Goal: Information Seeking & Learning: Stay updated

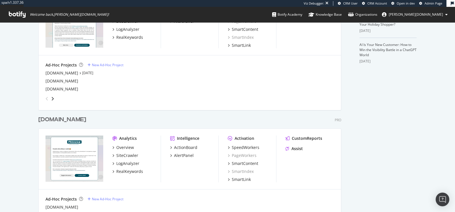
scroll to position [191, 0]
click at [54, 72] on div "alltricks.co.uk" at bounding box center [62, 73] width 33 height 6
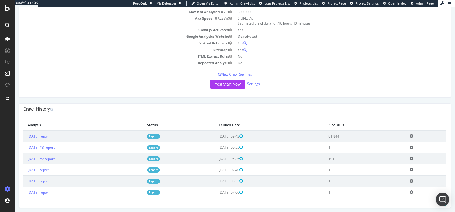
scroll to position [63, 0]
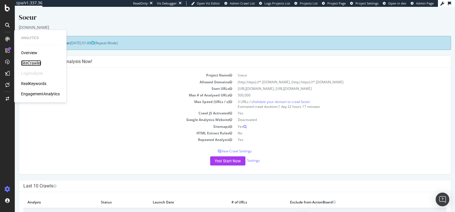
click at [36, 62] on div "SiteCrawler" at bounding box center [31, 63] width 20 height 6
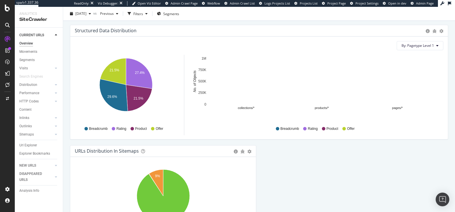
scroll to position [548, 0]
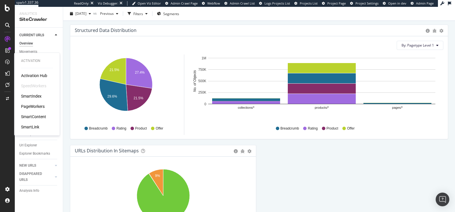
click at [42, 104] on div "PageWorkers" at bounding box center [33, 106] width 24 height 6
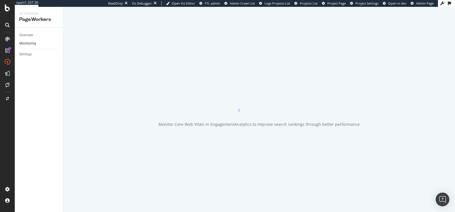
click at [37, 43] on link "Monitoring" at bounding box center [39, 43] width 40 height 6
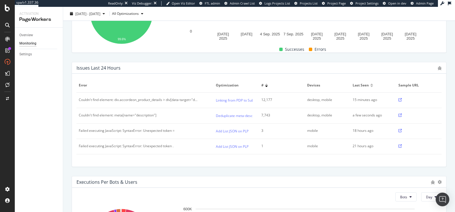
scroll to position [152, 0]
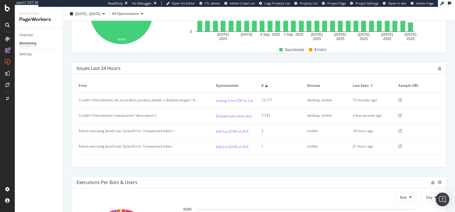
click at [400, 100] on icon at bounding box center [400, 99] width 3 height 3
click at [225, 102] on link "Linking from PDP to Sub category pages" at bounding box center [247, 100] width 63 height 6
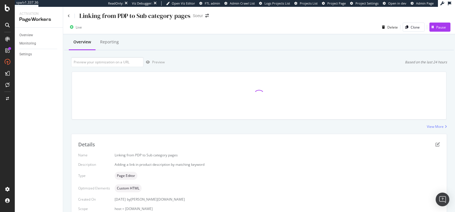
scroll to position [42, 0]
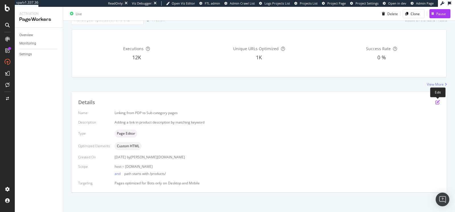
click at [437, 100] on icon "pen-to-square" at bounding box center [438, 102] width 5 height 5
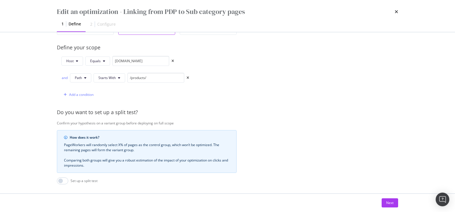
scroll to position [133, 0]
click at [84, 91] on div "Add a condition" at bounding box center [81, 93] width 24 height 5
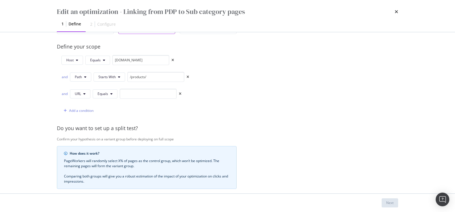
click at [113, 97] on div "and URL Equals" at bounding box center [121, 94] width 120 height 10
click at [109, 94] on button "Equals" at bounding box center [105, 93] width 25 height 9
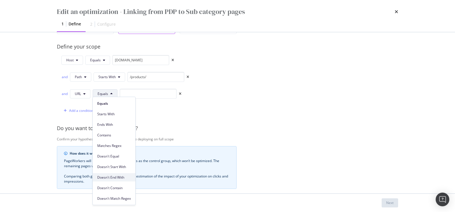
click at [122, 178] on span "Doesn't End With" at bounding box center [114, 176] width 34 height 5
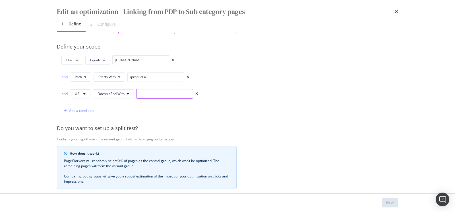
click at [144, 96] on input "modal" at bounding box center [164, 94] width 57 height 10
paste input "/products/"
type input "/products/"
click at [385, 208] on div "Next" at bounding box center [228, 202] width 364 height 18
click at [387, 204] on div "Next" at bounding box center [390, 202] width 7 height 5
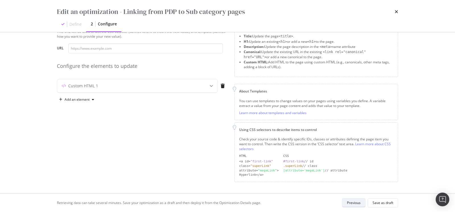
scroll to position [22, 0]
click at [192, 83] on div "Custom HTML 1" at bounding box center [137, 87] width 161 height 13
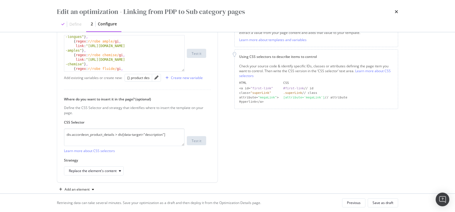
scroll to position [102, 0]
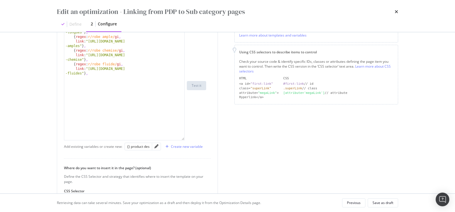
drag, startPoint x: 184, startPoint y: 65, endPoint x: 181, endPoint y: 198, distance: 133.2
click at [181, 198] on div "Edit an optimization - Linking from PDP to Sub category pages Define 2 Configur…" at bounding box center [227, 106] width 455 height 212
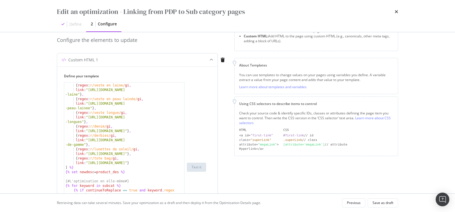
scroll to position [0, 0]
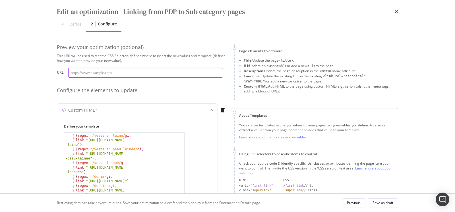
click at [169, 76] on input "modal" at bounding box center [145, 72] width 155 height 10
paste input "[URL][DOMAIN_NAME][PERSON_NAME]"
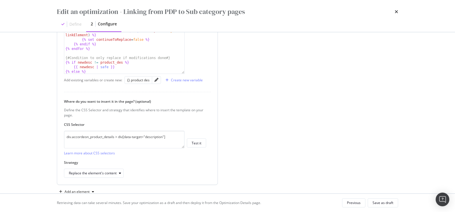
scroll to position [228, 0]
type input "[URL][DOMAIN_NAME][PERSON_NAME]"
drag, startPoint x: 170, startPoint y: 134, endPoint x: 24, endPoint y: 124, distance: 146.3
click at [24, 124] on div "Edit an optimization - Linking from PDP to Sub category pages Define 2 Configur…" at bounding box center [227, 106] width 455 height 212
paste textarea "#drawer_product_details > div.drawer_wrapper_inner > p > span"
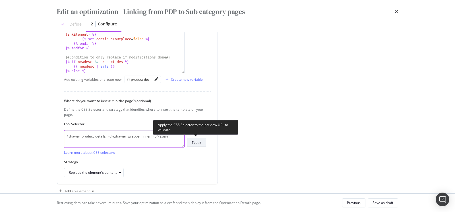
type textarea "#drawer_product_details > div.drawer_wrapper_inner > p > span"
click at [198, 141] on div "Test it" at bounding box center [197, 142] width 10 height 5
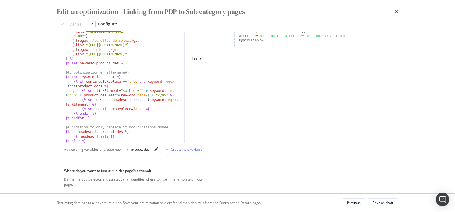
scroll to position [158, 0]
click at [157, 147] on icon "pencil" at bounding box center [157, 149] width 4 height 4
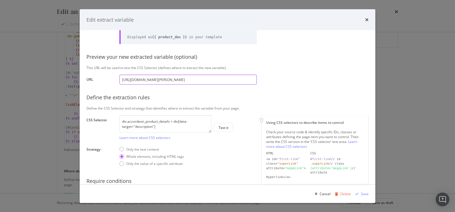
scroll to position [0, 0]
drag, startPoint x: 164, startPoint y: 126, endPoint x: 110, endPoint y: 114, distance: 55.0
click at [110, 114] on div "Define your variable Name product des Displayed as {{ product_des }} in your te…" at bounding box center [228, 103] width 282 height 204
paste textarea "#drawer_product_details > div.drawer_wrapper_inner > p > span"
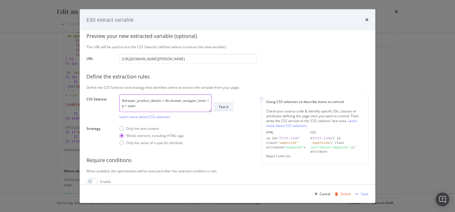
scroll to position [63, 0]
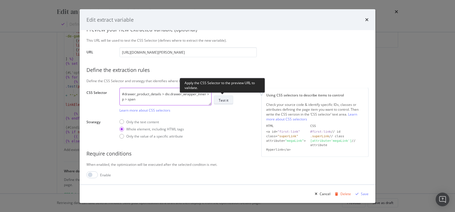
type textarea "#drawer_product_details > div.drawer_wrapper_inner > p > span"
click at [227, 100] on div "Test it" at bounding box center [224, 99] width 10 height 5
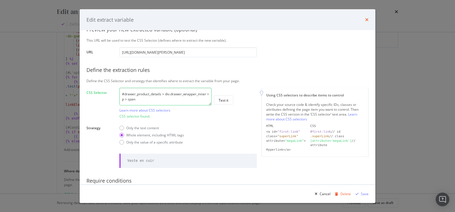
click at [368, 19] on icon "times" at bounding box center [367, 19] width 3 height 5
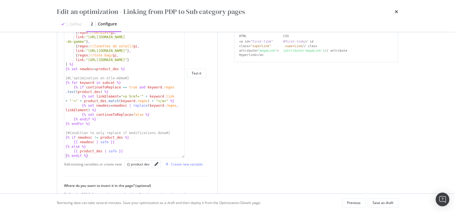
scroll to position [159, 0]
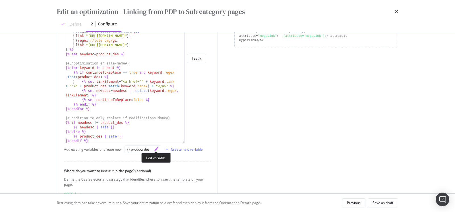
click at [157, 147] on icon "pencil" at bounding box center [157, 149] width 4 height 4
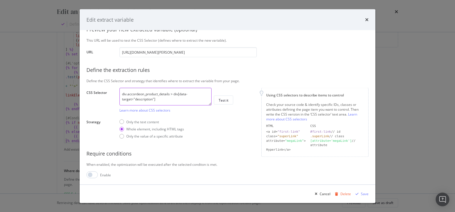
scroll to position [0, 0]
drag, startPoint x: 163, startPoint y: 97, endPoint x: 90, endPoint y: 78, distance: 75.5
click at [90, 78] on div "Define your variable Name product des Displayed as {{ product_des }} in your te…" at bounding box center [228, 76] width 282 height 204
paste textarea "#drawer_product_details > div.drawer_wrapper_inner > p > span"
type textarea "#drawer_product_details > div.drawer_wrapper_inner > p > span"
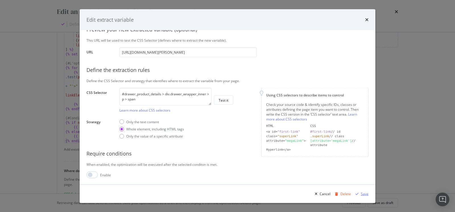
click at [364, 194] on div "Save" at bounding box center [365, 193] width 8 height 5
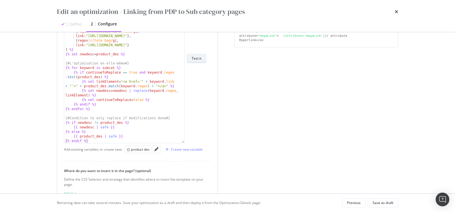
click at [198, 60] on div "Test it" at bounding box center [197, 58] width 10 height 5
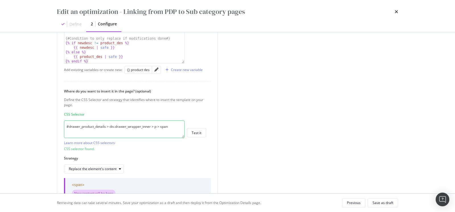
scroll to position [282, 0]
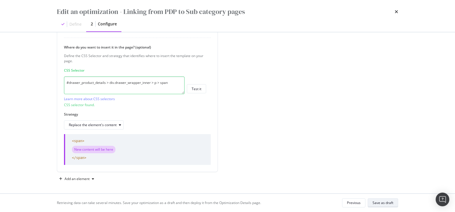
click at [378, 204] on div "Save as draft" at bounding box center [383, 202] width 21 height 5
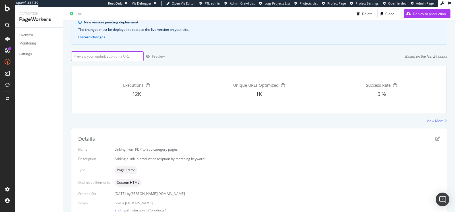
click at [134, 52] on input "url" at bounding box center [107, 56] width 73 height 10
paste input "https://www.soeur.fr/products/blouson-vincenzo-naturel-bls1506vincenzo24wnat01"
type input "https://www.soeur.fr/products/blouson-vincenzo-naturel-bls1506vincenzo24wnat01"
click at [152, 58] on div "Preview" at bounding box center [154, 56] width 21 height 9
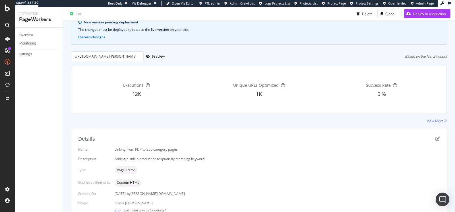
scroll to position [0, 0]
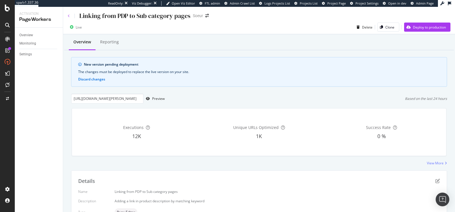
click at [69, 17] on icon at bounding box center [69, 15] width 2 height 3
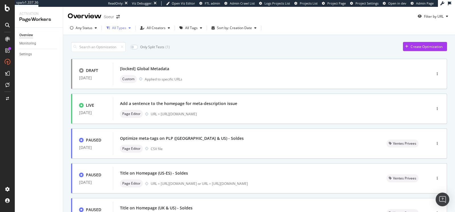
click at [121, 26] on div "All Types" at bounding box center [119, 27] width 14 height 3
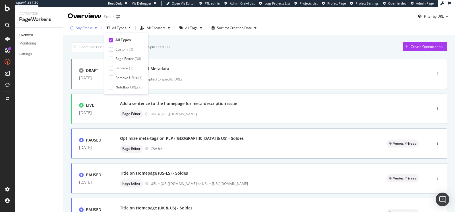
click at [92, 28] on div "Any Status" at bounding box center [84, 27] width 17 height 3
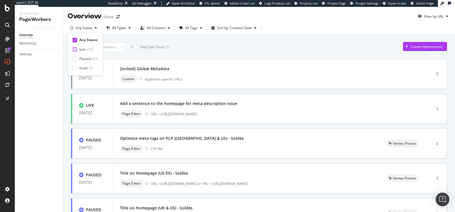
click at [84, 50] on div "Live" at bounding box center [82, 49] width 6 height 5
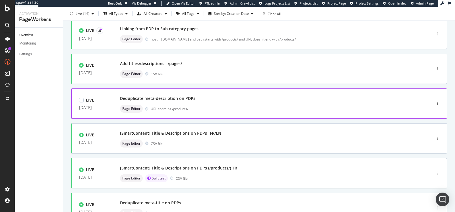
scroll to position [226, 0]
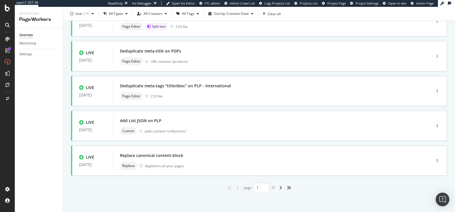
click at [283, 187] on div "angle-right" at bounding box center [280, 187] width 7 height 9
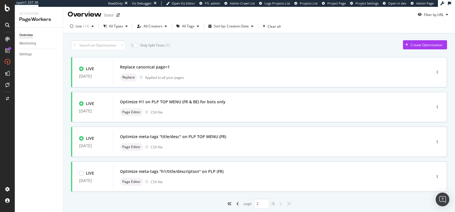
scroll to position [0, 0]
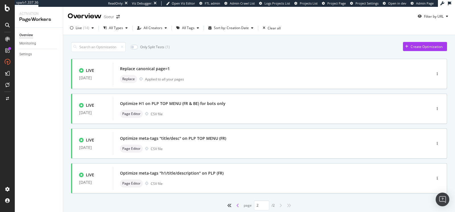
click at [237, 206] on icon "angle-left" at bounding box center [238, 205] width 3 height 5
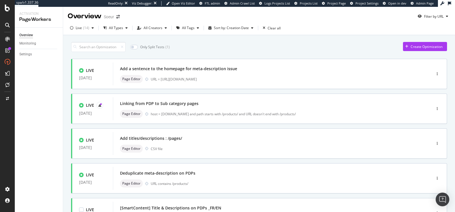
type input "1"
click at [438, 108] on icon "button" at bounding box center [437, 108] width 1 height 3
click at [432, 126] on div "Pause" at bounding box center [431, 128] width 10 height 5
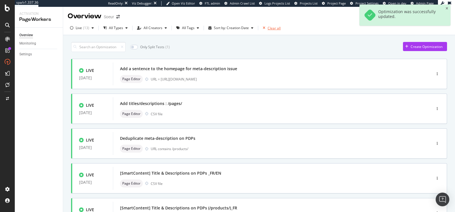
click at [272, 28] on div "Clear all" at bounding box center [274, 28] width 13 height 5
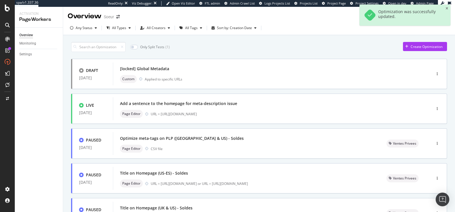
click at [245, 48] on div "Only Split Tests ( 1 ) Create Optimization" at bounding box center [259, 47] width 376 height 10
click at [416, 46] on div "Create Optimization" at bounding box center [427, 46] width 32 height 5
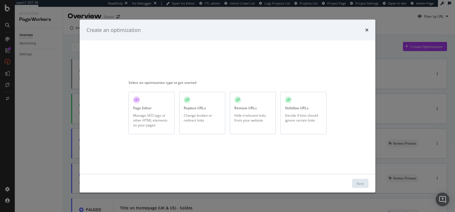
click at [152, 125] on div "Manage SEO tags or other HTML elements on your pages" at bounding box center [151, 119] width 37 height 15
click at [364, 185] on div "Next" at bounding box center [360, 182] width 7 height 5
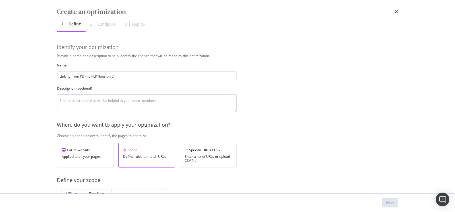
type input "Linking from PDP to PLP (bots only)"
click at [148, 106] on textarea "modal" at bounding box center [147, 103] width 180 height 18
click at [103, 101] on textarea "Adding a phrase in the proeuct description" at bounding box center [147, 103] width 180 height 18
click at [0, 0] on lt-span "pro d uct" at bounding box center [0, 0] width 0 height 0
type textarea "Adding a phrase in the product description"
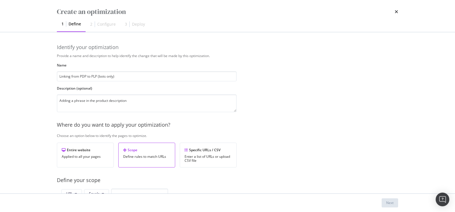
click at [32, 126] on div "Create an optimization 1 Define 2 Configure 3 Deploy Identify your optimization…" at bounding box center [227, 106] width 455 height 212
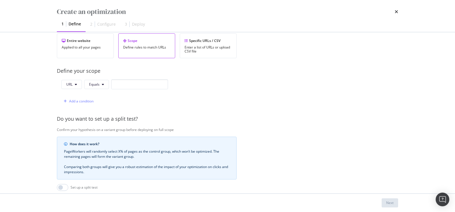
scroll to position [110, 0]
click at [91, 84] on span "Equals" at bounding box center [94, 83] width 11 height 5
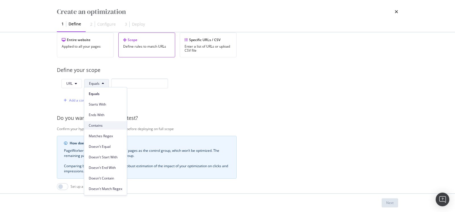
click at [103, 125] on span "Contains" at bounding box center [106, 125] width 34 height 5
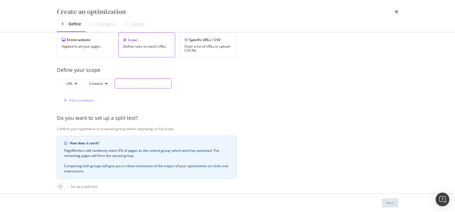
click at [124, 86] on input "modal" at bounding box center [143, 83] width 57 height 10
click at [79, 82] on button "URL" at bounding box center [71, 83] width 20 height 9
click at [80, 114] on span "Host" at bounding box center [76, 114] width 20 height 5
click at [103, 81] on span "Contains" at bounding box center [97, 83] width 14 height 5
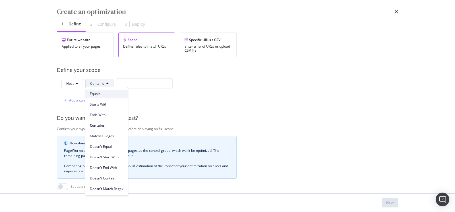
click at [105, 94] on span "Equals" at bounding box center [107, 93] width 34 height 5
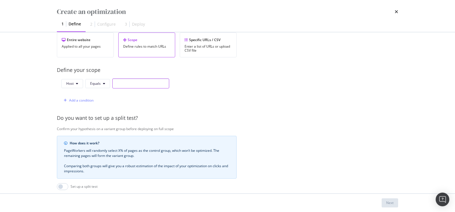
click at [127, 83] on input "modal" at bounding box center [140, 83] width 57 height 10
paste input "www.soeur.fr"
type input "www.soeur.fr"
click at [80, 98] on div "Add a condition" at bounding box center [81, 100] width 24 height 5
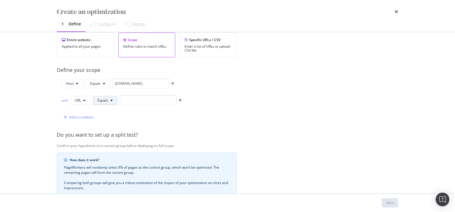
click at [105, 99] on span "Equals" at bounding box center [103, 100] width 11 height 5
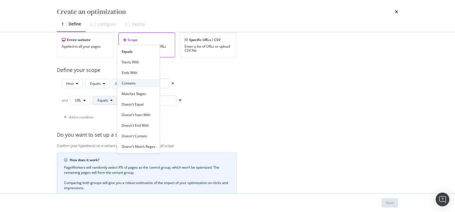
click at [148, 83] on span "Contains" at bounding box center [139, 83] width 34 height 5
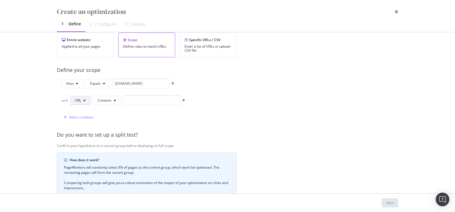
click at [82, 98] on button "URL" at bounding box center [80, 100] width 20 height 9
click at [88, 144] on div "Path" at bounding box center [84, 141] width 29 height 8
click at [104, 98] on span "Contains" at bounding box center [105, 100] width 14 height 5
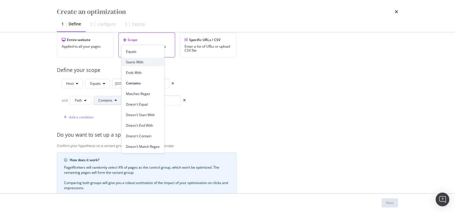
click at [146, 64] on span "Starts With" at bounding box center [143, 61] width 34 height 5
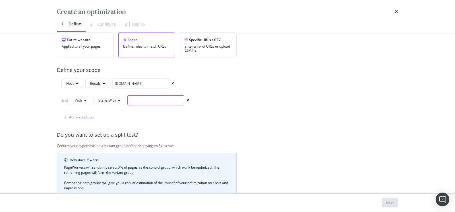
click at [146, 99] on input "modal" at bounding box center [156, 100] width 57 height 10
paste input "/products/"
type input "/products/"
click at [198, 125] on div "Provide a name and description to help identify the change that will be made by…" at bounding box center [228, 105] width 342 height 324
click at [387, 207] on div "Next" at bounding box center [228, 202] width 364 height 18
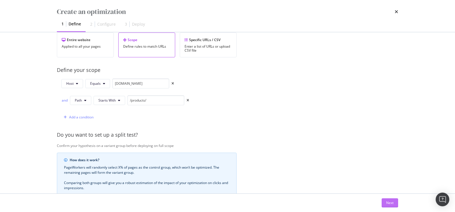
click at [387, 204] on div "Next" at bounding box center [390, 202] width 7 height 5
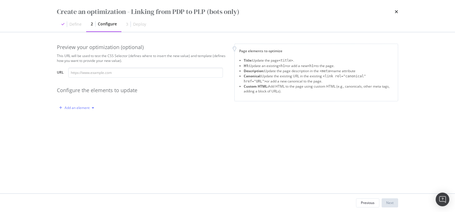
click at [93, 111] on div "Add an element" at bounding box center [77, 107] width 40 height 9
click at [86, 156] on div "Custom HTML" at bounding box center [83, 155] width 22 height 5
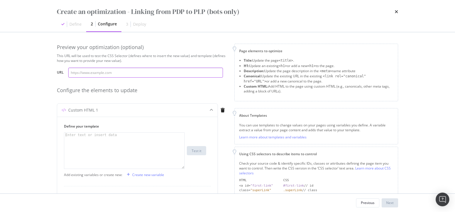
click at [127, 73] on input "modal" at bounding box center [145, 72] width 155 height 10
paste input "https://www.soeur.fr/products/blouson-vincenzo-naturel-bls1506vincenzo24wnat01"
type input "https://www.soeur.fr/products/blouson-vincenzo-naturel-bls1506vincenzo24wnat01"
click at [161, 94] on div "Configure the elements to update" at bounding box center [142, 90] width 171 height 7
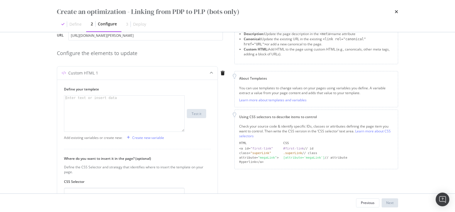
scroll to position [45, 0]
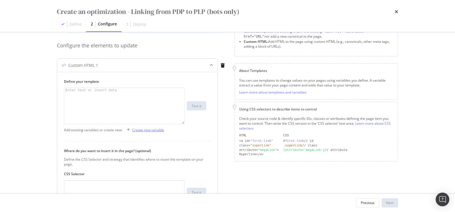
click at [154, 127] on div "Create new variable" at bounding box center [148, 129] width 32 height 5
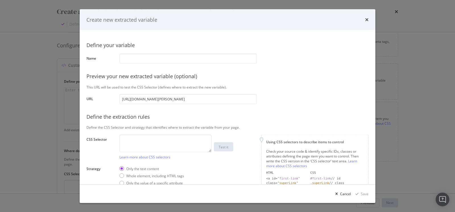
type input "h"
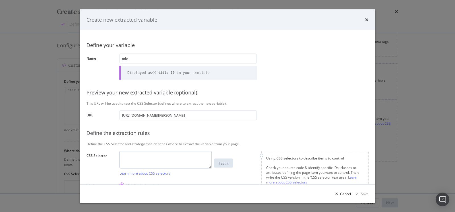
type input "title"
click at [159, 154] on textarea "modal" at bounding box center [166, 159] width 92 height 18
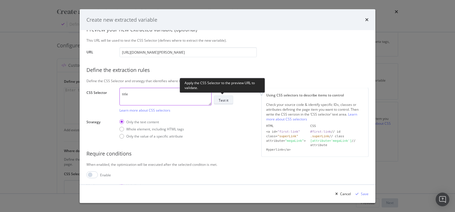
type textarea "title"
click at [229, 102] on button "Test it" at bounding box center [223, 99] width 19 height 9
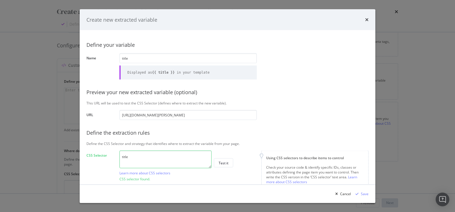
scroll to position [0, 0]
drag, startPoint x: 133, startPoint y: 58, endPoint x: 99, endPoint y: 57, distance: 34.2
click at [0, 0] on div "Name title Displayed as {{ title }} in your template" at bounding box center [0, 0] width 0 height 0
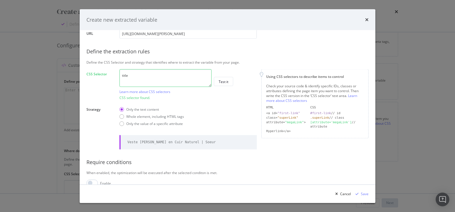
scroll to position [84, 0]
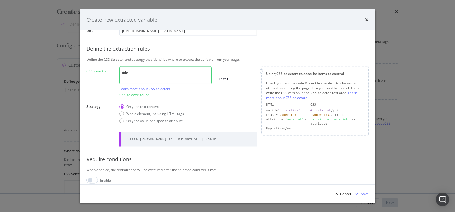
type input "canonical"
drag, startPoint x: 134, startPoint y: 75, endPoint x: 104, endPoint y: 74, distance: 29.9
click at [0, 0] on div "CSS Selector title Learn more about CSS selectors Test it CSS selector found." at bounding box center [0, 0] width 0 height 0
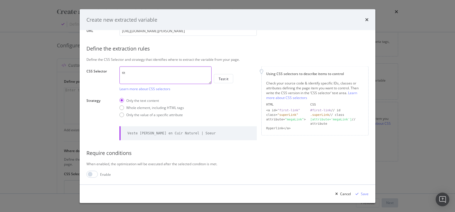
scroll to position [84, 0]
type textarea "t"
paste textarea "link[rel="canonical"]"
type textarea "link[rel="canonical"]"
click at [132, 114] on div "Only the value of a specific attribute" at bounding box center [154, 115] width 57 height 5
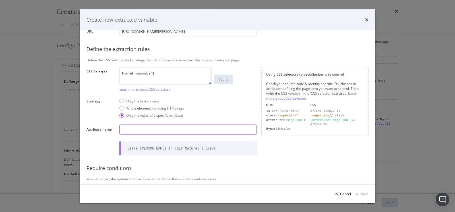
click at [134, 132] on input "modal" at bounding box center [188, 129] width 137 height 10
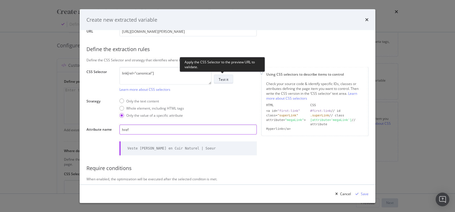
type input "href"
click at [225, 77] on div "Test it" at bounding box center [224, 79] width 10 height 5
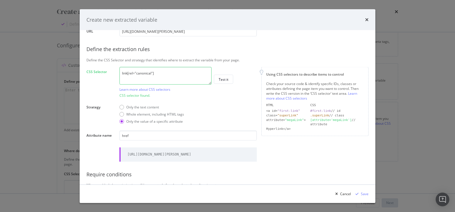
scroll to position [109, 0]
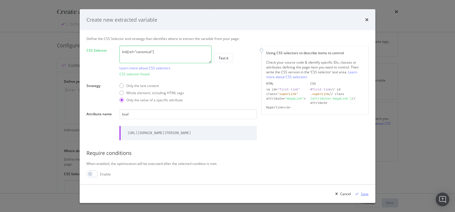
click at [363, 195] on div "Save" at bounding box center [365, 193] width 8 height 5
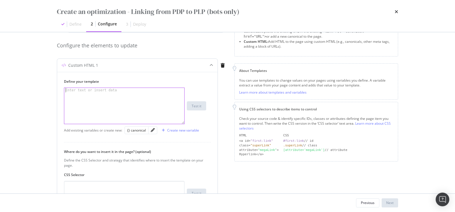
click at [111, 105] on div "modal" at bounding box center [124, 110] width 121 height 45
paste textarea "{% elif canonical.includes("padron") %}"
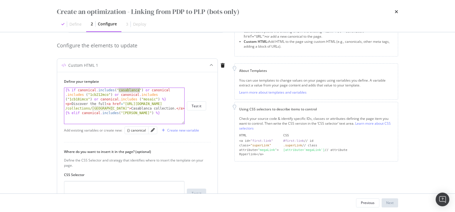
drag, startPoint x: 119, startPoint y: 89, endPoint x: 139, endPoint y: 91, distance: 20.0
click at [139, 91] on div "{% if canonical . includes ( "casablanca" ) or canonical . includes ( "1cb212mc…" at bounding box center [124, 115] width 121 height 54
click at [81, 93] on div "{% if canonical . includes ( "veste" ) or canonical . includes ( "1cb212mco" ) …" at bounding box center [124, 115] width 121 height 54
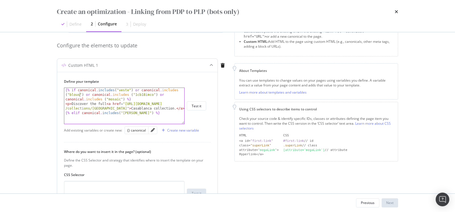
scroll to position [0, 11]
drag, startPoint x: 88, startPoint y: 95, endPoint x: 126, endPoint y: 98, distance: 37.7
click at [126, 98] on div "{% if canonical . includes ( "veste" ) or canonical . includes ( "blouson" ) or…" at bounding box center [124, 115] width 121 height 54
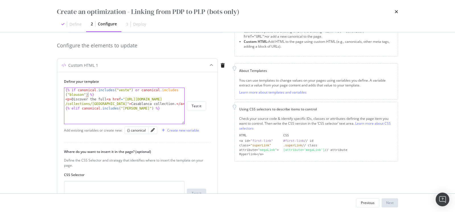
click at [179, 103] on div "{% if canonical . includes ( "veste" ) or canonical . includes ( "blouson" ) %}…" at bounding box center [124, 113] width 121 height 50
type textarea "<p>Discover the full <a href="https://www.st-dupont.com/collections/casablanca"…"
drag, startPoint x: 73, startPoint y: 98, endPoint x: 106, endPoint y: 99, distance: 33.0
click at [106, 99] on div "{% if canonical . includes ( "veste" ) or canonical . includes ( "blouson" ) %}…" at bounding box center [124, 113] width 121 height 50
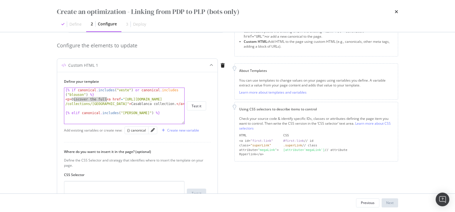
paste textarea "Découvrez également notre collection de"
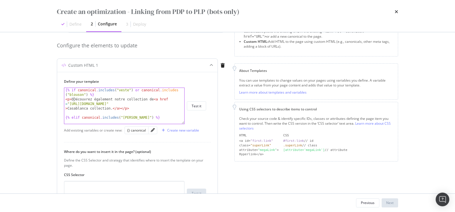
click at [73, 98] on div "{% if canonical . includes ( "veste" ) or canonical . includes ( "blouson" ) %}…" at bounding box center [124, 113] width 121 height 50
drag, startPoint x: 158, startPoint y: 104, endPoint x: 86, endPoint y: 108, distance: 71.9
click at [86, 108] on div "{% if canonical . includes ( "veste" ) or canonical . includes ( "blouson" ) %}…" at bounding box center [124, 113] width 121 height 50
paste textarea "Vestes courtes Femme"
click at [159, 104] on div "{% if canonical . includes ( "veste" ) or canonical . includes ( "blouson" ) %}…" at bounding box center [124, 113] width 121 height 50
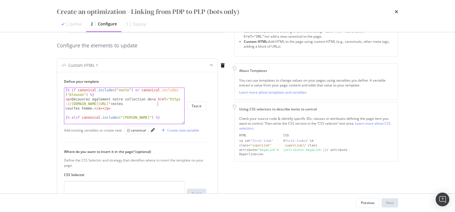
scroll to position [0, 17]
drag, startPoint x: 172, startPoint y: 99, endPoint x: 153, endPoint y: 104, distance: 20.2
click at [153, 104] on div "{% if canonical . includes ( "veste" ) or canonical . includes ( "blouson" ) %}…" at bounding box center [124, 113] width 121 height 50
paste textarea "oeur.fr/collections/vestes-courtes-femme"
click at [93, 107] on div "{% if canonical . includes ( "veste" ) or canonical . includes ( "blouson" ) %}…" at bounding box center [124, 113] width 121 height 50
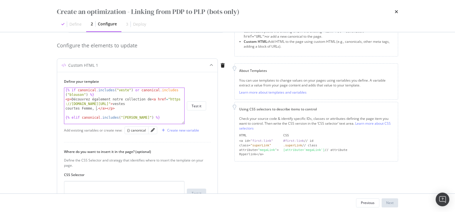
scroll to position [0, 17]
paste textarea "Vestes longues"
click at [98, 108] on div "{% if canonical . includes ( "veste" ) or canonical . includes ( "blouson" ) %}…" at bounding box center [124, 113] width 121 height 50
click at [153, 100] on div "{% if canonical . includes ( "veste" ) or canonical . includes ( "blouson" ) %}…" at bounding box center [124, 113] width 121 height 50
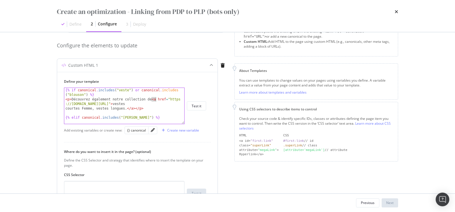
click at [153, 100] on div "{% if canonical . includes ( "veste" ) or canonical . includes ( "blouson" ) %}…" at bounding box center [124, 113] width 121 height 50
drag, startPoint x: 153, startPoint y: 100, endPoint x: 169, endPoint y: 103, distance: 15.4
click at [169, 103] on div "{% if canonical . includes ( "veste" ) or canonical . includes ( "blouson" ) %}…" at bounding box center [124, 113] width 121 height 50
click at [97, 108] on div "{% if canonical . includes ( "veste" ) or canonical . includes ( "blouson" ) %}…" at bounding box center [124, 113] width 121 height 50
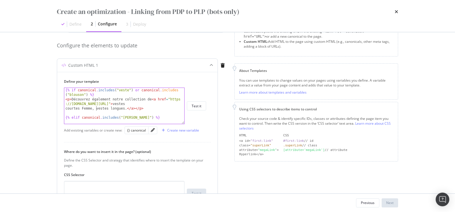
paste textarea "<a href="https://www.soeur.fr/collections/vestes-courtes-femme">"
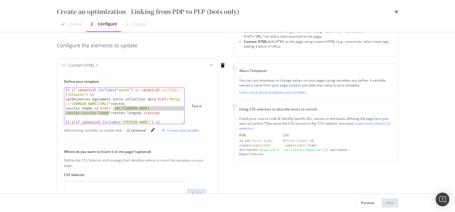
drag, startPoint x: 114, startPoint y: 108, endPoint x: 108, endPoint y: 112, distance: 7.2
click at [108, 112] on div "{% if canonical . includes ( "veste" ) or canonical . includes ( "blouson" ) %}…" at bounding box center [124, 113] width 121 height 50
paste textarea "longues"
click at [129, 112] on div "{% if canonical . includes ( "veste" ) or canonical . includes ( "blouson" ) %}…" at bounding box center [124, 113] width 121 height 50
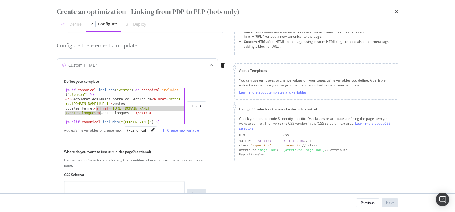
drag, startPoint x: 97, startPoint y: 109, endPoint x: 100, endPoint y: 112, distance: 4.4
click at [100, 112] on div "{% if canonical . includes ( "veste" ) or canonical . includes ( "blouson" ) %}…" at bounding box center [124, 113] width 121 height 50
click at [132, 112] on div "{% if canonical . includes ( "veste" ) or canonical . includes ( "blouson" ) %}…" at bounding box center [124, 113] width 121 height 50
paste textarea "<a href="https://www.soeur.fr/collections/vestes-longues">"
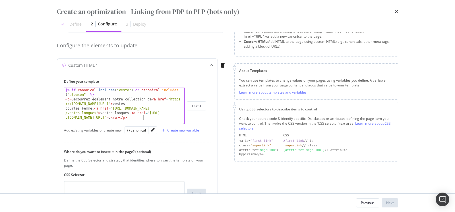
click at [132, 112] on div "{% if canonical . includes ( "veste" ) or canonical . includes ( "blouson" ) %}…" at bounding box center [124, 113] width 121 height 50
click at [145, 117] on div "{% if canonical . includes ( "veste" ) or canonical . includes ( "blouson" ) %}…" at bounding box center [124, 113] width 121 height 50
paste textarea "Vestes Casual Chic"
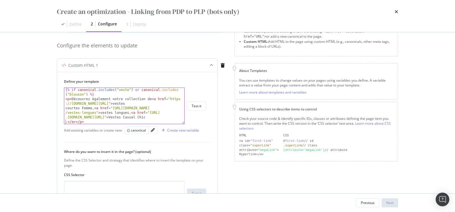
click at [147, 116] on div "{% if canonical . includes ( "veste" ) or canonical . includes ( "blouson" ) %}…" at bounding box center [124, 112] width 121 height 50
drag, startPoint x: 151, startPoint y: 112, endPoint x: 139, endPoint y: 117, distance: 13.2
click at [139, 117] on div "{% if canonical . includes ( "veste" ) or canonical . includes ( "blouson" ) %}…" at bounding box center [124, 112] width 121 height 50
paste textarea "casual-chic"
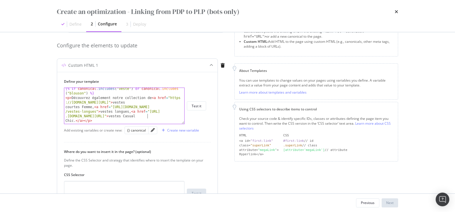
scroll to position [9, 0]
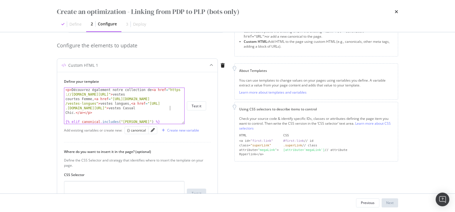
click at [169, 108] on div "< p > Découvrez également notre collection de < a href = "https ://www.soeur.fr…" at bounding box center [124, 121] width 121 height 68
click at [67, 112] on div "< p > Découvrez également notre collection de < a href = "https ://www.soeur.fr…" at bounding box center [124, 121] width 121 height 68
click at [73, 111] on div "< p > Découvrez également notre collection de < a href = "https ://www.soeur.fr…" at bounding box center [124, 121] width 121 height 68
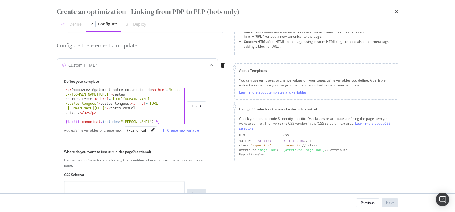
scroll to position [0, 49]
drag, startPoint x: 87, startPoint y: 113, endPoint x: 79, endPoint y: 113, distance: 8.3
click at [79, 113] on div "< p > Découvrez également notre collection de < a href = "https ://www.soeur.fr…" at bounding box center [124, 121] width 121 height 68
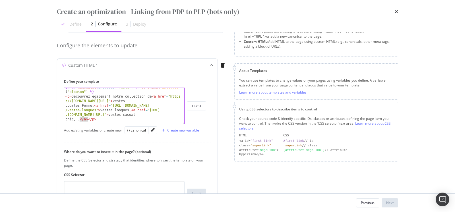
scroll to position [3, 0]
click at [93, 105] on div "{% if canonical . includes ( "veste" ) or canonical . includes ( "blouson" ) %}…" at bounding box center [124, 110] width 121 height 50
paste textarea "</a>"
click at [153, 110] on div "{% if canonical . includes ( "veste" ) or canonical . includes ( "blouson" ) %}…" at bounding box center [124, 110] width 121 height 50
paste textarea "</a>"
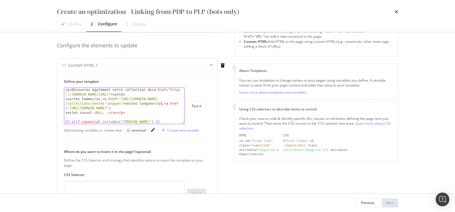
scroll to position [9, 0]
click at [102, 113] on div "< p > Découvrez également notre collection de < a href = "https ://www.soeur.fr…" at bounding box center [124, 121] width 121 height 68
paste textarea "</a>"
click at [117, 113] on div "< p > Découvrez également notre collection de < a href = "https ://www.soeur.fr…" at bounding box center [124, 121] width 121 height 68
drag, startPoint x: 104, startPoint y: 98, endPoint x: 124, endPoint y: 103, distance: 20.2
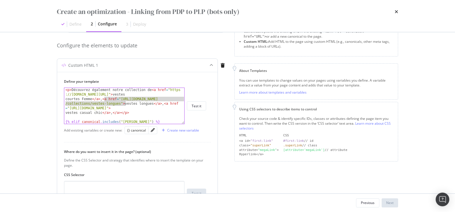
click at [124, 103] on div "< p > Découvrez également notre collection de < a href = "https ://www.soeur.fr…" at bounding box center [124, 121] width 121 height 68
click at [114, 112] on div "< p > Découvrez également notre collection de < a href = "https ://www.soeur.fr…" at bounding box center [124, 121] width 121 height 68
paste textarea "a href="https://www.soeur.fr/collections/vestes-longues"><"
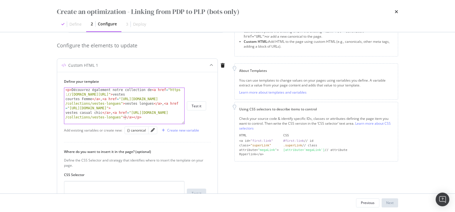
scroll to position [0, 15]
paste textarea "Vestes en cuir"
click at [126, 116] on div "< p > Découvrez également notre collection de < a href = "https ://www.soeur.fr…" at bounding box center [124, 123] width 121 height 73
drag, startPoint x: 133, startPoint y: 113, endPoint x: 120, endPoint y: 117, distance: 13.3
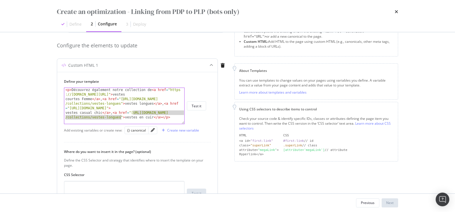
click at [120, 117] on div "< p > Découvrez également notre collection de < a href = "https ://www.soeur.fr…" at bounding box center [124, 123] width 121 height 73
paste textarea "-cuir"
click at [154, 117] on div "< p > Découvrez également notre collection de < a href = "https ://www.soeur.fr…" at bounding box center [124, 123] width 121 height 73
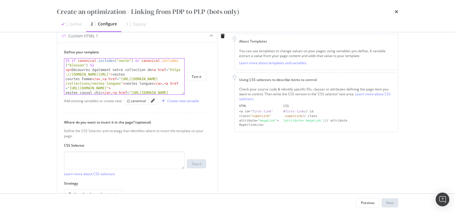
scroll to position [86, 0]
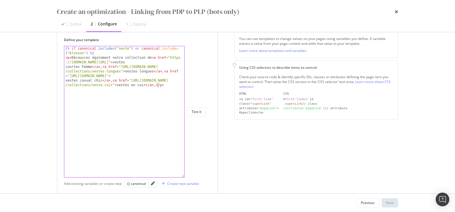
drag, startPoint x: 184, startPoint y: 80, endPoint x: 192, endPoint y: 191, distance: 110.7
click at [192, 177] on div "<p>Découvrez également notre collection de <a href="https://www.soeur.fr/collec…" at bounding box center [135, 111] width 142 height 131
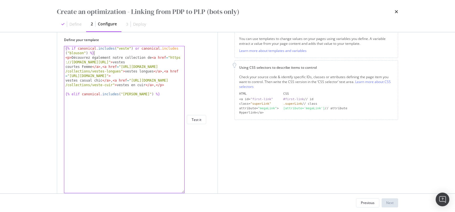
click at [97, 54] on div "{% if canonical . includes ( "veste" ) or canonical . includes ( "blouson" ) %}…" at bounding box center [124, 126] width 121 height 160
drag, startPoint x: 133, startPoint y: 48, endPoint x: 88, endPoint y: 53, distance: 45.6
click at [88, 53] on div "{% if canonical . includes ( "veste" ) or canonical . includes ( "blouson" ) %}…" at bounding box center [124, 126] width 121 height 160
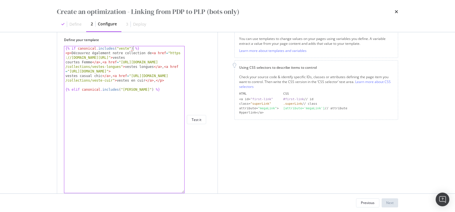
click at [128, 89] on div "{% if canonical . includes ( "veste" ) %} < p > Découvrez également notre colle…" at bounding box center [124, 124] width 121 height 156
type textarea "{% elif canonical.includes("blouson") %}"
click at [158, 91] on div "{% if canonical . includes ( "veste" ) %} < p > Découvrez également notre colle…" at bounding box center [124, 124] width 121 height 156
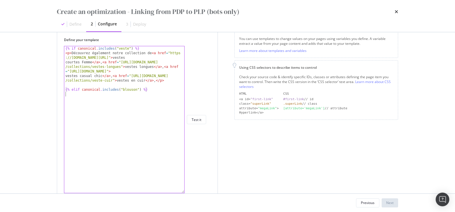
scroll to position [0, 0]
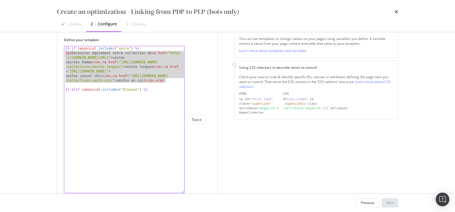
drag, startPoint x: 166, startPoint y: 79, endPoint x: 63, endPoint y: 53, distance: 106.5
click at [63, 53] on div "Define your template {% if canonical . includes ( "veste" ) %} < p > Découvrez …" at bounding box center [137, 166] width 161 height 273
type textarea "<p>Découvrez également notre collection de <a href="https://www.soeur.fr/collec…"
click at [71, 99] on div "{% if canonical . includes ( "veste" ) %} < p > Découvrez également notre colle…" at bounding box center [124, 124] width 121 height 156
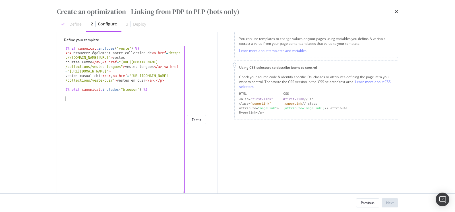
paste textarea "<p>Découvrez également notre collection de <a href="https://www.soeur.fr/collec…"
type textarea "<p>Découvrez également notre collection de <a href="https://www.soeur.fr/collec…"
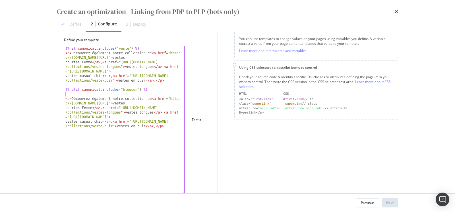
click at [69, 93] on div "{% if canonical . includes ( "veste" ) %} < p > Découvrez également notre colle…" at bounding box center [124, 137] width 121 height 183
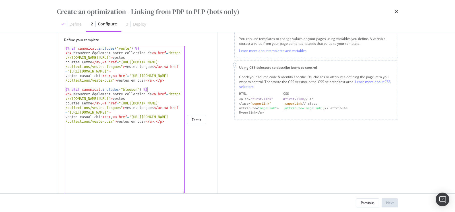
type textarea "{% elif canonical.includes("blouson") %}"
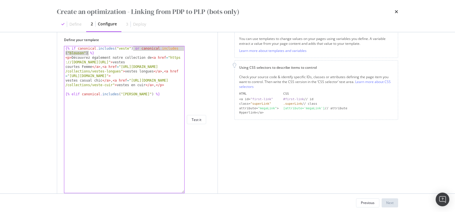
click at [153, 95] on div "{% if canonical . includes ( "veste" ) or canonical . includes ( "blouson" ) %}…" at bounding box center [124, 126] width 121 height 160
click at [124, 94] on div "{% if canonical . includes ( "veste" ) or canonical . includes ( "blouson" ) %}…" at bounding box center [124, 126] width 121 height 160
type textarea "{% elif canonical.includes("jupe") %}"
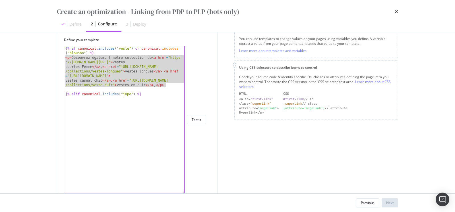
drag, startPoint x: 65, startPoint y: 58, endPoint x: 168, endPoint y: 85, distance: 106.5
click at [168, 85] on div "{% if canonical . includes ( "veste" ) or canonical . includes ( "blouson" ) %}…" at bounding box center [124, 126] width 121 height 160
type textarea "<p>Découvrez également notre collection de <a href="https://www.soeur.fr/collec…"
click at [139, 106] on div "{% if canonical . includes ( "veste" ) or canonical . includes ( "blouson" ) %}…" at bounding box center [124, 126] width 121 height 160
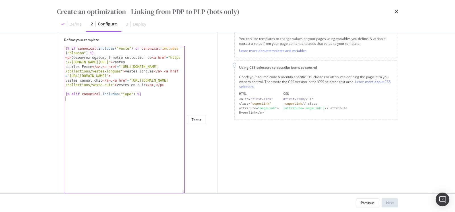
paste textarea "<p>Découvrez également notre collection de <a href="https://www.soeur.fr/collec…"
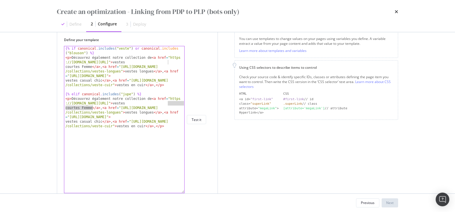
drag, startPoint x: 168, startPoint y: 104, endPoint x: 91, endPoint y: 108, distance: 77.2
click at [91, 108] on div "{% if canonical . includes ( "veste" ) or canonical . includes ( "blouson" ) %}…" at bounding box center [124, 140] width 121 height 188
paste textarea "Jupes été"
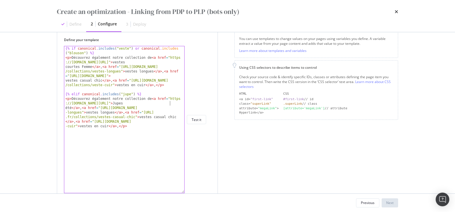
click at [170, 104] on div "{% if canonical . includes ( "veste" ) or canonical . includes ( "blouson" ) %}…" at bounding box center [124, 140] width 121 height 188
drag, startPoint x: 173, startPoint y: 98, endPoint x: 164, endPoint y: 103, distance: 10.2
click at [164, 103] on div "{% if canonical . includes ( "veste" ) or canonical . includes ( "blouson" ) %}…" at bounding box center [124, 140] width 121 height 188
paste textarea "jupe-et"
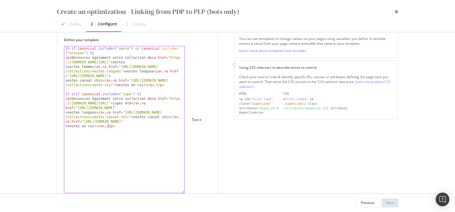
click at [108, 126] on div "{% if canonical . includes ( "veste" ) or canonical . includes ( "blouson" ) %}…" at bounding box center [124, 140] width 121 height 188
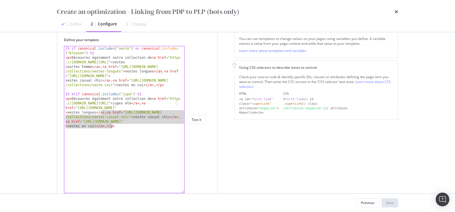
drag, startPoint x: 108, startPoint y: 126, endPoint x: 104, endPoint y: 114, distance: 13.5
click at [104, 114] on div "{% if canonical . includes ( "veste" ) or canonical . includes ( "blouson" ) %}…" at bounding box center [124, 140] width 121 height 188
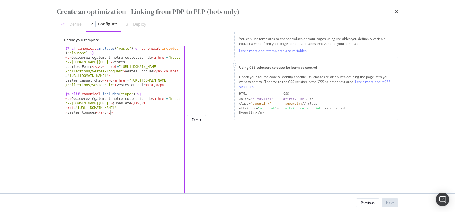
scroll to position [0, 32]
drag, startPoint x: 67, startPoint y: 112, endPoint x: 97, endPoint y: 111, distance: 29.0
click at [97, 111] on div "{% if canonical . includes ( "veste" ) or canonical . includes ( "blouson" ) %}…" at bounding box center [124, 133] width 121 height 174
paste textarea "Jupes hiver"
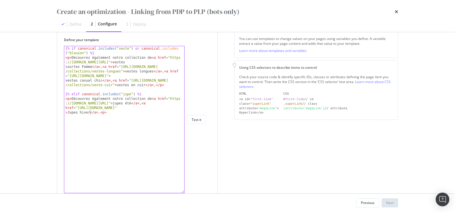
click at [69, 112] on div "{% if canonical . includes ( "veste" ) or canonical . includes ( "blouson" ) %}…" at bounding box center [124, 133] width 121 height 174
drag, startPoint x: 77, startPoint y: 108, endPoint x: 174, endPoint y: 107, distance: 96.5
click at [174, 107] on div "{% if canonical . includes ( "veste" ) or canonical . includes ( "blouson" ) %}…" at bounding box center [124, 133] width 121 height 174
paste textarea "jupe-hiver"
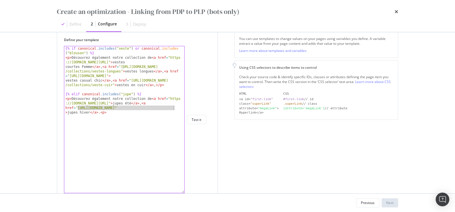
type textarea "<p>Découvrez également notre collection de <a href="https://www.soeur.fr/collec…"
click at [100, 116] on div "{% if canonical . includes ( "veste" ) or canonical . includes ( "blouson" ) %}…" at bounding box center [124, 133] width 121 height 174
paste textarea "{% endif %}"
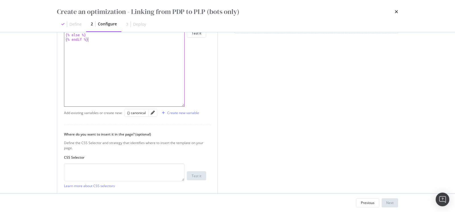
scroll to position [201, 0]
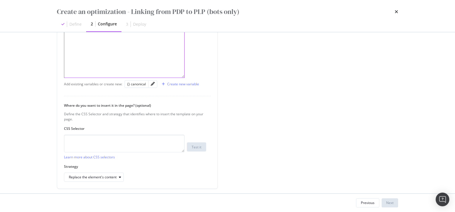
type textarea "{% endif %}"
click at [113, 141] on textarea "modal" at bounding box center [124, 143] width 121 height 18
paste textarea "#drawer_product_details > div.drawer_wrapper_inner > div.product_accordeon > di…"
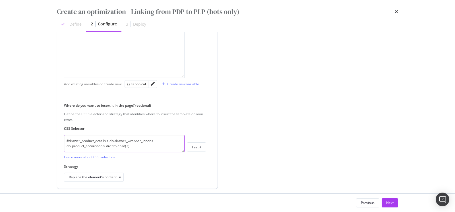
drag, startPoint x: 65, startPoint y: 145, endPoint x: 103, endPoint y: 144, distance: 38.2
click at [103, 144] on textarea "#drawer_product_details > div.drawer_wrapper_inner > div.product_accordeon > di…" at bounding box center [124, 143] width 121 height 18
drag, startPoint x: 138, startPoint y: 147, endPoint x: 44, endPoint y: 133, distance: 95.0
click at [44, 133] on div "Create an optimization - Linking from PDP to PLP (bots only) Define 2 Configure…" at bounding box center [227, 106] width 455 height 212
paste textarea "p:nth-child(3"
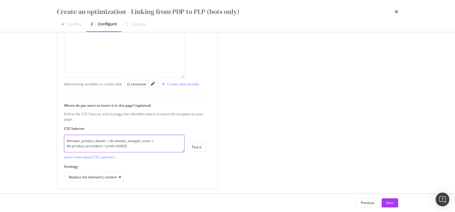
drag, startPoint x: 132, startPoint y: 147, endPoint x: 59, endPoint y: 128, distance: 74.8
click at [59, 128] on div "Define your template {% endif %} {% if canonical . includes ( "veste" ) or cano…" at bounding box center [137, 51] width 161 height 273
paste textarea "div:nth-child(2"
type textarea "#drawer_product_details > div.drawer_wrapper_inner > div.product_accordeon > di…"
click at [112, 175] on div "Replace the element's content" at bounding box center [93, 176] width 48 height 3
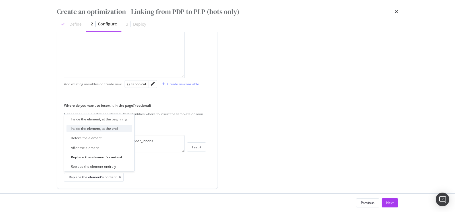
click at [116, 130] on div "Inside the element, at the end" at bounding box center [94, 128] width 47 height 5
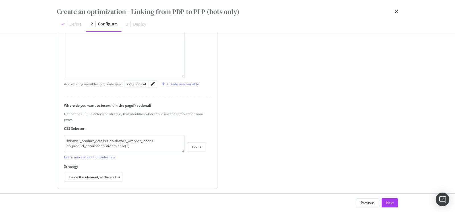
click at [179, 166] on label "Strategy" at bounding box center [135, 166] width 142 height 5
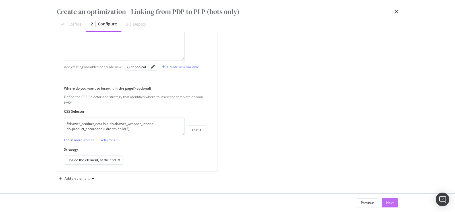
click at [389, 205] on div "Next" at bounding box center [390, 202] width 7 height 9
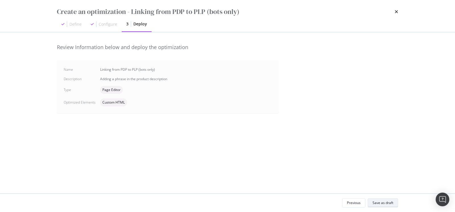
click at [389, 205] on div "Save as draft" at bounding box center [383, 202] width 21 height 8
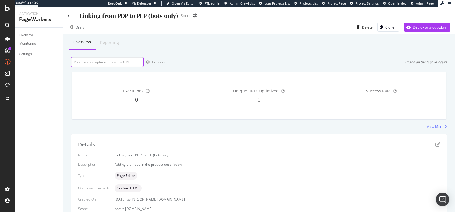
click at [124, 58] on input "url" at bounding box center [107, 62] width 73 height 10
paste input "https://www.soeur.fr/products/blouson-vincenzo-naturel-bls1506vincenzo24wnat01"
type input "https://www.soeur.fr/products/blouson-vincenzo-naturel-bls1506vincenzo24wnat01"
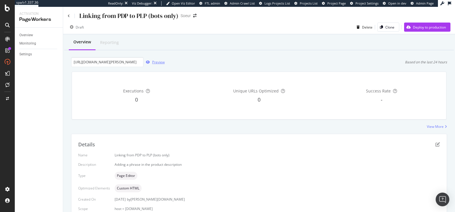
click at [159, 60] on div "Preview" at bounding box center [158, 61] width 13 height 5
click at [437, 143] on icon "pen-to-square" at bounding box center [438, 144] width 5 height 5
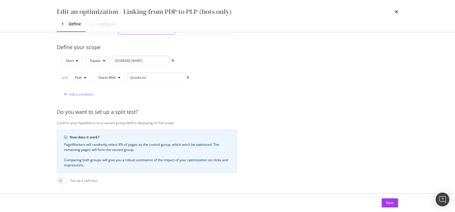
scroll to position [150, 0]
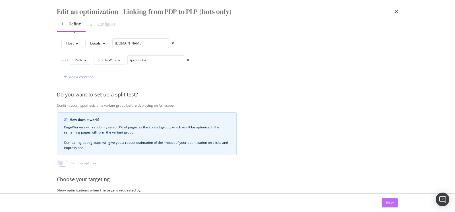
click at [385, 204] on button "Next" at bounding box center [390, 202] width 17 height 9
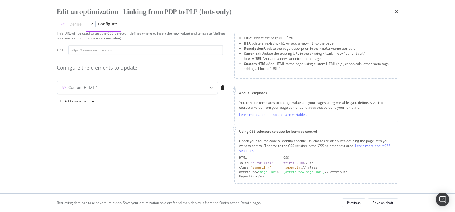
click at [182, 86] on div "Custom HTML 1" at bounding box center [126, 88] width 138 height 6
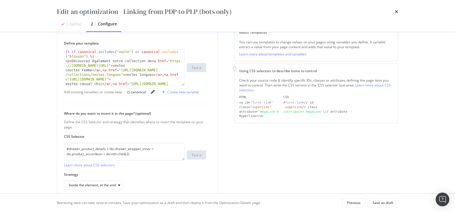
scroll to position [85, 0]
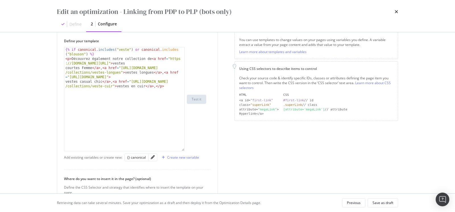
drag, startPoint x: 183, startPoint y: 82, endPoint x: 182, endPoint y: 199, distance: 116.7
click at [182, 199] on div "Edit an optimization - Linking from PDP to PLP (bots only) Define 2 Configure P…" at bounding box center [227, 106] width 455 height 212
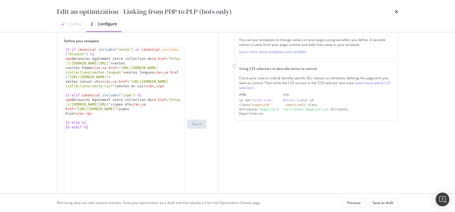
click at [160, 99] on div "{% if canonical . includes ( "veste" ) or canonical . includes ( "blouson" ) %}…" at bounding box center [124, 130] width 121 height 167
click at [157, 87] on div "{% if canonical . includes ( "veste" ) or canonical . includes ( "blouson" ) %}…" at bounding box center [124, 130] width 121 height 167
paste textarea "Cursor at row 2"
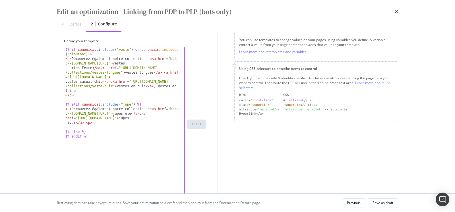
click at [160, 86] on div "{% if canonical . includes ( "veste" ) or canonical . includes ( "blouson" ) %}…" at bounding box center [124, 130] width 121 height 167
type textarea "<p>Découvrez également notre collection de <a href="https://www.soeur.fr/collec…"
drag, startPoint x: 167, startPoint y: 71, endPoint x: 183, endPoint y: 76, distance: 17.3
click at [183, 76] on div "{% if canonical . includes ( "veste" ) or canonical . includes ( "blouson" ) %}…" at bounding box center [124, 130] width 121 height 167
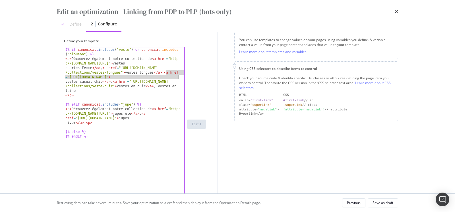
click at [157, 85] on div "{% if canonical . includes ( "veste" ) or canonical . includes ( "blouson" ) %}…" at bounding box center [124, 130] width 121 height 167
paste textarea "Cursor at row 2"
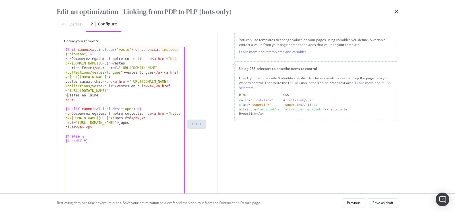
scroll to position [0, 0]
drag, startPoint x: 70, startPoint y: 90, endPoint x: 174, endPoint y: 90, distance: 103.9
click at [174, 90] on div "{% if canonical . includes ( "veste" ) or canonical . includes ( "blouson" ) %}…" at bounding box center [124, 130] width 121 height 167
click at [77, 96] on div "{% if canonical . includes ( "veste" ) or canonical . includes ( "blouson" ) %}…" at bounding box center [124, 130] width 121 height 167
type textarea ","
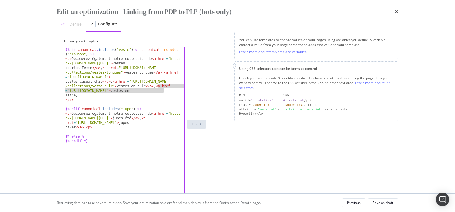
drag, startPoint x: 157, startPoint y: 87, endPoint x: 164, endPoint y: 90, distance: 7.5
click at [164, 90] on div "{% if canonical . includes ( "veste" ) or canonical . includes ( "blouson" ) %}…" at bounding box center [124, 130] width 121 height 167
click at [139, 96] on div "{% if canonical . includes ( "veste" ) or canonical . includes ( "blouson" ) %}…" at bounding box center [124, 130] width 121 height 167
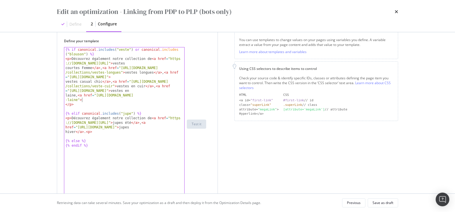
paste textarea "v"
click at [84, 98] on div "{% if canonical . includes ( "veste" ) or canonical . includes ( "blouson" ) %}…" at bounding box center [124, 130] width 121 height 167
drag, startPoint x: 145, startPoint y: 86, endPoint x: 153, endPoint y: 86, distance: 8.0
click at [153, 86] on div "{% if canonical . includes ( "veste" ) or canonical . includes ( "blouson" ) %}…" at bounding box center [124, 130] width 121 height 167
type textarea "<p>Découvrez également notre collection de <a href="https://www.soeur.fr/collec…"
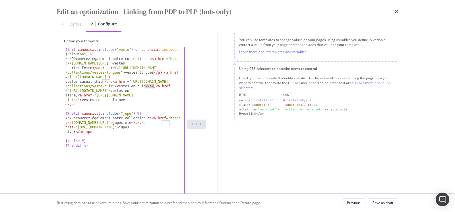
click at [76, 95] on div "{% if canonical . includes ( "veste" ) or canonical . includes ( "blouson" ) %}…" at bounding box center [124, 130] width 121 height 167
click at [138, 99] on div "{% if canonical . includes ( "veste" ) or canonical . includes ( "blouson" ) %}…" at bounding box center [124, 130] width 121 height 167
drag, startPoint x: 106, startPoint y: 95, endPoint x: 90, endPoint y: 100, distance: 17.3
click at [90, 100] on div "{% if canonical . includes ( "veste" ) or canonical . includes ( "blouson" ) %}…" at bounding box center [124, 130] width 121 height 167
click at [167, 100] on div "{% if canonical . includes ( "veste" ) or canonical . includes ( "blouson" ) %}…" at bounding box center [124, 130] width 121 height 167
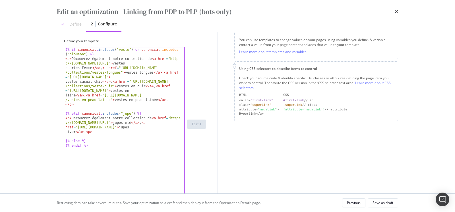
type textarea ","
drag, startPoint x: 158, startPoint y: 85, endPoint x: 164, endPoint y: 90, distance: 7.5
click at [164, 90] on div "{% if canonical . includes ( "veste" ) or canonical . includes ( "blouson" ) %}…" at bounding box center [124, 130] width 121 height 167
click at [171, 100] on div "{% if canonical . includes ( "veste" ) or canonical . includes ( "blouson" ) %}…" at bounding box center [124, 130] width 121 height 167
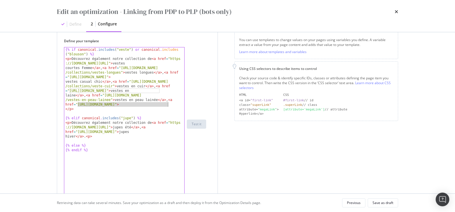
drag, startPoint x: 78, startPoint y: 103, endPoint x: 168, endPoint y: 104, distance: 90.2
click at [168, 104] on div "{% if canonical . includes ( "veste" ) or canonical . includes ( "blouson" ) %}…" at bounding box center [124, 130] width 121 height 167
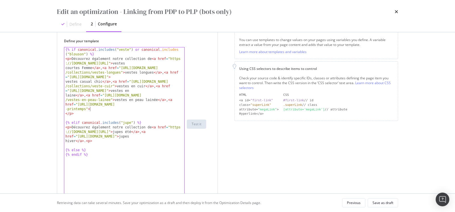
click at [140, 107] on div "{% if canonical . includes ( "veste" ) or canonical . includes ( "blouson" ) %}…" at bounding box center [124, 130] width 121 height 167
click at [93, 109] on div "{% if canonical . includes ( "veste" ) or canonical . includes ( "blouson" ) %}…" at bounding box center [124, 130] width 121 height 167
type textarea "v"
drag, startPoint x: 157, startPoint y: 100, endPoint x: 169, endPoint y: 100, distance: 11.7
click at [169, 100] on div "{% if canonical . includes ( "veste" ) or canonical . includes ( "blouson" ) %}…" at bounding box center [124, 130] width 121 height 167
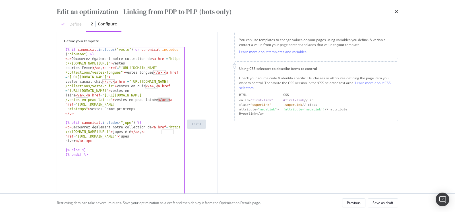
click at [157, 110] on div "{% if canonical . includes ( "veste" ) or canonical . includes ( "blouson" ) %}…" at bounding box center [124, 130] width 121 height 167
drag, startPoint x: 170, startPoint y: 100, endPoint x: 89, endPoint y: 108, distance: 81.3
click at [89, 108] on div "{% if canonical . includes ( "veste" ) or canonical . includes ( "blouson" ) %}…" at bounding box center [124, 130] width 121 height 167
click at [149, 110] on div "{% if canonical . includes ( "veste" ) or canonical . includes ( "blouson" ) %}…" at bounding box center [124, 130] width 121 height 167
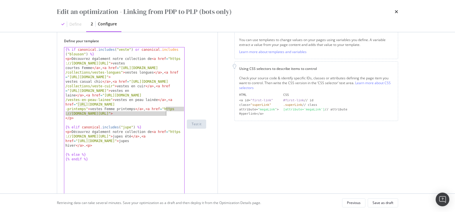
click at [166, 112] on div "{% if canonical . includes ( "veste" ) or canonical . includes ( "blouson" ) %}…" at bounding box center [124, 130] width 121 height 167
paste textarea "v"
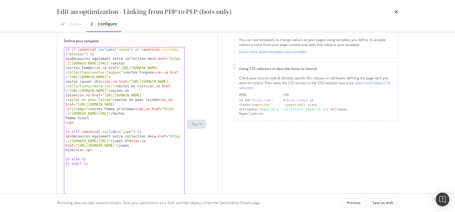
click at [163, 112] on div "{% if canonical . includes ( "veste" ) or canonical . includes ( "blouson" ) %}…" at bounding box center [124, 130] width 121 height 167
type textarea "v"
click at [118, 117] on div "{% if canonical . includes ( "veste" ) or canonical . includes ( "blouson" ) %}…" at bounding box center [124, 130] width 121 height 167
drag, startPoint x: 135, startPoint y: 109, endPoint x: 143, endPoint y: 109, distance: 7.7
click at [143, 109] on div "{% if canonical . includes ( "veste" ) or canonical . includes ( "blouson" ) %}…" at bounding box center [124, 130] width 121 height 167
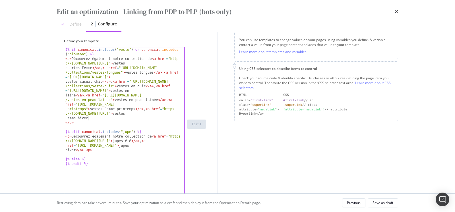
click at [125, 117] on div "{% if canonical . includes ( "veste" ) or canonical . includes ( "blouson" ) %}…" at bounding box center [124, 130] width 121 height 167
paste textarea "."
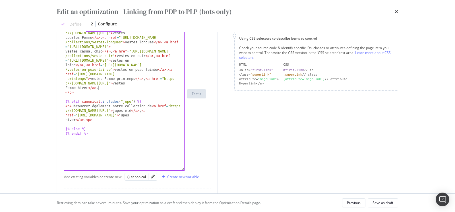
scroll to position [116, 0]
click at [89, 121] on div "{% if canonical . includes ( "veste" ) or canonical . includes ( "blouson" ) %}…" at bounding box center [124, 100] width 121 height 167
drag, startPoint x: 94, startPoint y: 118, endPoint x: 72, endPoint y: 108, distance: 24.2
click at [72, 108] on div "{% if canonical . includes ( "veste" ) or canonical . includes ( "blouson" ) %}…" at bounding box center [124, 100] width 121 height 167
click at [94, 116] on div "{% if canonical . includes ( "veste" ) or canonical . includes ( "blouson" ) %}…" at bounding box center [124, 100] width 121 height 167
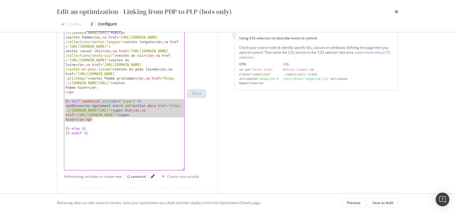
drag, startPoint x: 94, startPoint y: 118, endPoint x: 65, endPoint y: 100, distance: 34.0
click at [65, 100] on div "{% if canonical . includes ( "veste" ) or canonical . includes ( "blouson" ) %}…" at bounding box center [124, 100] width 121 height 167
click at [101, 118] on div "{% if canonical . includes ( "veste" ) or canonical . includes ( "blouson" ) %}…" at bounding box center [124, 100] width 121 height 167
type textarea "<p>Découvrez également notre collection de <a href="https://www.soeur.fr/collec…"
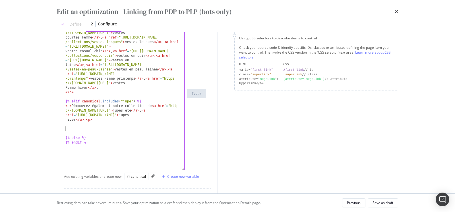
paste textarea "<p>Découvrez également notre collection de <a href="https://www.soeur.fr/collec…"
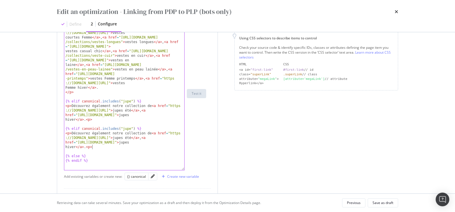
click at [125, 128] on div "{% if canonical . includes ( "veste" ) or canonical . includes ( "blouson" ) %}…" at bounding box center [124, 100] width 121 height 167
paste textarea "sweatshirt"
click at [125, 128] on div "{% if canonical . includes ( "veste" ) or canonical . includes ( "blouson" ) %}…" at bounding box center [124, 100] width 121 height 167
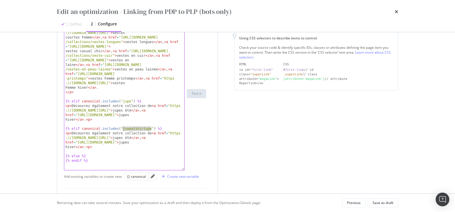
paste textarea "sweatshirt"
drag, startPoint x: 173, startPoint y: 133, endPoint x: 139, endPoint y: 138, distance: 33.9
click at [139, 138] on div "{% if canonical . includes ( "veste" ) or canonical . includes ( "blouson" ) %}…" at bounding box center [124, 100] width 121 height 167
paste textarea "sweatshirt-femme-createur"
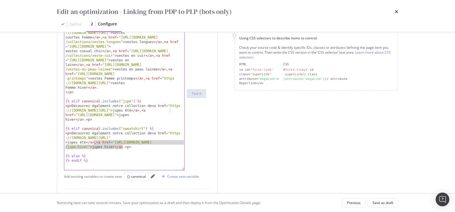
drag, startPoint x: 123, startPoint y: 147, endPoint x: 95, endPoint y: 141, distance: 29.1
click at [95, 141] on div "{% if canonical . includes ( "veste" ) or canonical . includes ( "blouson" ) %}…" at bounding box center [124, 100] width 121 height 167
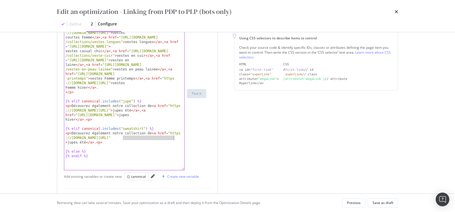
drag, startPoint x: 123, startPoint y: 137, endPoint x: 174, endPoint y: 137, distance: 51.0
click at [174, 137] on div "{% if canonical . includes ( "veste" ) or canonical . includes ( "blouson" ) %}…" at bounding box center [124, 100] width 121 height 167
drag, startPoint x: 68, startPoint y: 142, endPoint x: 86, endPoint y: 142, distance: 17.7
click at [86, 142] on div "{% if canonical . includes ( "veste" ) or canonical . includes ( "blouson" ) %}…" at bounding box center [124, 100] width 121 height 167
paste textarea "sweatshirt-femme-createur"
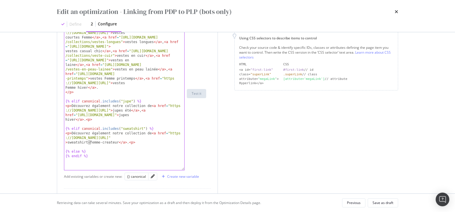
click at [90, 139] on div "{% if canonical . includes ( "veste" ) or canonical . includes ( "blouson" ) %}…" at bounding box center [124, 100] width 121 height 167
click at [88, 141] on div "{% if canonical . includes ( "veste" ) or canonical . includes ( "blouson" ) %}…" at bounding box center [124, 100] width 121 height 167
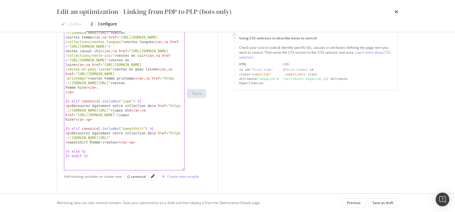
scroll to position [0, 21]
click at [102, 142] on div "{% if canonical . includes ( "veste" ) or canonical . includes ( "blouson" ) %}…" at bounding box center [124, 100] width 121 height 167
click at [115, 149] on div "{% if canonical . includes ( "veste" ) or canonical . includes ( "blouson" ) %}…" at bounding box center [124, 100] width 121 height 167
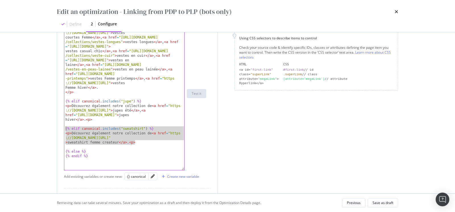
drag, startPoint x: 139, startPoint y: 143, endPoint x: 64, endPoint y: 129, distance: 75.9
click at [64, 129] on div "{% if canonical . includes ( "veste" ) or canonical . includes ( "blouson" ) %}…" at bounding box center [124, 100] width 121 height 167
click at [141, 143] on div "{% if canonical . includes ( "veste" ) or canonical . includes ( "blouson" ) %}…" at bounding box center [124, 100] width 121 height 167
type textarea "<p>Découvrez également notre collection de <a href="https://www.soeur.fr/collec…"
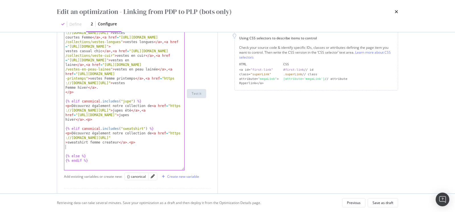
scroll to position [0, 0]
paste textarea "<p>Découvrez également notre collection de <a href="https://www.soeur.fr/collec…"
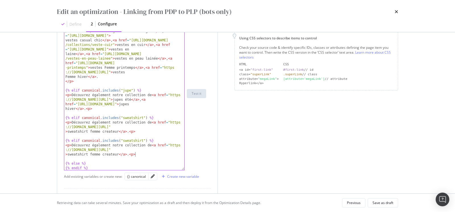
scroll to position [116, 0]
click at [128, 137] on div "< p > Découvrez également notre collection de < a href = "https ://www.soeur.fr…" at bounding box center [124, 125] width 121 height 221
paste textarea "manteau"
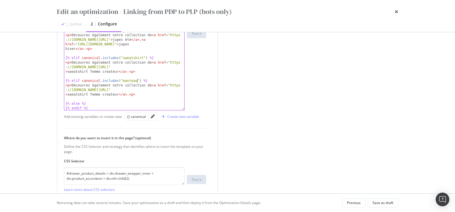
scroll to position [175, 0]
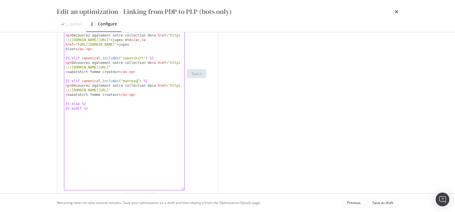
drag, startPoint x: 184, startPoint y: 108, endPoint x: 185, endPoint y: 188, distance: 79.7
click at [185, 188] on div "{% elif canonical.includes("manteau") %} < p > Découvrez également notre collec…" at bounding box center [124, 73] width 121 height 233
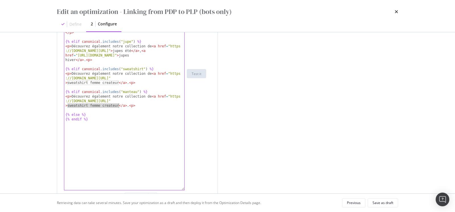
drag, startPoint x: 68, startPoint y: 105, endPoint x: 119, endPoint y: 106, distance: 51.0
click at [119, 106] on div "{% if canonical . includes ( "veste" ) or canonical . includes ( "blouson" ) %}…" at bounding box center [124, 80] width 121 height 246
paste textarea "Manteaux oversize Femme"
click at [70, 104] on div "{% if canonical . includes ( "veste" ) or canonical . includes ( "blouson" ) %}…" at bounding box center [124, 80] width 121 height 246
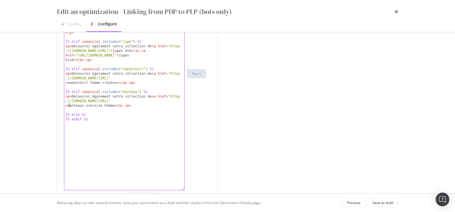
click at [106, 105] on div "{% if canonical . includes ( "veste" ) or canonical . includes ( "blouson" ) %}…" at bounding box center [124, 80] width 121 height 246
drag, startPoint x: 172, startPoint y: 96, endPoint x: 174, endPoint y: 101, distance: 5.2
click at [174, 101] on div "{% if canonical . includes ( "veste" ) or canonical . includes ( "blouson" ) %}…" at bounding box center [124, 80] width 121 height 246
paste textarea "manteaux-oversizes-femme"
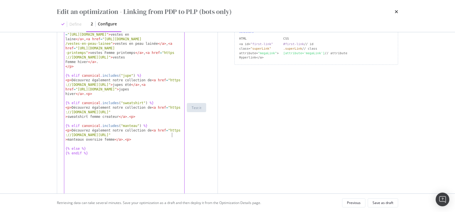
scroll to position [149, 0]
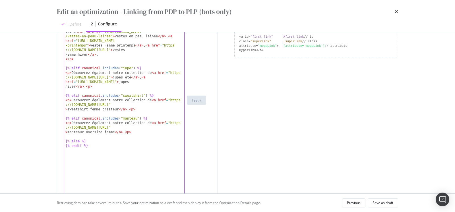
click at [125, 132] on div "{% if canonical . includes ( "veste" ) or canonical . includes ( "blouson" ) %}…" at bounding box center [124, 107] width 121 height 246
click at [135, 131] on div "{% if canonical . includes ( "veste" ) or canonical . includes ( "blouson" ) %}…" at bounding box center [124, 107] width 121 height 246
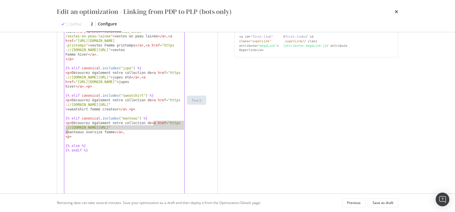
drag, startPoint x: 153, startPoint y: 122, endPoint x: 67, endPoint y: 132, distance: 86.5
click at [67, 132] on div "{% if canonical . includes ( "veste" ) or canonical . includes ( "blouson" ) %}…" at bounding box center [124, 107] width 121 height 246
click at [132, 130] on div "{% if canonical . includes ( "veste" ) or canonical . includes ( "blouson" ) %}…" at bounding box center [124, 107] width 121 height 246
paste textarea "<a href="https://www.soeur.fr/collections/manteaux-oversizes-femme">"
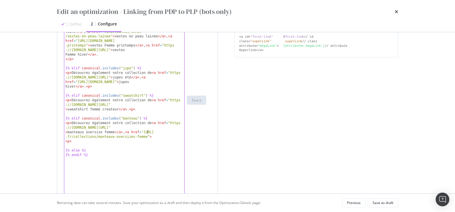
click at [146, 130] on div "{% if canonical . includes ( "veste" ) or canonical . includes ( "blouson" ) %}…" at bounding box center [124, 107] width 121 height 246
drag, startPoint x: 145, startPoint y: 130, endPoint x: 146, endPoint y: 135, distance: 5.0
click at [146, 135] on div "{% if canonical . includes ( "veste" ) or canonical . includes ( "blouson" ) %}…" at bounding box center [124, 107] width 121 height 246
paste textarea "-lain"
click at [134, 137] on div "{% if canonical . includes ( "veste" ) or canonical . includes ( "blouson" ) %}…" at bounding box center [124, 107] width 121 height 246
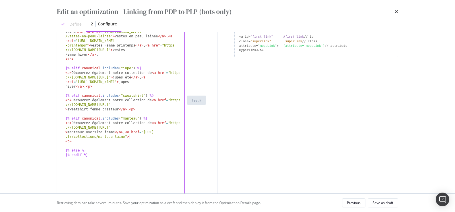
paste textarea "Manteaux en laine"
click at [132, 135] on div "{% if canonical . includes ( "veste" ) or canonical . includes ( "blouson" ) %}…" at bounding box center [124, 107] width 121 height 246
drag, startPoint x: 115, startPoint y: 131, endPoint x: 128, endPoint y: 134, distance: 14.0
click at [129, 134] on div "{% if canonical . includes ( "veste" ) or canonical . includes ( "blouson" ) %}…" at bounding box center [124, 107] width 121 height 246
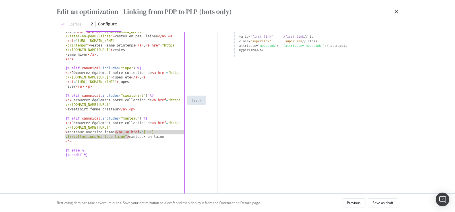
click at [165, 135] on div "{% if canonical . includes ( "veste" ) or canonical . includes ( "blouson" ) %}…" at bounding box center [124, 107] width 121 height 246
paste textarea "</a>, <a href="https://www.soeur.fr/collections/manteau-laine">"
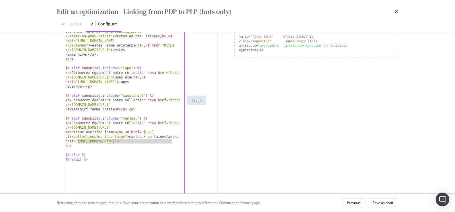
drag, startPoint x: 78, startPoint y: 139, endPoint x: 173, endPoint y: 141, distance: 94.2
click at [173, 141] on div "{% if canonical . includes ( "veste" ) or canonical . includes ( "blouson" ) %}…" at bounding box center [124, 107] width 121 height 246
paste textarea "-gris"
type textarea "<p>Découvrez également notre collection de <a href="https://www.soeur.fr/collec…"
click at [84, 146] on div "{% if canonical . includes ( "veste" ) or canonical . includes ( "blouson" ) %}…" at bounding box center [124, 107] width 121 height 246
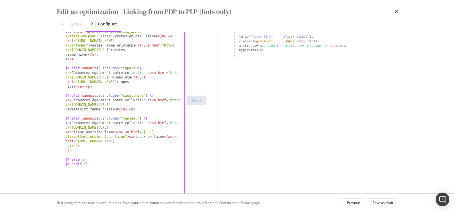
scroll to position [0, 0]
paste textarea "Cursor at row 12"
click at [82, 145] on div "{% if canonical . includes ( "veste" ) or canonical . includes ( "blouson" ) %}…" at bounding box center [124, 107] width 121 height 246
type textarea "<p>Découvrez également notre collection de <a href="https://www.soeur.fr/collec…"
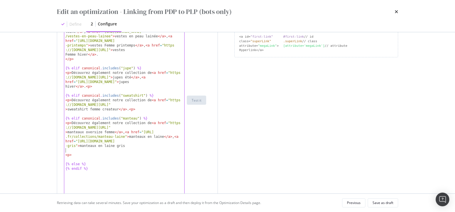
click at [77, 149] on div "{% if canonical . includes ( "veste" ) or canonical . includes ( "blouson" ) %}…" at bounding box center [124, 107] width 121 height 246
type textarea "<p>Découvrez également notre collection de <a href="https://www.soeur.fr/collec…"
drag, startPoint x: 115, startPoint y: 133, endPoint x: 128, endPoint y: 137, distance: 14.2
click at [128, 137] on div "{% if canonical . includes ( "veste" ) or canonical . includes ( "blouson" ) %}…" at bounding box center [124, 107] width 121 height 246
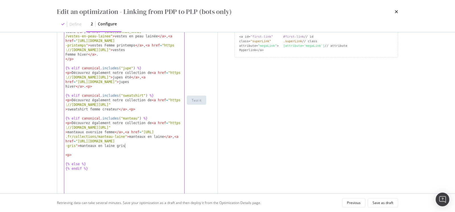
click at [131, 146] on div "{% if canonical . includes ( "veste" ) or canonical . includes ( "blouson" ) %}…" at bounding box center [124, 107] width 121 height 246
paste textarea "</a>, <a href="https://www.soeur.fr/collections/manteau-laine">"
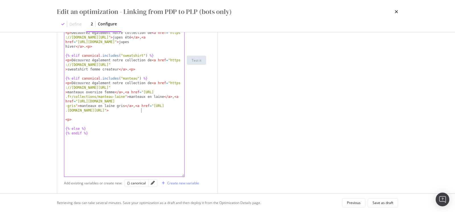
scroll to position [190, 0]
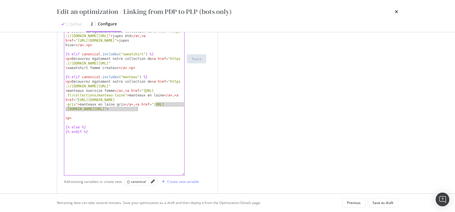
drag, startPoint x: 156, startPoint y: 104, endPoint x: 137, endPoint y: 108, distance: 19.4
click at [137, 108] on div "{% if canonical . includes ( "veste" ) or canonical . includes ( "blouson" ) %}…" at bounding box center [124, 65] width 121 height 246
paste textarea "x-en-peau-laine"
click at [165, 109] on div "{% if canonical . includes ( "veste" ) or canonical . includes ( "blouson" ) %}…" at bounding box center [124, 65] width 121 height 246
paste textarea "Manteaux en peau lainée"
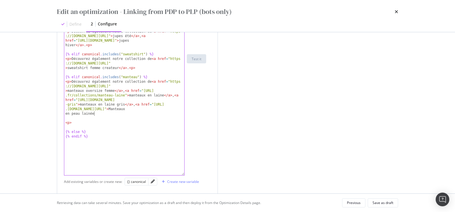
click at [164, 109] on div "{% if canonical . includes ( "veste" ) or canonical . includes ( "blouson" ) %}…" at bounding box center [124, 65] width 121 height 246
type textarea "<p>Découvrez également notre collection de <a href="https://www.soeur.fr/collec…"
drag, startPoint x: 125, startPoint y: 104, endPoint x: 161, endPoint y: 109, distance: 36.5
click at [161, 109] on div "{% if canonical . includes ( "veste" ) or canonical . includes ( "blouson" ) %}…" at bounding box center [124, 65] width 121 height 246
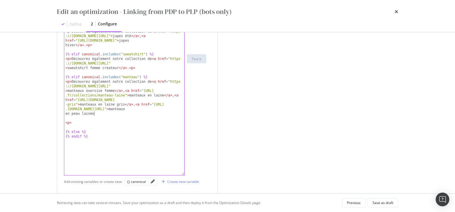
click at [123, 111] on div "{% if canonical . includes ( "veste" ) or canonical . includes ( "blouson" ) %}…" at bounding box center [124, 65] width 121 height 246
paste textarea "Cursor at row 12"
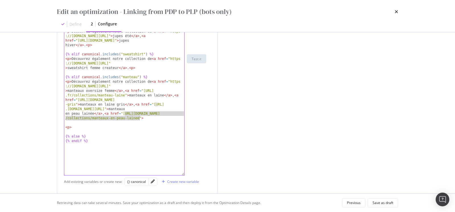
drag, startPoint x: 124, startPoint y: 112, endPoint x: 139, endPoint y: 117, distance: 15.4
click at [139, 117] on div "{% if canonical . includes ( "veste" ) or canonical . includes ( "blouson" ) %}…" at bounding box center [124, 65] width 121 height 246
click at [146, 117] on div "{% if canonical . includes ( "veste" ) or canonical . includes ( "blouson" ) %}…" at bounding box center [124, 65] width 121 height 246
paste textarea "m"
click at [138, 118] on div "{% if canonical . includes ( "veste" ) or canonical . includes ( "blouson" ) %}…" at bounding box center [124, 65] width 121 height 246
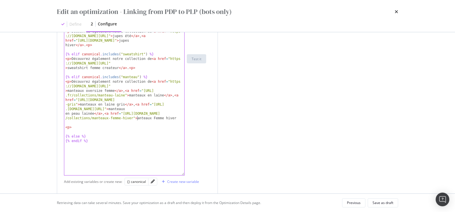
type textarea "m"
click at [158, 119] on div "{% if canonical . includes ( "veste" ) or canonical . includes ( "blouson" ) %}…" at bounding box center [124, 65] width 121 height 246
drag, startPoint x: 138, startPoint y: 104, endPoint x: 162, endPoint y: 109, distance: 24.6
click at [162, 109] on div "{% if canonical . includes ( "veste" ) or canonical . includes ( "blouson" ) %}…" at bounding box center [124, 65] width 121 height 246
type textarea "<p>Découvrez également notre collection de <a href="https://www.soeur.fr/collec…"
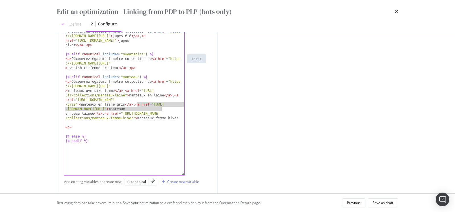
click at [134, 104] on div "{% if canonical . includes ( "veste" ) or canonical . includes ( "blouson" ) %}…" at bounding box center [124, 65] width 121 height 246
drag, startPoint x: 125, startPoint y: 104, endPoint x: 161, endPoint y: 109, distance: 36.7
click at [161, 109] on div "{% if canonical . includes ( "veste" ) or canonical . includes ( "blouson" ) %}…" at bounding box center [124, 65] width 121 height 246
click at [179, 118] on div "{% if canonical . includes ( "veste" ) or canonical . includes ( "blouson" ) %}…" at bounding box center [124, 65] width 121 height 246
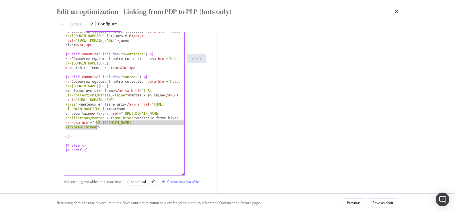
drag, startPoint x: 96, startPoint y: 122, endPoint x: 96, endPoint y: 127, distance: 5.1
click at [96, 127] on div "{% if canonical . includes ( "veste" ) or canonical . includes ( "blouson" ) %}…" at bounding box center [124, 65] width 121 height 246
click at [103, 128] on div "{% if canonical . includes ( "veste" ) or canonical . includes ( "blouson" ) %}…" at bounding box center [124, 65] width 121 height 246
paste textarea "d"
click at [97, 127] on div "{% if canonical . includes ( "veste" ) or canonical . includes ( "blouson" ) %}…" at bounding box center [124, 65] width 121 height 246
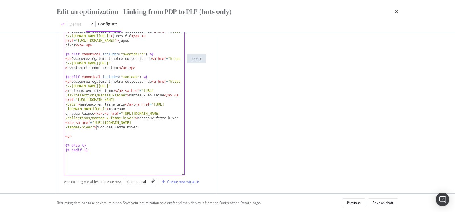
type textarea "d"
click at [119, 128] on div "{% if canonical . includes ( "veste" ) or canonical . includes ( "blouson" ) %}…" at bounding box center [124, 65] width 121 height 246
type textarea "f"
drag, startPoint x: 74, startPoint y: 122, endPoint x: 65, endPoint y: 122, distance: 8.8
click at [65, 122] on div "{% if canonical . includes ( "veste" ) or canonical . includes ( "blouson" ) %}…" at bounding box center [124, 65] width 121 height 246
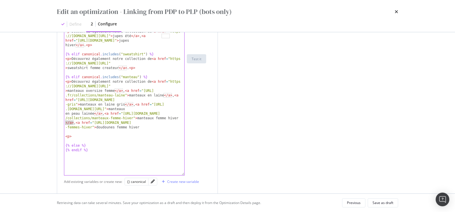
click at [142, 126] on div "{% if canonical . includes ( "veste" ) or canonical . includes ( "blouson" ) %}…" at bounding box center [124, 65] width 121 height 246
paste textarea "."
type textarea "."
click at [130, 131] on div "{% if canonical . includes ( "veste" ) or canonical . includes ( "blouson" ) %}…" at bounding box center [124, 65] width 121 height 246
type textarea "<p>"
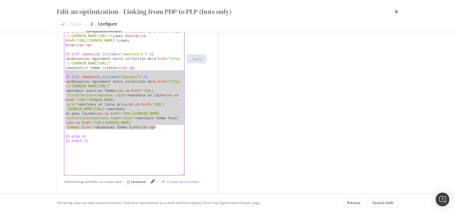
drag, startPoint x: 163, startPoint y: 128, endPoint x: 63, endPoint y: 73, distance: 113.5
click at [63, 73] on div "Define your template {% if canonical . includes ( "veste" ) or canonical . incl…" at bounding box center [137, 106] width 161 height 359
click at [113, 96] on div "{% if canonical . includes ( "veste" ) or canonical . includes ( "blouson" ) %}…" at bounding box center [124, 65] width 121 height 246
type textarea "<p>Découvrez également notre collection de <a href="https://www.soeur.fr/collec…"
drag, startPoint x: 161, startPoint y: 125, endPoint x: 65, endPoint y: 77, distance: 107.1
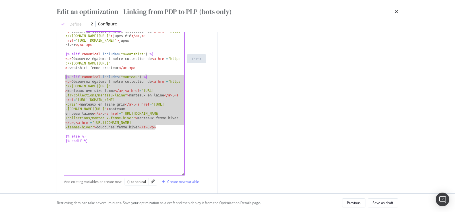
click at [65, 77] on div "{% if canonical . includes ( "veste" ) or canonical . includes ( "blouson" ) %}…" at bounding box center [124, 65] width 121 height 246
click at [159, 128] on div "{% if canonical . includes ( "veste" ) or canonical . includes ( "blouson" ) %}…" at bounding box center [124, 65] width 121 height 246
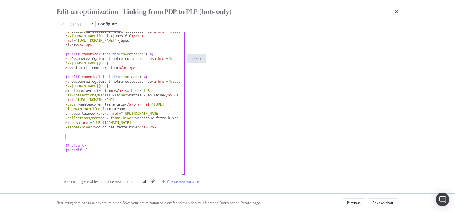
paste textarea "Cursor at row 14"
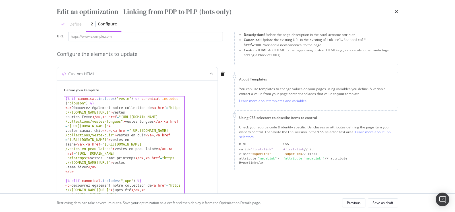
scroll to position [51, 0]
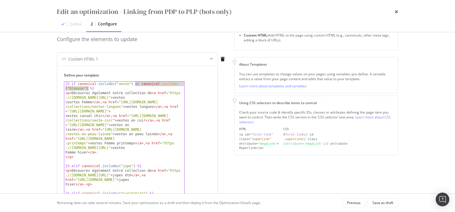
drag, startPoint x: 134, startPoint y: 83, endPoint x: 87, endPoint y: 89, distance: 47.0
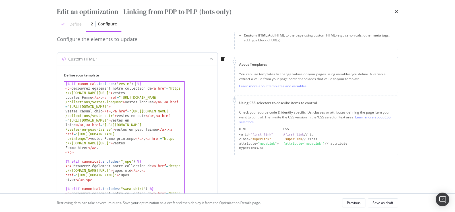
type textarea "{% if canonical.includes("veste") %}"
type textarea "f"
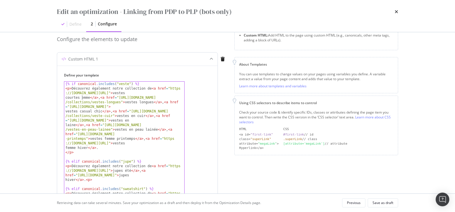
type textarea "<p>Découvrez également notre collection de <a href="https://www.soeur.fr/collec…"
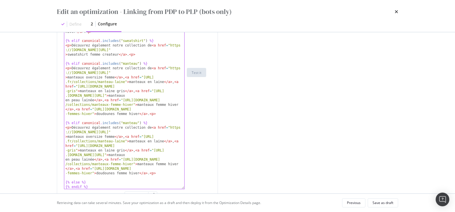
scroll to position [217, 0]
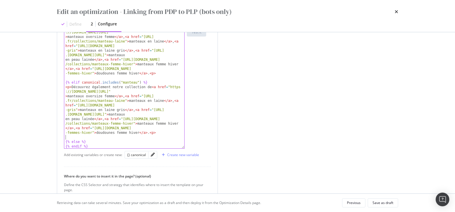
click at [165, 134] on div "< p > Découvrez également notre collection de < a href = "https ://www.soeur.fr…" at bounding box center [124, 48] width 121 height 301
click at [131, 83] on div "< p > Découvrez également notre collection de < a href = "https ://www.soeur.fr…" at bounding box center [124, 48] width 121 height 301
paste textarea "Blouson"
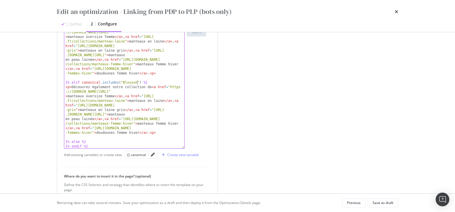
click at [124, 81] on div "< p > Découvrez également notre collection de < a href = "https ://www.soeur.fr…" at bounding box center [124, 48] width 121 height 301
drag, startPoint x: 172, startPoint y: 87, endPoint x: 171, endPoint y: 90, distance: 2.9
click at [171, 90] on div "< p > Découvrez également notre collection de < a href = "https ://www.soeur.fr…" at bounding box center [124, 48] width 121 height 301
paste textarea "blousons-haut-de-gamme">manteaux oversize femme</a>, <a href="https://www.soeur…"
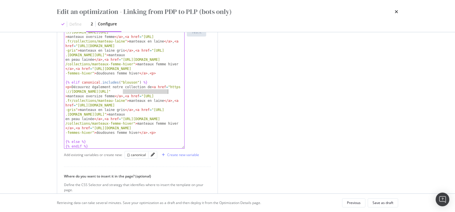
drag, startPoint x: 123, startPoint y: 91, endPoint x: 168, endPoint y: 92, distance: 44.7
click at [168, 92] on div "< p > Découvrez également notre collection de < a href = "https ://www.soeur.fr…" at bounding box center [124, 48] width 121 height 301
drag, startPoint x: 68, startPoint y: 96, endPoint x: 115, endPoint y: 96, distance: 46.7
click at [115, 96] on div "< p > Découvrez également notre collection de < a href = "https ://www.soeur.fr…" at bounding box center [124, 48] width 121 height 301
paste textarea "blousons-haut-de-ga"
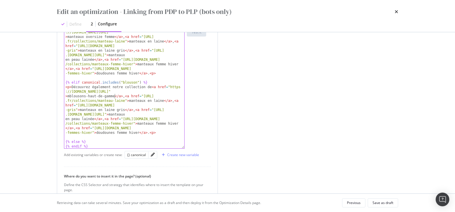
click at [69, 95] on div "< p > Découvrez également notre collection de < a href = "https ://www.soeur.fr…" at bounding box center [124, 48] width 121 height 301
click at [86, 95] on div "< p > Découvrez également notre collection de < a href = "https ://www.soeur.fr…" at bounding box center [124, 48] width 121 height 301
click at [96, 95] on div "< p > Découvrez également notre collection de < a href = "https ://www.soeur.fr…" at bounding box center [124, 48] width 121 height 301
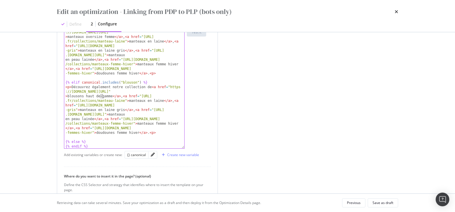
click at [102, 95] on div "< p > Découvrez également notre collection de < a href = "https ://www.soeur.fr…" at bounding box center [124, 48] width 121 height 301
drag, startPoint x: 144, startPoint y: 95, endPoint x: 124, endPoint y: 100, distance: 20.0
click at [124, 100] on div "< p > Découvrez également notre collection de < a href = "https ://www.soeur.fr…" at bounding box center [124, 48] width 121 height 301
paste textarea "blousons-femme-hiver">manteaux en laine</a>, <a href="https://www.soeur.fr/coll…"
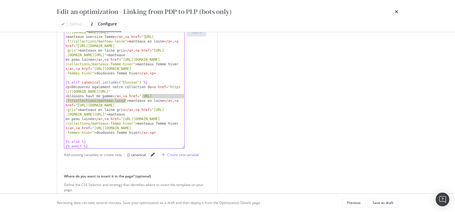
type textarea "<p>Découvrez également notre collection de <a href="https://www.soeur.fr/collec…"
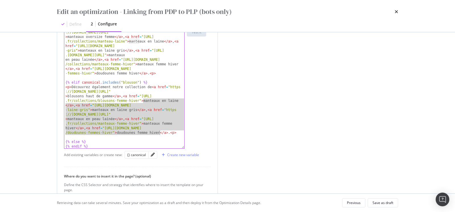
drag, startPoint x: 143, startPoint y: 100, endPoint x: 160, endPoint y: 131, distance: 34.5
click at [160, 131] on div "< p > Découvrez également notre collection de < a href = "https ://www.soeur.fr…" at bounding box center [124, 48] width 121 height 301
paste textarea "<p>Découvrez également notre collection de <a href="https://www.soeur.fr/collec…"
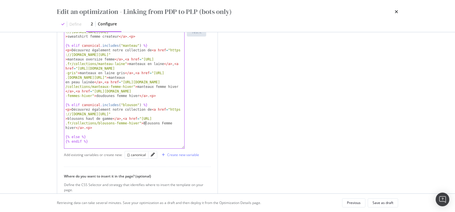
click at [145, 123] on div "{% if canonical . includes ( "veste" ) %} < p > Découvrez également notre colle…" at bounding box center [124, 37] width 121 height 242
click at [164, 123] on div "{% if canonical . includes ( "veste" ) %} < p > Découvrez également notre colle…" at bounding box center [124, 37] width 121 height 242
click at [126, 124] on div "{% if canonical . includes ( "veste" ) %} < p > Découvrez également notre colle…" at bounding box center [124, 37] width 121 height 242
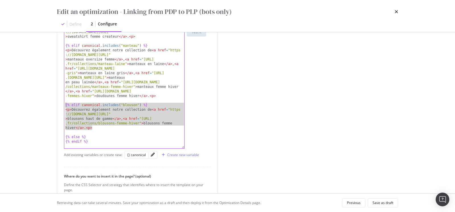
drag, startPoint x: 98, startPoint y: 128, endPoint x: 60, endPoint y: 103, distance: 44.9
click at [60, 103] on div "Define your template <p>Découvrez également notre collection de <a href="https:…" at bounding box center [137, 79] width 161 height 359
click at [101, 126] on div "{% if canonical . includes ( "veste" ) %} < p > Découvrez également notre colle…" at bounding box center [124, 37] width 121 height 242
type textarea "<p>Découvrez également notre collection de <a href="https://www.soeur.fr/collec…"
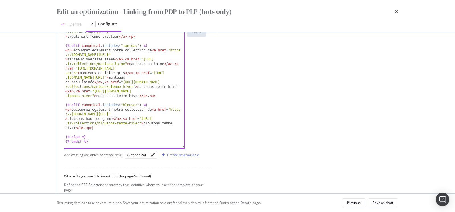
scroll to position [0, 0]
paste textarea "<p>Découvrez également notre collection de <a href="https://www.soeur.fr/collec…"
type textarea "<p>Découvrez également notre collection de <a href="https://www.soeur.fr/collec…"
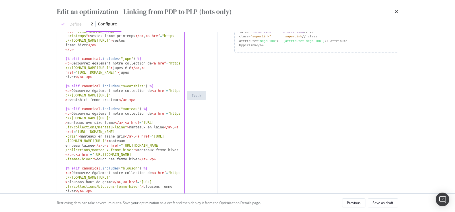
scroll to position [47, 0]
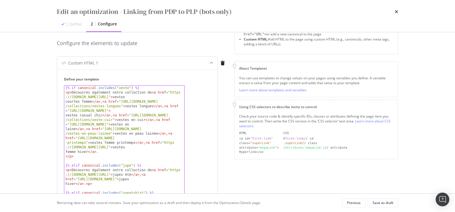
click at [101, 151] on div "{% if canonical . includes ( "veste" ) %} < p > Découvrez également notre colle…" at bounding box center [124, 215] width 121 height 260
type textarea ","
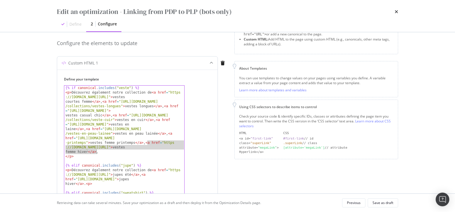
drag, startPoint x: 147, startPoint y: 142, endPoint x: 96, endPoint y: 150, distance: 51.9
click at [96, 150] on div "{% if canonical . includes ( "veste" ) %} < p > Découvrez également notre colle…" at bounding box center [124, 215] width 121 height 260
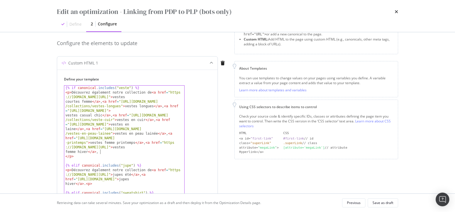
click at [107, 151] on div "{% if canonical . includes ( "veste" ) %} < p > Découvrez également notre colle…" at bounding box center [124, 215] width 121 height 260
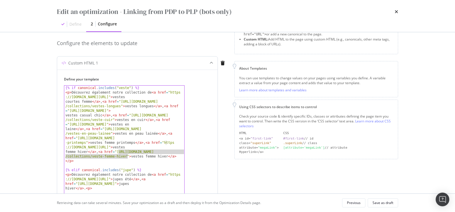
drag, startPoint x: 119, startPoint y: 151, endPoint x: 126, endPoint y: 155, distance: 8.8
click at [126, 155] on div "{% if canonical . includes ( "veste" ) %} < p > Découvrez également notre colle…" at bounding box center [124, 215] width 121 height 260
drag, startPoint x: 93, startPoint y: 156, endPoint x: 129, endPoint y: 156, distance: 36.2
click at [129, 156] on div "{% if canonical . includes ( "veste" ) %} < p > Découvrez également notre colle…" at bounding box center [124, 215] width 121 height 260
drag, startPoint x: 132, startPoint y: 156, endPoint x: 170, endPoint y: 156, distance: 37.3
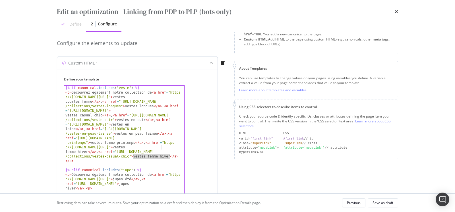
click at [170, 156] on div "{% if canonical . includes ( "veste" ) %} < p > Découvrez également notre colle…" at bounding box center [124, 215] width 121 height 260
paste textarea "Cursor at row 2"
click at [145, 156] on div "{% if canonical . includes ( "veste" ) %} < p > Découvrez également notre colle…" at bounding box center [124, 215] width 121 height 260
click at [161, 156] on div "{% if canonical . includes ( "veste" ) %} < p > Découvrez également notre colle…" at bounding box center [124, 215] width 121 height 260
click at [178, 155] on div "{% if canonical . includes ( "veste" ) %} < p > Découvrez également notre colle…" at bounding box center [124, 215] width 121 height 260
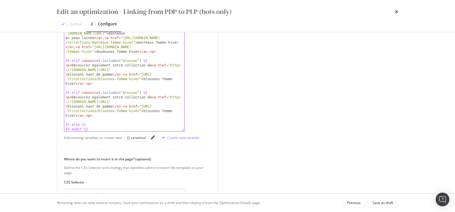
scroll to position [191, 0]
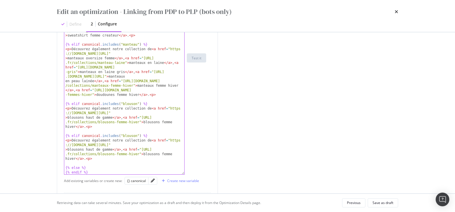
type textarea "."
click at [131, 136] on div "< p > Découvrez également notre collection de < a href = "https ://www.soeur.fr…" at bounding box center [124, 67] width 121 height 305
paste textarea "chemise"
drag, startPoint x: 172, startPoint y: 140, endPoint x: 167, endPoint y: 145, distance: 6.8
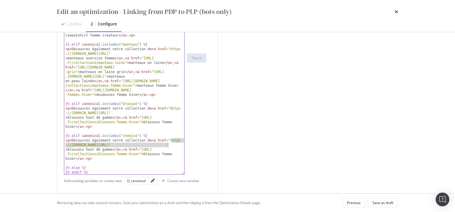
click at [167, 145] on div "< p > Découvrez également notre collection de < a href = "https ://www.soeur.fr…" at bounding box center [124, 67] width 121 height 305
paste textarea "chemises-oversizes"
drag, startPoint x: 164, startPoint y: 145, endPoint x: 92, endPoint y: 149, distance: 72.4
click at [92, 149] on div "< p > Découvrez également notre collection de < a href = "https ://www.soeur.fr…" at bounding box center [124, 67] width 121 height 305
paste textarea "Cursor at row 18"
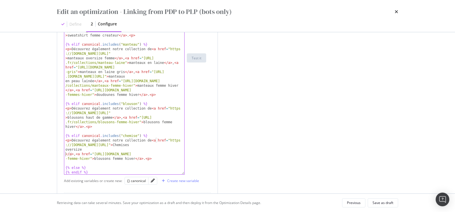
click at [166, 145] on div "< p > Découvrez également notre collection de < a href = "https ://www.soeur.fr…" at bounding box center [124, 67] width 121 height 305
click at [65, 153] on div "< p > Découvrez également notre collection de < a href = "https ://www.soeur.fr…" at bounding box center [124, 67] width 121 height 305
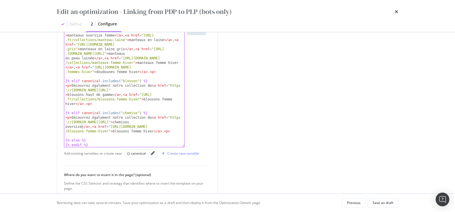
scroll to position [232, 0]
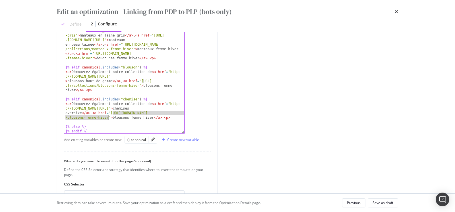
drag, startPoint x: 113, startPoint y: 112, endPoint x: 108, endPoint y: 115, distance: 5.5
click at [108, 115] on div "< p > Découvrez également notre collection de < a href = "https ://www.soeur.fr…" at bounding box center [124, 30] width 121 height 305
paste textarea "chemises-femme-soie"
drag, startPoint x: 110, startPoint y: 117, endPoint x: 151, endPoint y: 116, distance: 40.7
click at [151, 116] on div "< p > Découvrez également notre collection de < a href = "https ://www.soeur.fr…" at bounding box center [124, 30] width 121 height 305
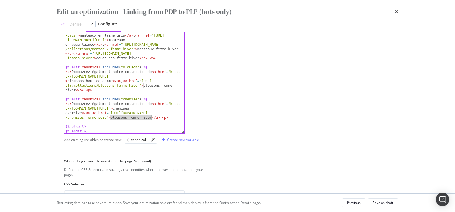
paste textarea "Cursor at row 18"
click at [113, 118] on div "< p > Découvrez également notre collection de < a href = "https ://www.soeur.fr…" at bounding box center [124, 30] width 121 height 305
click at [132, 116] on div "< p > Découvrez également notre collection de < a href = "https ://www.soeur.fr…" at bounding box center [124, 30] width 121 height 305
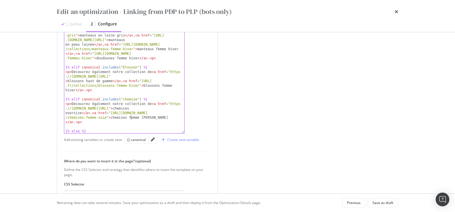
scroll to position [0, 34]
click at [143, 116] on div "< p > Découvrez également notre collection de < a href = "https ://www.soeur.fr…" at bounding box center [124, 30] width 121 height 305
click at [66, 122] on div "< p > Découvrez également notre collection de < a href = "https ://www.soeur.fr…" at bounding box center [124, 30] width 121 height 305
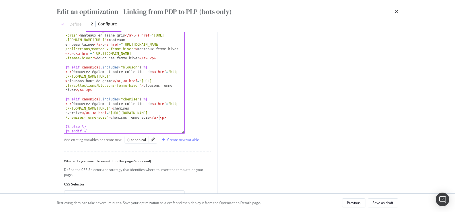
click at [160, 116] on div "< p > Découvrez également notre collection de < a href = "https ://www.soeur.fr…" at bounding box center [124, 30] width 121 height 305
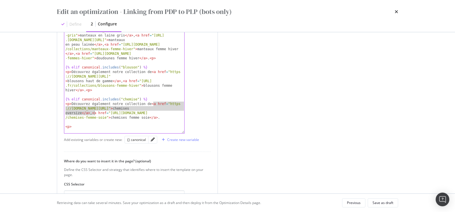
drag, startPoint x: 154, startPoint y: 103, endPoint x: 94, endPoint y: 113, distance: 60.8
click at [94, 113] on div "< p > Découvrez également notre collection de < a href = "https ://www.soeur.fr…" at bounding box center [124, 30] width 121 height 305
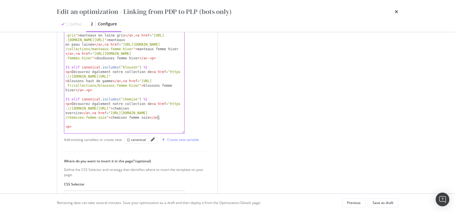
drag, startPoint x: 161, startPoint y: 118, endPoint x: 158, endPoint y: 118, distance: 3.7
click at [158, 118] on div "< p > Découvrez également notre collection de < a href = "https ://www.soeur.fr…" at bounding box center [124, 30] width 121 height 305
paste textarea "<a href="https://www.soeur.fr/collections/chemises-oversizes">chemises oversize…"
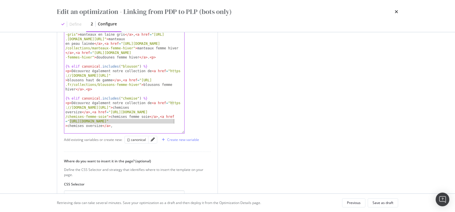
drag, startPoint x: 70, startPoint y: 121, endPoint x: 174, endPoint y: 122, distance: 104.2
click at [174, 122] on div "< p > Découvrez également notre collection de < a href = "https ://www.soeur.fr…" at bounding box center [124, 29] width 121 height 305
paste textarea "denim-jean-femme"
drag, startPoint x: 82, startPoint y: 126, endPoint x: 116, endPoint y: 125, distance: 33.6
click at [116, 125] on div "< p > Découvrez également notre collection de < a href = "https ://www.soeur.fr…" at bounding box center [124, 29] width 121 height 305
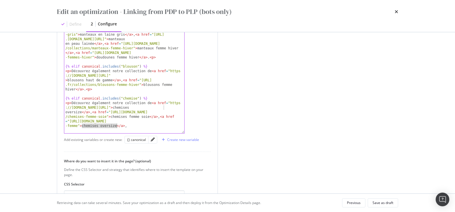
paste textarea "Chemise Denim & Jean Femm"
click at [83, 126] on div "< p > Découvrez également notre collection de < a href = "https ://www.soeur.fr…" at bounding box center [124, 29] width 121 height 305
click at [99, 125] on div "< p > Découvrez également notre collection de < a href = "https ://www.soeur.fr…" at bounding box center [124, 29] width 121 height 305
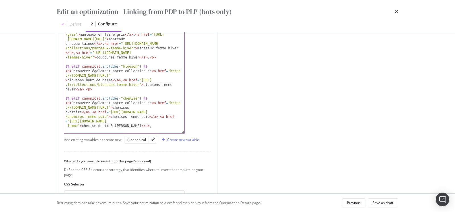
click at [118, 124] on div "< p > Découvrez également notre collection de < a href = "https ://www.soeur.fr…" at bounding box center [124, 29] width 121 height 305
click at [116, 126] on div "< p > Découvrez également notre collection de < a href = "https ://www.soeur.fr…" at bounding box center [124, 29] width 121 height 305
click at [128, 125] on div "< p > Découvrez également notre collection de < a href = "https ://www.soeur.fr…" at bounding box center [124, 29] width 121 height 305
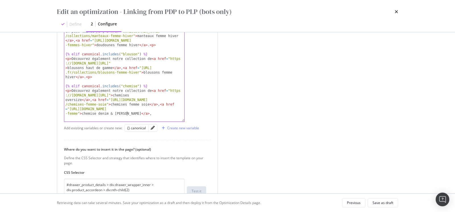
scroll to position [253, 0]
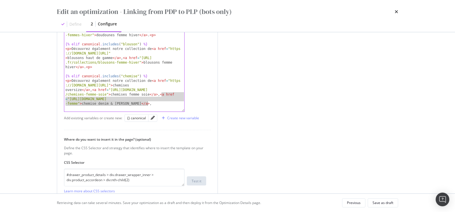
drag, startPoint x: 162, startPoint y: 95, endPoint x: 157, endPoint y: 102, distance: 8.8
click at [157, 102] on div "< p > Découvrez également notre collection de < a href = "https ://www.soeur.fr…" at bounding box center [124, 7] width 121 height 305
type textarea "<p>Découvrez également notre collection de <a href="https://www.soeur.fr/collec…"
click at [151, 104] on div "< p > Découvrez également notre collection de < a href = "https ://www.soeur.fr…" at bounding box center [124, 7] width 121 height 305
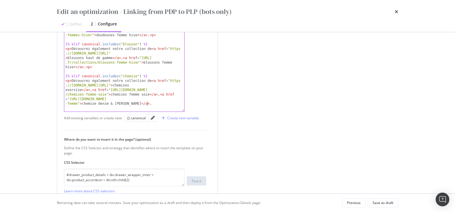
paste textarea "Cursor at row 18"
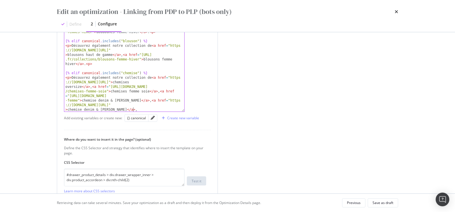
scroll to position [32, 0]
drag, startPoint x: 166, startPoint y: 100, endPoint x: 174, endPoint y: 105, distance: 9.2
click at [174, 105] on div "< p > Découvrez également notre collection de < a href = "https ://www.soeur.fr…" at bounding box center [124, 4] width 121 height 305
paste textarea "popeline">chemise denim & jean f"
type textarea "<p>Découvrez également notre collection de <a href="https://www.soeur.fr/collec…"
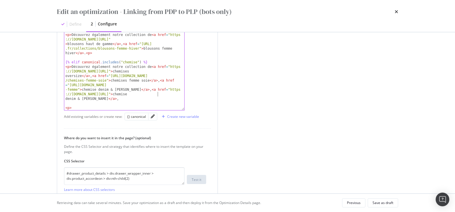
scroll to position [41, 0]
drag, startPoint x: 162, startPoint y: 94, endPoint x: 103, endPoint y: 96, distance: 59.0
paste textarea "<p>Découvrez également notre collection de <a href="https://www.soeur.fr/collec…"
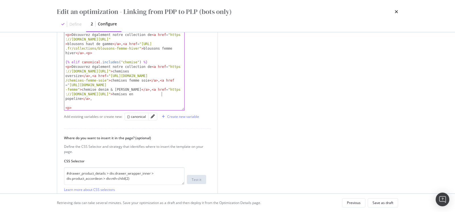
type textarea "<p>Découvrez également notre collection de <a href="https://www.soeur.fr/collec…"
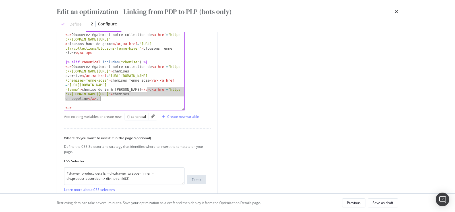
drag, startPoint x: 147, startPoint y: 89, endPoint x: 149, endPoint y: 100, distance: 10.6
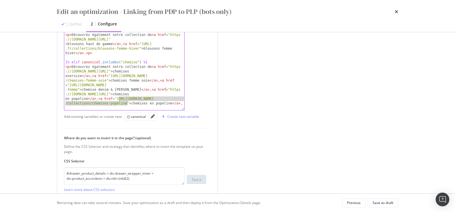
drag, startPoint x: 119, startPoint y: 98, endPoint x: 127, endPoint y: 102, distance: 8.5
drag, startPoint x: 123, startPoint y: 103, endPoint x: 163, endPoint y: 103, distance: 40.7
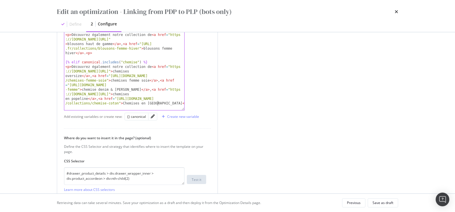
type textarea "c"
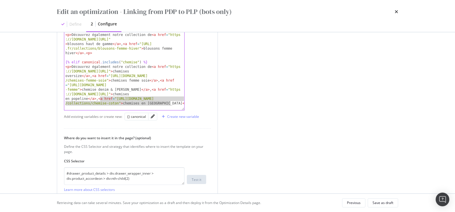
drag, startPoint x: 100, startPoint y: 100, endPoint x: 179, endPoint y: 103, distance: 78.9
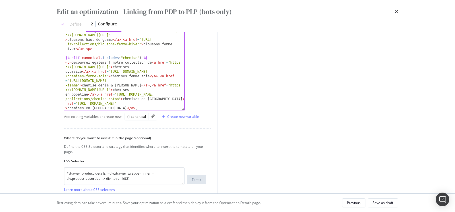
scroll to position [51, 0]
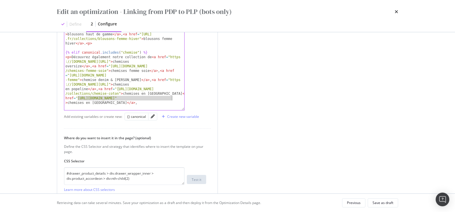
drag, startPoint x: 78, startPoint y: 98, endPoint x: 172, endPoint y: 98, distance: 93.9
drag, startPoint x: 68, startPoint y: 103, endPoint x: 102, endPoint y: 103, distance: 33.6
paste textarea "c"
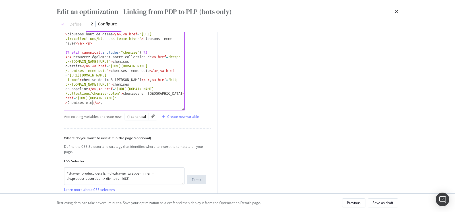
type textarea "c"
drag, startPoint x: 169, startPoint y: 93, endPoint x: 172, endPoint y: 102, distance: 9.5
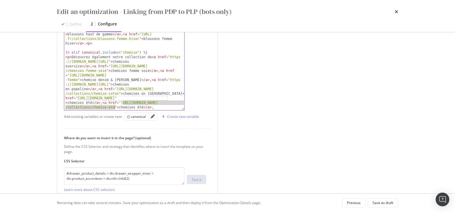
drag, startPoint x: 123, startPoint y: 103, endPoint x: 114, endPoint y: 107, distance: 9.0
drag, startPoint x: 121, startPoint y: 106, endPoint x: 145, endPoint y: 107, distance: 24.0
paste textarea "b"
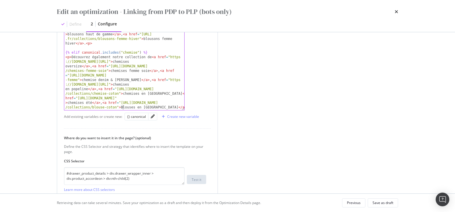
type textarea "b"
type textarea "."
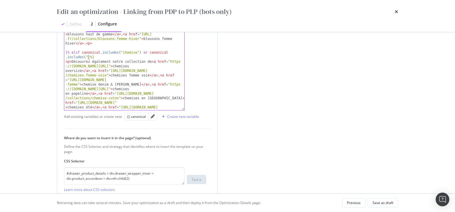
scroll to position [0, 11]
paste textarea "blouse"
type textarea "{% elif canonical.includes("chemise") or canonical.includes("blouse")%}"
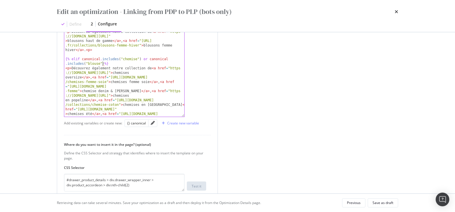
scroll to position [235, 0]
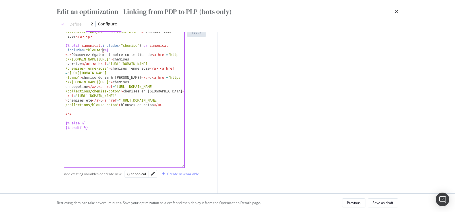
drag, startPoint x: 184, startPoint y: 127, endPoint x: 206, endPoint y: 186, distance: 63.2
click at [206, 167] on div "Define your template {% elif canonical.includes("chemise") or canonical.include…" at bounding box center [137, 27] width 147 height 279
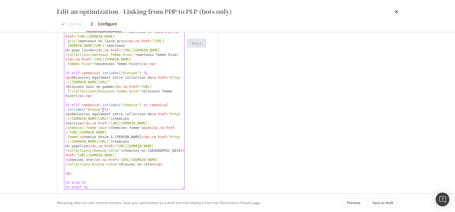
click at [76, 168] on div "< p > Découvrez également notre collection de < a href = "https ://www.soeur.fr…" at bounding box center [124, 66] width 121 height 365
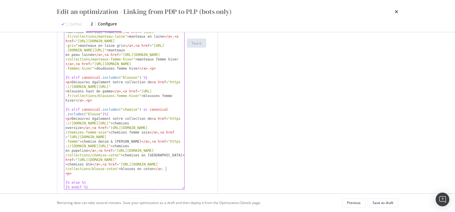
scroll to position [13, 0]
type textarea "<p>"
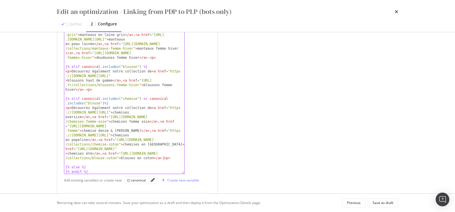
click at [105, 104] on div "< p > Découvrez également notre collection de < a href = "https ://www.soeur.fr…" at bounding box center [124, 60] width 121 height 365
type textarea "{% elif canonical.includes("chemise") or canonical.includes("blouse") %}"
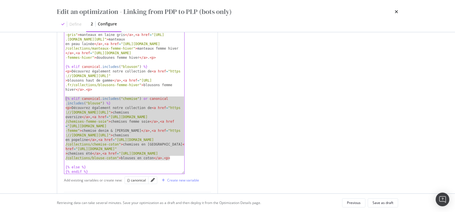
drag, startPoint x: 173, startPoint y: 159, endPoint x: 63, endPoint y: 97, distance: 126.1
click at [63, 97] on div "Define your template {% elif canonical.includes("chemise") or canonical.include…" at bounding box center [137, 75] width 161 height 418
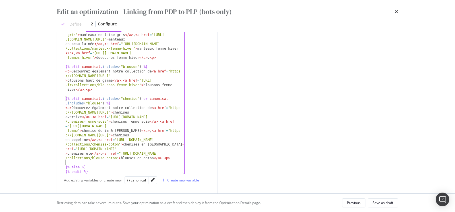
click at [174, 161] on div "< p > Découvrez également notre collection de < a href = "https ://www.soeur.fr…" at bounding box center [124, 60] width 121 height 365
click at [175, 159] on div "< p > Découvrez également notre collection de < a href = "https ://www.soeur.fr…" at bounding box center [124, 60] width 121 height 365
paste textarea "Cursor at row 20"
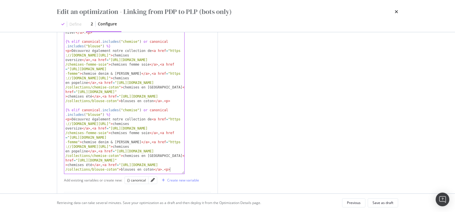
scroll to position [77, 0]
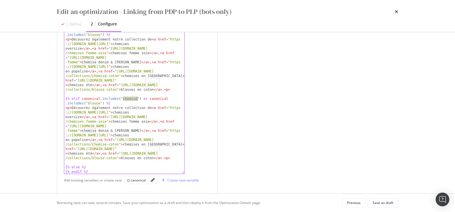
drag, startPoint x: 123, startPoint y: 98, endPoint x: 137, endPoint y: 99, distance: 14.3
click at [137, 99] on div "</ p > {% elif canonical . includes ( "jupe" ) %} < p > Découvrez également not…" at bounding box center [124, 28] width 121 height 301
paste textarea "tee-shirt"
drag, startPoint x: 146, startPoint y: 98, endPoint x: 106, endPoint y: 103, distance: 40.1
click at [106, 103] on div "</ p > {% elif canonical . includes ( "jupe" ) %} < p > Découvrez également not…" at bounding box center [124, 28] width 121 height 301
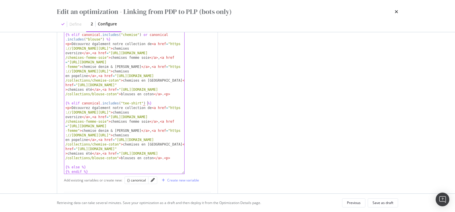
scroll to position [0, 7]
drag, startPoint x: 173, startPoint y: 107, endPoint x: 159, endPoint y: 112, distance: 14.3
paste textarea "t-shirts-femme-createur">chemises oversize</a>, <a href="https://www.soeur.fr/c…"
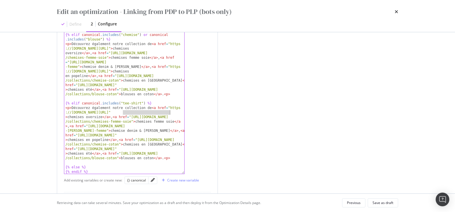
drag, startPoint x: 123, startPoint y: 110, endPoint x: 169, endPoint y: 111, distance: 46.4
drag, startPoint x: 68, startPoint y: 117, endPoint x: 102, endPoint y: 118, distance: 33.9
paste textarea "t-shirts-femme-createur</a>, <a href="https://www.soeur.fr/collections/chemises…"
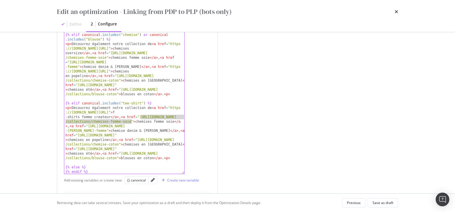
drag, startPoint x: 141, startPoint y: 116, endPoint x: 131, endPoint y: 121, distance: 10.8
paste textarea "t-shirts-en-coton-bio">chemises femme soie</a>, <a href="https://www.soeur.fr/c…"
drag, startPoint x: 140, startPoint y: 120, endPoint x: 178, endPoint y: 120, distance: 38.7
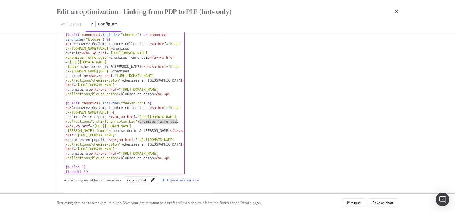
drag, startPoint x: 140, startPoint y: 120, endPoint x: 185, endPoint y: 121, distance: 45.0
click at [185, 121] on div "<p>Découvrez également notre collection de <a href="https://www.soeur.fr/collec…" at bounding box center [124, 28] width 121 height 292
paste textarea "T-shirts en coton bioe</a>, <a href="https://www.soeur.fr/collections/chemises-…"
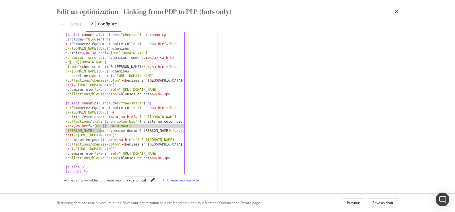
drag, startPoint x: 96, startPoint y: 126, endPoint x: 100, endPoint y: 130, distance: 5.4
paste textarea "t-shirt-coton">chemise denim & jean femme</a>, <a href="https://www.soeur.fr/co…"
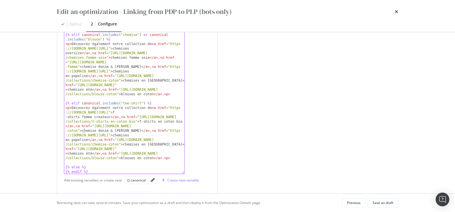
drag, startPoint x: 83, startPoint y: 130, endPoint x: 90, endPoint y: 130, distance: 6.6
drag, startPoint x: 82, startPoint y: 130, endPoint x: 135, endPoint y: 131, distance: 53.0
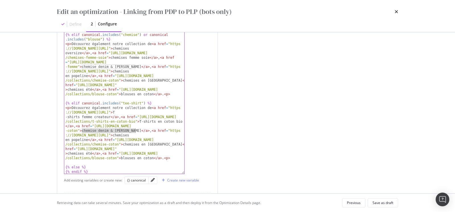
paste textarea "T-shirts en coton</a>, <a href="https://www.soeur.fr/collections/chemises-popel…"
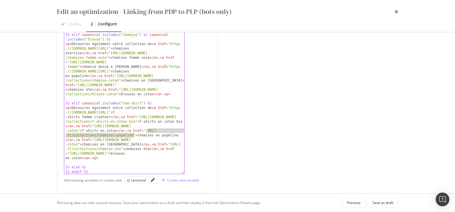
drag, startPoint x: 148, startPoint y: 130, endPoint x: 133, endPoint y: 135, distance: 15.8
paste textarea "t-shirts-manches-longues">chemises en popeline<"
type textarea "<p>Découvrez également notre collection de <a href="https://www.soeur.fr/collec…"
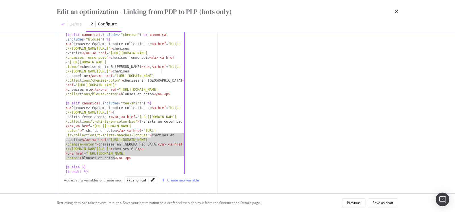
drag, startPoint x: 151, startPoint y: 134, endPoint x: 114, endPoint y: 157, distance: 42.7
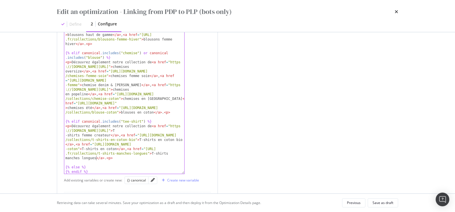
scroll to position [54, 0]
click at [40, 158] on div "Edit an optimization - Linking from PDP to PLP (bots only) Define 2 Configure P…" at bounding box center [227, 106] width 455 height 212
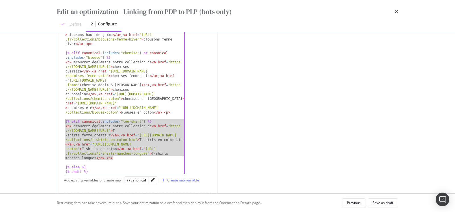
drag, startPoint x: 121, startPoint y: 157, endPoint x: 63, endPoint y: 121, distance: 68.3
click at [63, 121] on div "Define your template < p > Découvrez également notre collection de < a href = "…" at bounding box center [137, 75] width 161 height 418
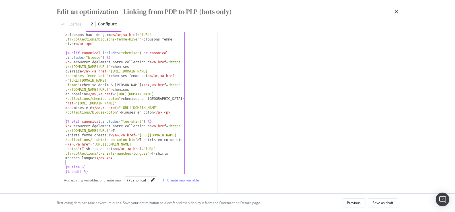
click at [123, 160] on div "< p > Découvrez également notre collection de < a href = "https ://www.soeur.fr…" at bounding box center [124, 14] width 121 height 365
paste textarea "Cursor at row 23"
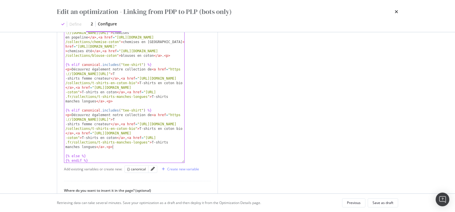
scroll to position [267, 0]
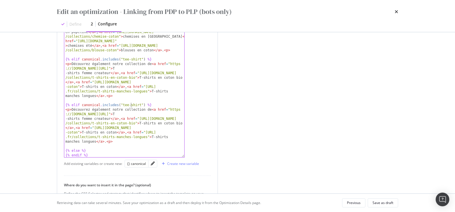
click at [131, 105] on div "< p > Découvrez également notre collection de < a href = "https ://www.soeur.fr…" at bounding box center [124, 9] width 121 height 315
drag, startPoint x: 122, startPoint y: 104, endPoint x: 141, endPoint y: 105, distance: 19.1
click at [141, 105] on div "< p > Découvrez également notre collection de < a href = "https ://www.soeur.fr…" at bounding box center [124, 9] width 121 height 315
paste textarea "pantalon"
drag, startPoint x: 172, startPoint y: 108, endPoint x: 170, endPoint y: 115, distance: 7.0
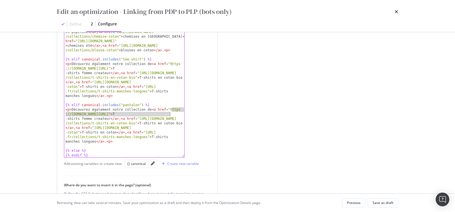
click at [170, 115] on div "< p > Découvrez également notre collection de < a href = "https ://www.soeur.fr…" at bounding box center [124, 9] width 121 height 315
paste textarea "pantalons-larges-femme">T-shirts femme createur</a>, <a href="https://www.soeur…"
drag, startPoint x: 172, startPoint y: 114, endPoint x: 110, endPoint y: 118, distance: 62.2
click at [110, 118] on div "< p > Découvrez également notre collection de < a href = "https ://www.soeur.fr…" at bounding box center [124, 9] width 121 height 315
paste textarea "/a>, <a href="https://www.soeur.fr/collections/t-shirts-en-coton-bio">T-shirts …"
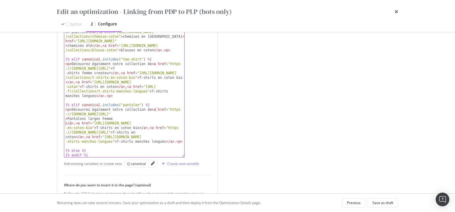
click at [69, 118] on div "< p > Découvrez également notre collection de < a href = "https ://www.soeur.fr…" at bounding box center [124, 9] width 121 height 315
click at [64, 122] on div "< p > Découvrez également notre collection de < a href = "https ://www.soeur.fr…" at bounding box center [124, 9] width 121 height 315
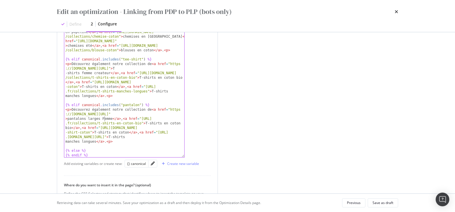
click at [104, 118] on div "< p > Découvrez également notre collection de < a href = "https ://www.soeur.fr…" at bounding box center [124, 9] width 121 height 315
drag, startPoint x: 144, startPoint y: 118, endPoint x: 141, endPoint y: 123, distance: 5.3
click at [141, 123] on div "< p > Découvrez également notre collection de < a href = "https ://www.soeur.fr…" at bounding box center [124, 9] width 121 height 315
paste textarea "pantalons-oversizes-femme">T-shirts en coton bio</a>, <a href="https://www.soeu…"
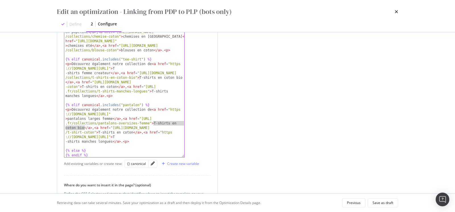
drag, startPoint x: 154, startPoint y: 122, endPoint x: 83, endPoint y: 126, distance: 71.3
click at [83, 126] on div "< p > Découvrez également notre collection de < a href = "https ://www.soeur.fr…" at bounding box center [124, 9] width 121 height 315
paste
click at [156, 124] on div "< p > Découvrez également notre collection de < a href = "https ://www.soeur.fr…" at bounding box center [124, 9] width 121 height 315
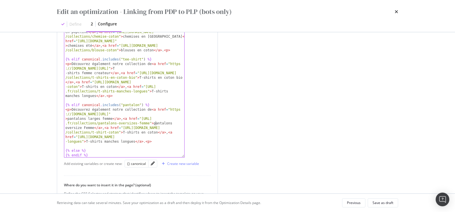
click at [86, 128] on div "< p > Découvrez également notre collection de < a href = "https ://www.soeur.fr…" at bounding box center [124, 9] width 121 height 315
drag, startPoint x: 125, startPoint y: 127, endPoint x: 119, endPoint y: 132, distance: 7.7
click at [119, 132] on div "< p > Découvrez également notre collection de < a href = "https ://www.soeur.fr…" at bounding box center [124, 9] width 121 height 315
drag, startPoint x: 145, startPoint y: 132, endPoint x: 184, endPoint y: 131, distance: 39.6
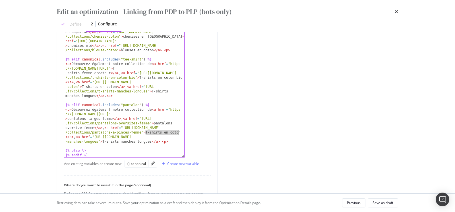
click at [184, 131] on div "<p>Découvrez également notre collection de <a href="https://www.soeur.fr/collec…" at bounding box center [124, 11] width 121 height 292
click at [67, 135] on div "< p > Découvrez également notre collection de < a href = "https ://www.soeur.fr…" at bounding box center [124, 9] width 121 height 315
click at [147, 130] on div "< p > Découvrez également notre collection de < a href = "https ://www.soeur.fr…" at bounding box center [124, 9] width 121 height 315
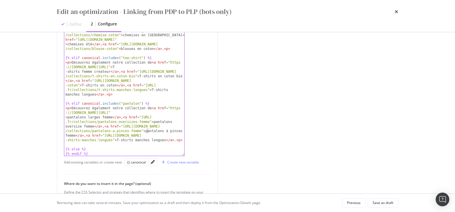
type textarea "<p>Découvrez également notre collection de <a href="https://www.soeur.fr/collec…"
click at [107, 135] on div "< p > Découvrez également notre collection de < a href = "https ://www.soeur.fr…" at bounding box center [124, 8] width 121 height 315
drag, startPoint x: 107, startPoint y: 134, endPoint x: 112, endPoint y: 139, distance: 7.3
click at [112, 139] on div "< p > Découvrez également notre collection de < a href = "https ://www.soeur.fr…" at bounding box center [124, 8] width 121 height 315
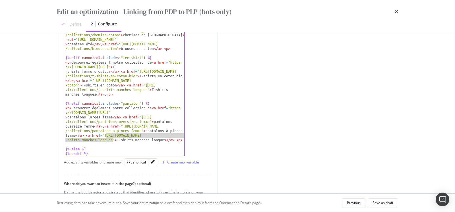
type textarea "<p>Découvrez également notre collection de <a href="https://www.soeur.fr/collec…"
drag, startPoint x: 115, startPoint y: 140, endPoint x: 163, endPoint y: 139, distance: 48.7
click at [163, 139] on div "< p > Découvrez également notre collection de < a href = "https ://www.soeur.fr…" at bounding box center [124, 8] width 121 height 315
click at [116, 140] on div "< p > Découvrez également notre collection de < a href = "https ://www.soeur.fr…" at bounding box center [124, 8] width 121 height 315
type textarea "<p>Découvrez également notre collection de <a href="https://www.soeur.fr/collec…"
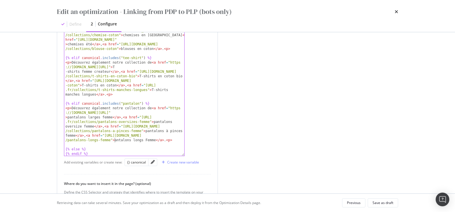
scroll to position [0, 68]
click at [149, 138] on div "< p > Découvrez également notre collection de < a href = "https ://www.soeur.fr…" at bounding box center [124, 8] width 121 height 315
type textarea "f"
click at [167, 139] on div "< p > Découvrez également notre collection de < a href = "https ://www.soeur.fr…" at bounding box center [124, 8] width 121 height 315
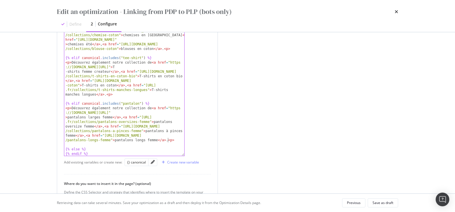
type textarea "<p>"
type textarea ".<p>"
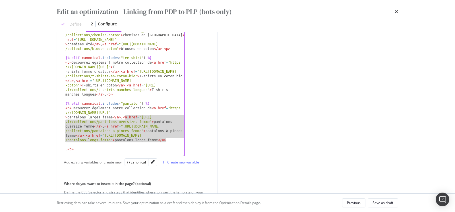
drag, startPoint x: 125, startPoint y: 117, endPoint x: 173, endPoint y: 138, distance: 52.5
click at [173, 138] on div "< p > Découvrez également notre collection de < a href = "https ://www.soeur.fr…" at bounding box center [124, 8] width 121 height 315
click at [170, 139] on div "< p > Découvrez également notre collection de < a href = "https ://www.soeur.fr…" at bounding box center [124, 8] width 121 height 315
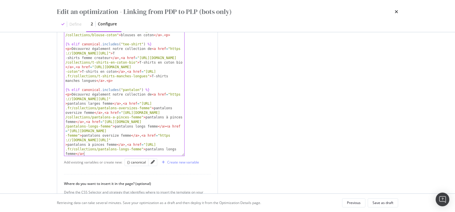
scroll to position [113, 0]
click at [166, 126] on div "{% elif canonical . includes ( "sweatshirt" ) %} < p > Découvrez également notr…" at bounding box center [124, 10] width 121 height 301
type textarea ","
click at [79, 130] on div "{% elif canonical . includes ( "sweatshirt" ) %} < p > Découvrez également notr…" at bounding box center [124, 10] width 121 height 301
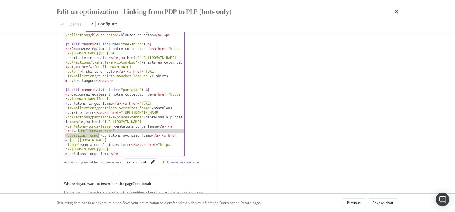
drag, startPoint x: 78, startPoint y: 130, endPoint x: 98, endPoint y: 134, distance: 20.7
click at [98, 134] on div "{% elif canonical . includes ( "sweatshirt" ) %} < p > Découvrez également notr…" at bounding box center [124, 10] width 121 height 301
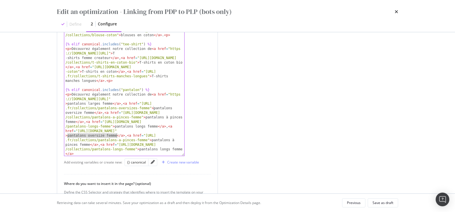
drag, startPoint x: 67, startPoint y: 135, endPoint x: 117, endPoint y: 134, distance: 49.3
click at [117, 134] on div "{% elif canonical . includes ( "sweatshirt" ) %} < p > Découvrez également notr…" at bounding box center [124, 10] width 121 height 301
click at [70, 134] on div "{% elif canonical . includes ( "sweatshirt" ) %} < p > Découvrez également notr…" at bounding box center [124, 10] width 121 height 301
type textarea "p"
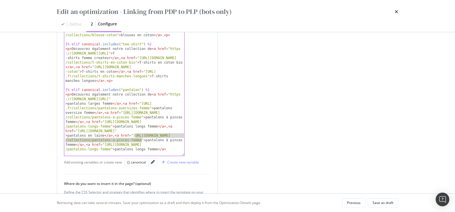
drag, startPoint x: 135, startPoint y: 134, endPoint x: 142, endPoint y: 140, distance: 8.5
click at [142, 140] on div "{% elif canonical . includes ( "sweatshirt" ) %} < p > Découvrez également notr…" at bounding box center [124, 10] width 121 height 301
drag, startPoint x: 123, startPoint y: 139, endPoint x: 172, endPoint y: 139, distance: 49.0
click at [172, 139] on div "{% elif canonical . includes ( "sweatshirt" ) %} < p > Découvrez également notr…" at bounding box center [124, 10] width 121 height 301
click at [125, 139] on div "{% elif canonical . includes ( "sweatshirt" ) %} < p > Découvrez également notr…" at bounding box center [124, 10] width 121 height 301
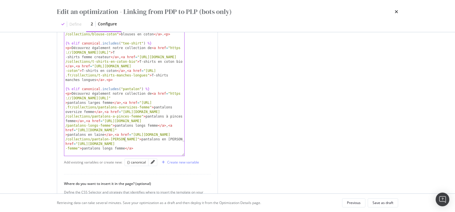
scroll to position [122, 0]
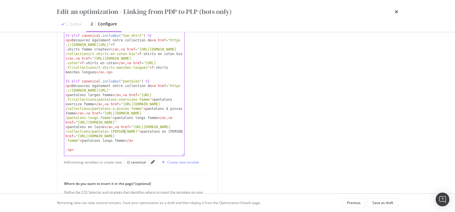
type textarea "p"
drag, startPoint x: 78, startPoint y: 136, endPoint x: 78, endPoint y: 140, distance: 4.8
click at [78, 140] on div "< p > Découvrez également notre collection de < a href = "https ://www.soeur.fr…" at bounding box center [124, 11] width 121 height 310
drag, startPoint x: 68, startPoint y: 141, endPoint x: 110, endPoint y: 140, distance: 42.1
click at [110, 140] on div "< p > Découvrez également notre collection de < a href = "https ://www.soeur.fr…" at bounding box center [124, 11] width 121 height 310
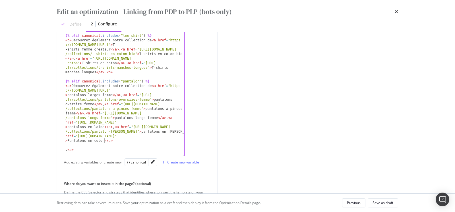
click at [70, 139] on div "< p > Découvrez également notre collection de < a href = "https ://www.soeur.fr…" at bounding box center [124, 11] width 121 height 310
type textarea "p"
click at [120, 138] on div "< p > Découvrez également notre collection de < a href = "https ://www.soeur.fr…" at bounding box center [124, 11] width 121 height 310
type textarea ","
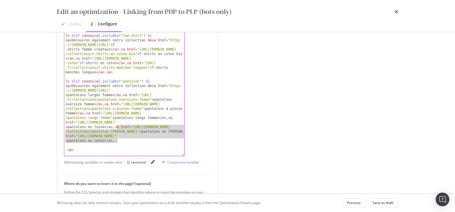
drag, startPoint x: 116, startPoint y: 127, endPoint x: 116, endPoint y: 139, distance: 12.5
click at [116, 139] on div "< p > Découvrez également notre collection de < a href = "https ://www.soeur.fr…" at bounding box center [124, 11] width 121 height 310
click at [118, 141] on div "< p > Découvrez également notre collection de < a href = "https ://www.soeur.fr…" at bounding box center [124, 11] width 121 height 310
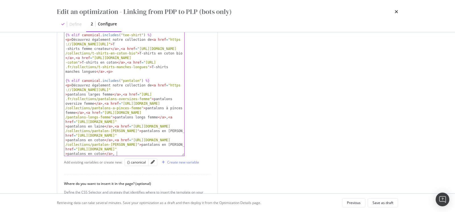
scroll to position [131, 0]
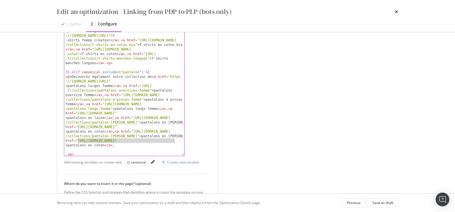
drag, startPoint x: 78, startPoint y: 139, endPoint x: 173, endPoint y: 140, distance: 95.7
click at [173, 140] on div "{% elif canonical . includes ( "manteau" ) %} < p > Découvrez également notre c…" at bounding box center [124, 10] width 121 height 301
drag, startPoint x: 78, startPoint y: 145, endPoint x: 115, endPoint y: 146, distance: 36.5
click at [115, 146] on div "{% elif canonical . includes ( "manteau" ) %} < p > Découvrez également notre c…" at bounding box center [124, 10] width 121 height 301
click at [80, 145] on div "{% elif canonical . includes ( "manteau" ) %} < p > Découvrez également notre c…" at bounding box center [124, 10] width 121 height 301
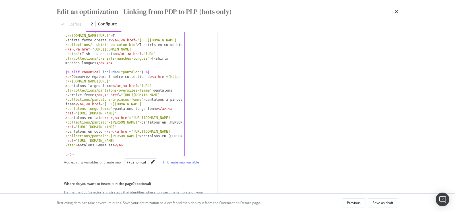
type textarea "p"
click at [100, 145] on div "{% elif canonical . includes ( "manteau" ) %} < p > Découvrez également notre c…" at bounding box center [124, 10] width 121 height 301
type textarea "f"
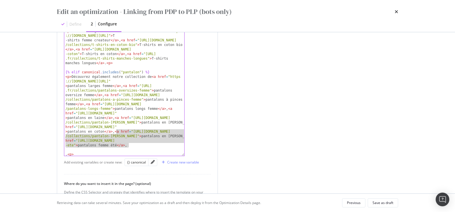
drag, startPoint x: 130, startPoint y: 146, endPoint x: 117, endPoint y: 132, distance: 19.6
click at [117, 132] on div "{% elif canonical . includes ( "manteau" ) %} < p > Découvrez également notre c…" at bounding box center [124, 10] width 121 height 301
click at [131, 146] on div "{% elif canonical . includes ( "manteau" ) %} < p > Découvrez également notre c…" at bounding box center [124, 10] width 121 height 301
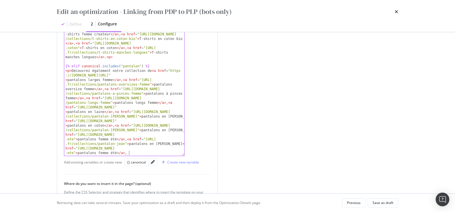
scroll to position [149, 0]
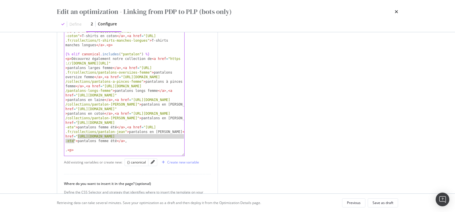
drag, startPoint x: 78, startPoint y: 136, endPoint x: 74, endPoint y: 140, distance: 5.7
click at [74, 140] on div "< p > Découvrez également notre collection de < a href = "https ://www.soeur.fr…" at bounding box center [124, 24] width 121 height 346
drag, startPoint x: 68, startPoint y: 141, endPoint x: 106, endPoint y: 141, distance: 38.4
click at [106, 141] on div "< p > Découvrez également notre collection de < a href = "https ://www.soeur.fr…" at bounding box center [124, 24] width 121 height 346
click at [68, 139] on div "< p > Découvrez également notre collection de < a href = "https ://www.soeur.fr…" at bounding box center [124, 24] width 121 height 346
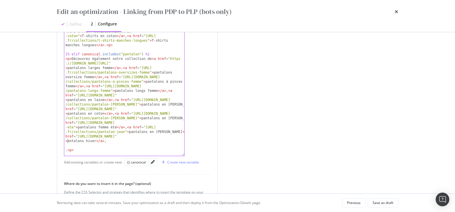
type textarea "p"
click at [67, 145] on div "< p > Découvrez également notre collection de < a href = "https ://www.soeur.fr…" at bounding box center [124, 24] width 121 height 346
type textarea ".<p>"
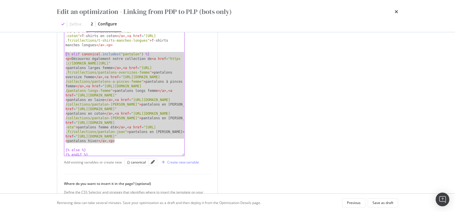
drag, startPoint x: 121, startPoint y: 139, endPoint x: 61, endPoint y: 54, distance: 105.0
click at [61, 54] on div "Define your template < p > Découvrez également notre collection de < a href = "…" at bounding box center [137, 57] width 161 height 418
click at [124, 143] on div "< p > Découvrez également notre collection de < a href = "https ://www.soeur.fr…" at bounding box center [124, 24] width 121 height 346
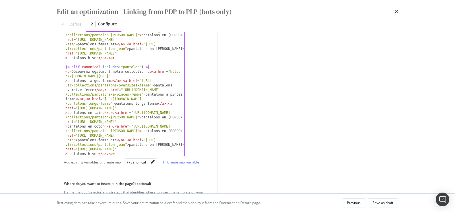
scroll to position [232, 0]
click at [129, 67] on div "{% elif canonical . includes ( "chemise" ) or canonical . includes ( "blouse" )…" at bounding box center [124, 7] width 121 height 305
click at [145, 67] on div "{% elif canonical . includes ( "chemise" ) or canonical . includes ( "blouse" )…" at bounding box center [124, 7] width 121 height 305
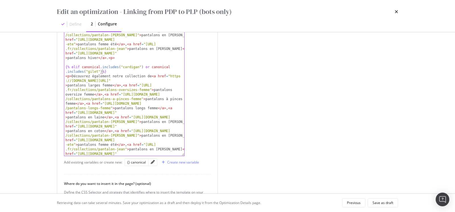
scroll to position [0, 12]
drag, startPoint x: 172, startPoint y: 75, endPoint x: 167, endPoint y: 80, distance: 6.9
click at [167, 80] on div "{% elif canonical . includes ( "chemise" ) or canonical . includes ( "blouse" )…" at bounding box center [124, 48] width 121 height 387
drag, startPoint x: 67, startPoint y: 85, endPoint x: 113, endPoint y: 86, distance: 45.3
click at [113, 86] on div "{% elif canonical . includes ( "chemise" ) or canonical . includes ( "blouse" )…" at bounding box center [124, 48] width 121 height 387
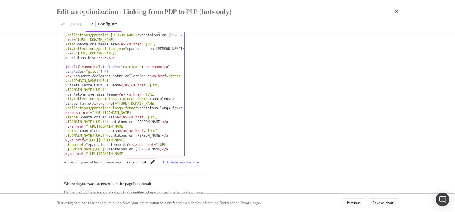
click at [70, 84] on div "{% elif canonical . includes ( "chemise" ) or canonical . includes ( "blouse" )…" at bounding box center [124, 48] width 121 height 387
click at [84, 83] on div "{% elif canonical . includes ( "chemise" ) or canonical . includes ( "blouse" )…" at bounding box center [124, 48] width 121 height 387
click at [96, 84] on div "{% elif canonical . includes ( "chemise" ) or canonical . includes ( "blouse" )…" at bounding box center [124, 48] width 121 height 387
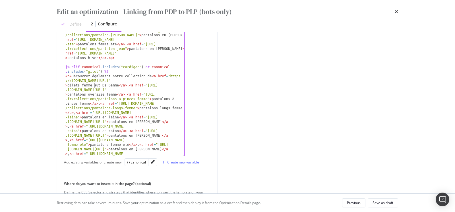
scroll to position [0, 22]
click at [107, 85] on div "{% elif canonical . includes ( "chemise" ) or canonical . includes ( "blouse" )…" at bounding box center [124, 48] width 121 height 387
click at [112, 85] on div "{% elif canonical . includes ( "chemise" ) or canonical . includes ( "blouse" )…" at bounding box center [124, 48] width 121 height 387
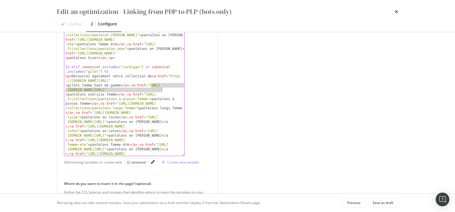
drag, startPoint x: 152, startPoint y: 84, endPoint x: 161, endPoint y: 89, distance: 10.7
click at [161, 89] on div "{% elif canonical . includes ( "chemise" ) or canonical . includes ( "blouse" )…" at bounding box center [124, 48] width 121 height 387
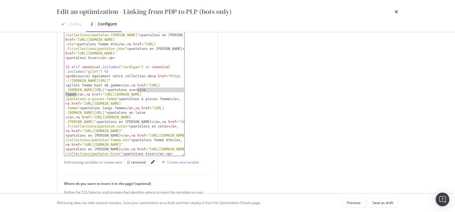
drag, startPoint x: 137, startPoint y: 90, endPoint x: 75, endPoint y: 93, distance: 62.1
click at [75, 93] on div "{% elif canonical . includes ( "chemise" ) or canonical . includes ( "blouse" )…" at bounding box center [124, 7] width 121 height 305
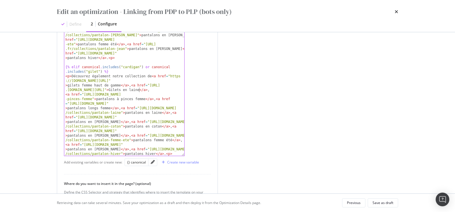
click at [139, 89] on div "{% elif canonical . includes ( "chemise" ) or canonical . includes ( "blouse" )…" at bounding box center [124, 7] width 121 height 305
type textarea "<p>Découvrez également notre collection de <a href="https://www.soeur.fr/collec…"
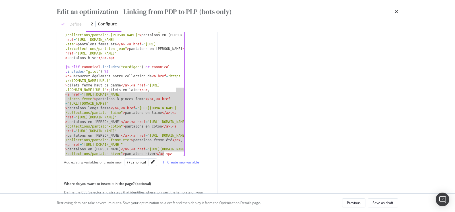
drag, startPoint x: 176, startPoint y: 90, endPoint x: 163, endPoint y: 153, distance: 64.5
click at [163, 153] on div "{% elif canonical . includes ( "chemise" ) or canonical . includes ( "blouse" )…" at bounding box center [124, 7] width 121 height 305
type textarea "<p>Découvrez également notre collection de <a href="https://www.soeur.fr/collec…"
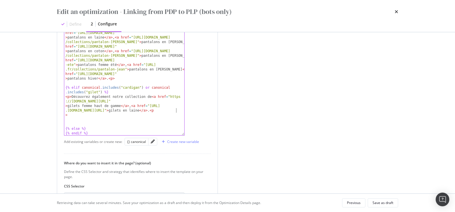
scroll to position [290, 0]
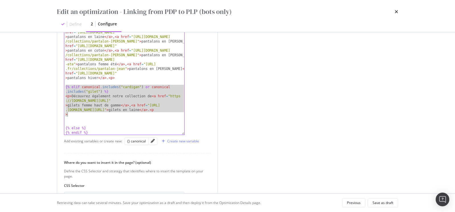
drag, startPoint x: 65, startPoint y: 87, endPoint x: 72, endPoint y: 111, distance: 25.7
type textarea "{% elif canonical.includes("cardigan") or canonical.includes("gilet") %} <p>Déc…"
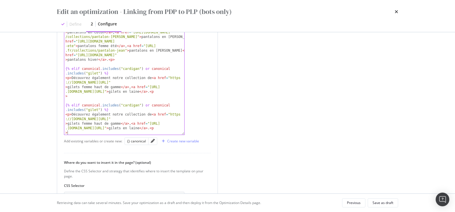
scroll to position [210, 0]
drag, startPoint x: 135, startPoint y: 103, endPoint x: 83, endPoint y: 108, distance: 51.8
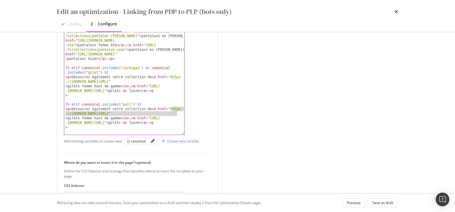
drag, startPoint x: 172, startPoint y: 109, endPoint x: 175, endPoint y: 113, distance: 5.5
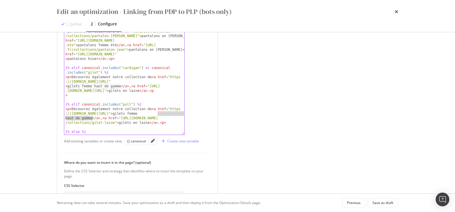
drag, startPoint x: 158, startPoint y: 113, endPoint x: 91, endPoint y: 118, distance: 67.1
drag, startPoint x: 113, startPoint y: 117, endPoint x: 90, endPoint y: 122, distance: 23.2
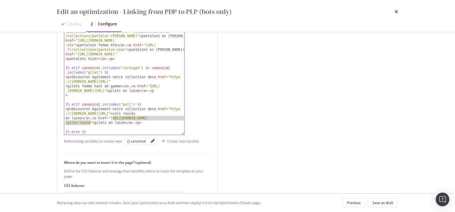
drag, startPoint x: 123, startPoint y: 123, endPoint x: 154, endPoint y: 122, distance: 30.8
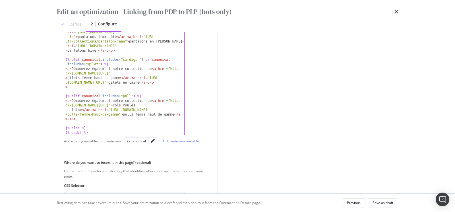
scroll to position [218, 0]
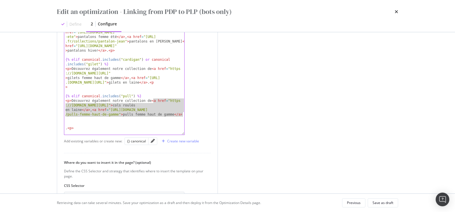
drag, startPoint x: 153, startPoint y: 100, endPoint x: 199, endPoint y: 114, distance: 47.5
type textarea "<p>Découvrez également notre collection de <a href="https://www.soeur.fr/collec…"
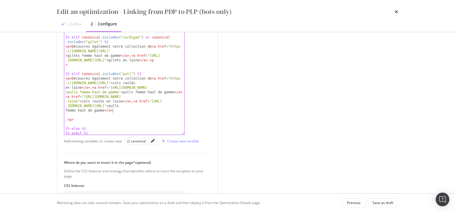
scroll to position [241, 0]
drag, startPoint x: 184, startPoint y: 133, endPoint x: 200, endPoint y: 133, distance: 16.5
drag, startPoint x: 179, startPoint y: 90, endPoint x: 211, endPoint y: 89, distance: 32.5
click at [211, 89] on div "Define your template <a href="https://www.soeur.fr/collections/col-roule-laine"…" at bounding box center [137, 36] width 161 height 418
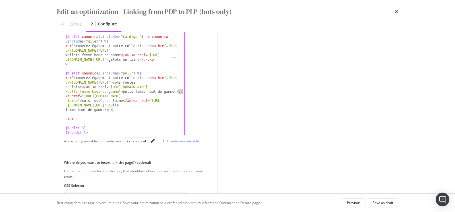
type textarea "<p>Découvrez également notre collection de <a href="https://www.soeur.fr/collec…"
click at [179, 91] on div "< p > Découvrez également notre collection de < a href = "https ://www.soeur.fr…" at bounding box center [124, 9] width 121 height 351
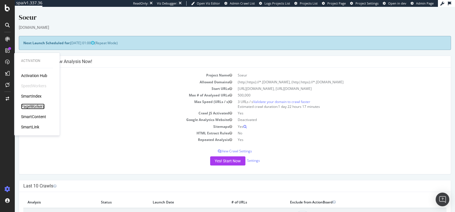
click at [38, 108] on div "PageWorkers" at bounding box center [33, 106] width 24 height 6
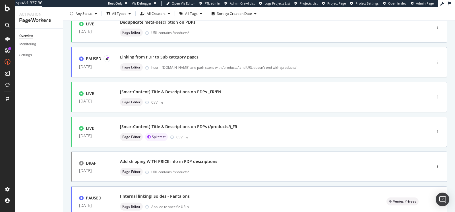
scroll to position [117, 0]
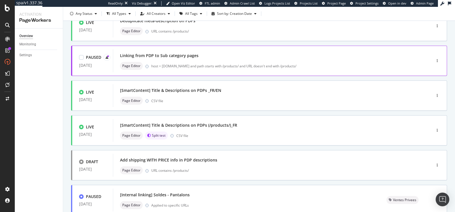
click at [266, 60] on div "Linking from PDP to Sub category pages Page Editor host = www.soeur.fr and path…" at bounding box center [264, 61] width 288 height 18
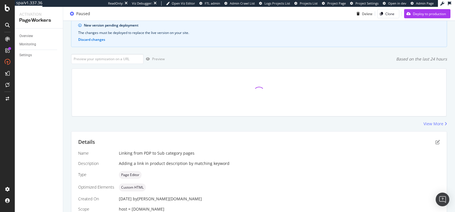
scroll to position [91, 0]
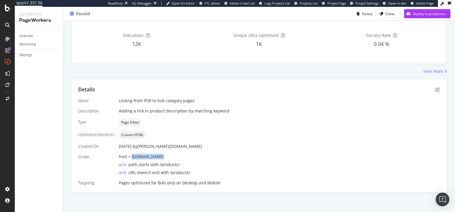
drag, startPoint x: 131, startPoint y: 155, endPoint x: 166, endPoint y: 156, distance: 35.0
click at [166, 156] on div "host = [DOMAIN_NAME]" at bounding box center [279, 156] width 321 height 6
copy span "[DOMAIN_NAME]"
drag, startPoint x: 159, startPoint y: 163, endPoint x: 193, endPoint y: 163, distance: 34.2
click at [193, 163] on div "and path starts with /products/" at bounding box center [279, 163] width 321 height 8
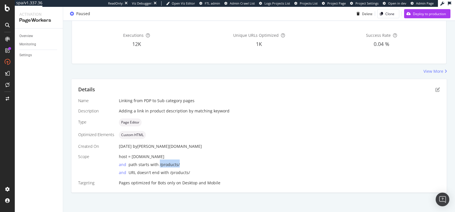
copy span "/products/"
click at [188, 102] on div "Linking from PDP to Sub category pages" at bounding box center [279, 101] width 321 height 6
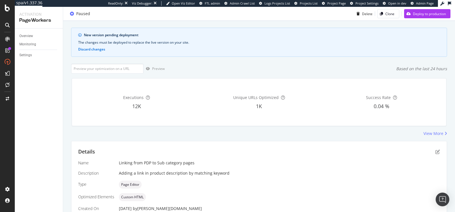
scroll to position [0, 0]
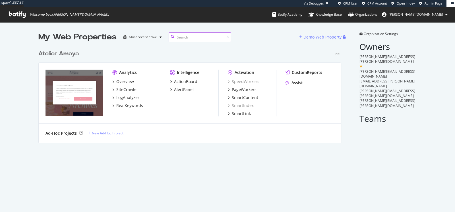
scroll to position [100, 308]
click at [249, 91] on div "PageWorkers" at bounding box center [244, 90] width 25 height 6
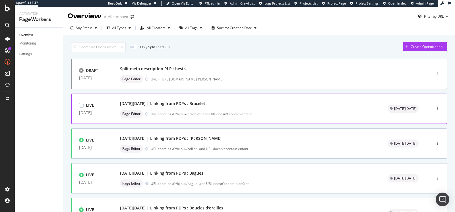
click at [262, 107] on div "Black Friday | Linking from PDPs : Bracelet" at bounding box center [247, 103] width 254 height 8
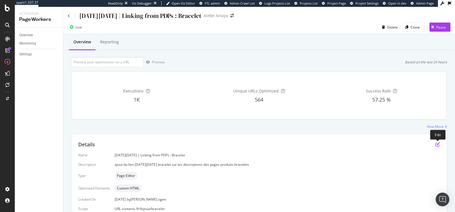
click at [438, 143] on icon "pen-to-square" at bounding box center [438, 144] width 5 height 5
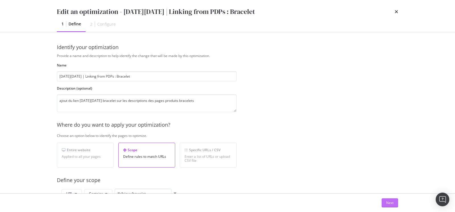
click at [385, 204] on button "Next" at bounding box center [390, 202] width 17 height 9
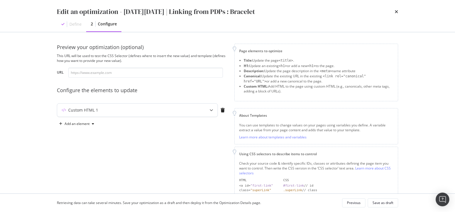
click at [149, 106] on div "Custom HTML 1" at bounding box center [137, 109] width 161 height 13
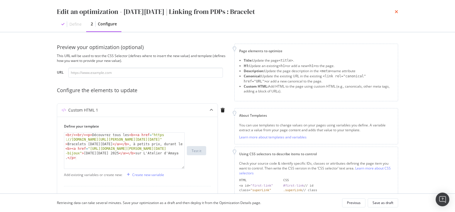
click at [398, 11] on icon "times" at bounding box center [396, 11] width 3 height 5
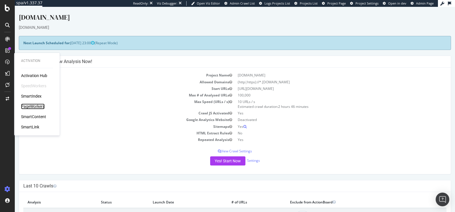
click at [37, 108] on div "PageWorkers" at bounding box center [33, 106] width 24 height 6
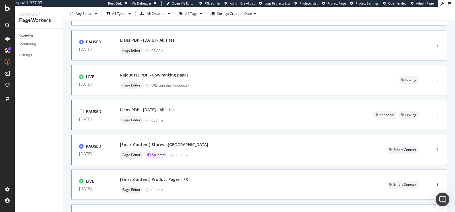
scroll to position [226, 0]
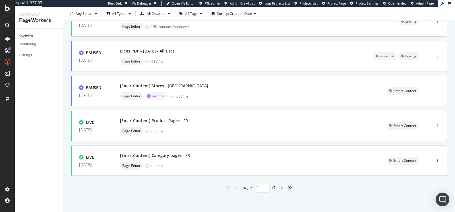
click at [283, 186] on icon "angle-right" at bounding box center [281, 187] width 3 height 5
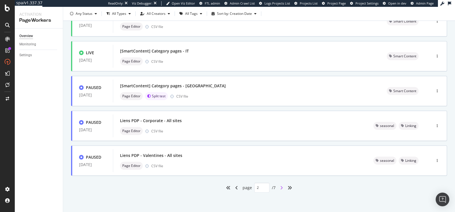
type input "2"
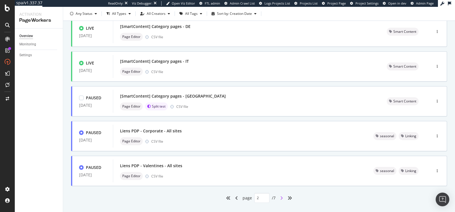
scroll to position [217, 0]
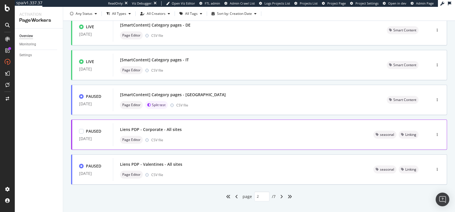
click at [267, 134] on div "Liens PDP - Corporate - All sites Page Editor CSV file" at bounding box center [240, 134] width 240 height 18
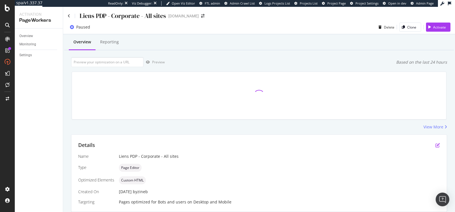
scroll to position [118, 0]
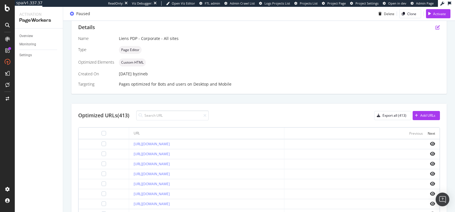
click at [437, 146] on td at bounding box center [362, 144] width 155 height 10
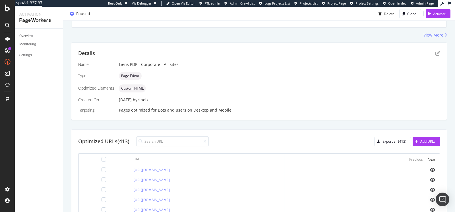
scroll to position [91, 0]
click at [438, 54] on icon "pen-to-square" at bounding box center [438, 53] width 5 height 5
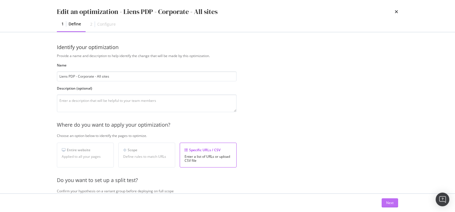
click at [386, 198] on button "Next" at bounding box center [390, 202] width 17 height 9
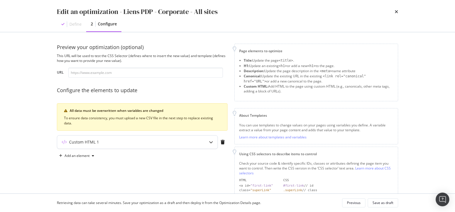
click at [193, 136] on div "Custom HTML 1" at bounding box center [137, 141] width 161 height 13
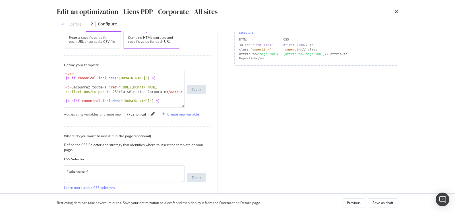
scroll to position [141, 0]
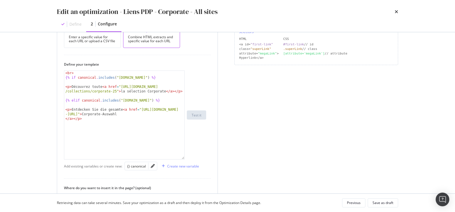
drag, startPoint x: 184, startPoint y: 104, endPoint x: 184, endPoint y: 163, distance: 58.4
click at [185, 159] on div "< br > {% if canonical . includes ( "fr.st-dupont.com" ) %} < p > Découvrez tou…" at bounding box center [124, 114] width 121 height 89
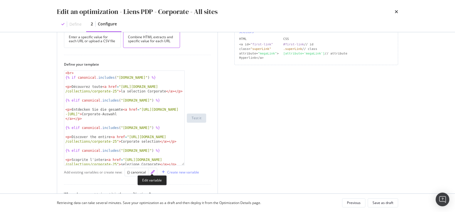
click at [151, 172] on icon "pencil" at bounding box center [153, 172] width 4 height 4
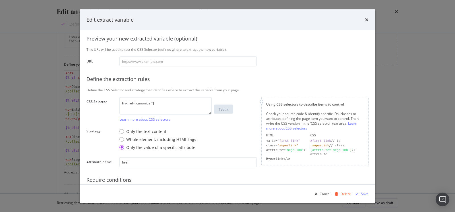
scroll to position [86, 0]
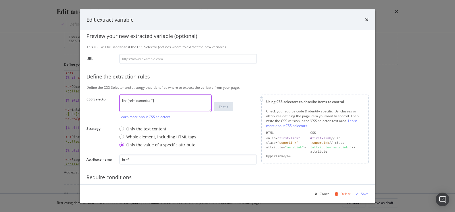
drag, startPoint x: 163, startPoint y: 101, endPoint x: 108, endPoint y: 96, distance: 55.2
click at [0, 0] on div "CSS Selector link[rel="canonical"] Learn more about CSS selectors Test it" at bounding box center [0, 0] width 0 height 0
click at [367, 21] on icon "times" at bounding box center [367, 19] width 3 height 5
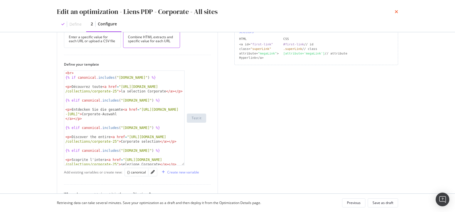
click at [396, 11] on icon "times" at bounding box center [396, 11] width 3 height 5
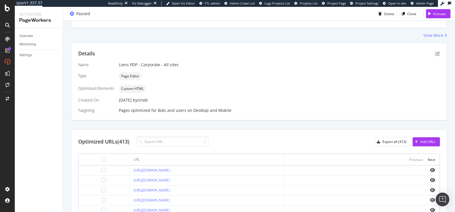
scroll to position [0, 0]
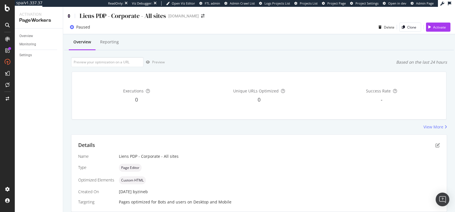
click at [70, 17] on icon at bounding box center [69, 16] width 3 height 4
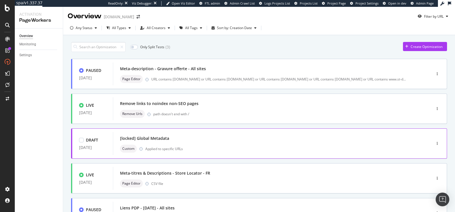
scroll to position [226, 0]
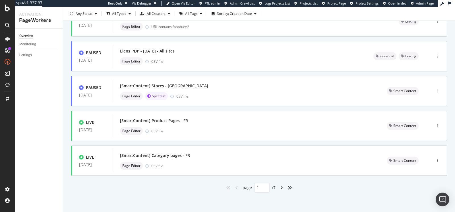
click at [284, 189] on div "angle-right" at bounding box center [281, 187] width 7 height 9
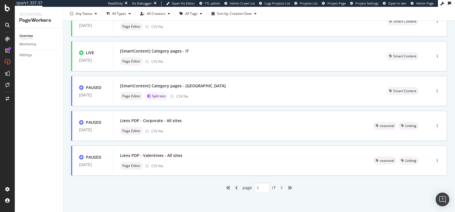
click at [281, 186] on icon "angle-right" at bounding box center [281, 187] width 3 height 5
type input "3"
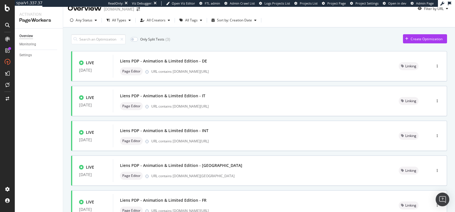
scroll to position [0, 0]
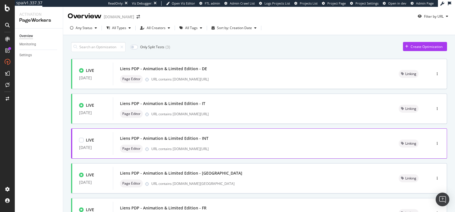
click at [286, 146] on div "URL contains www.st-dupont.com/products/" at bounding box center [268, 148] width 234 height 5
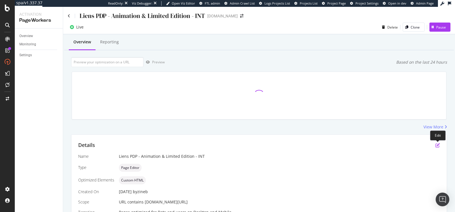
click at [436, 145] on icon "pen-to-square" at bounding box center [438, 145] width 5 height 5
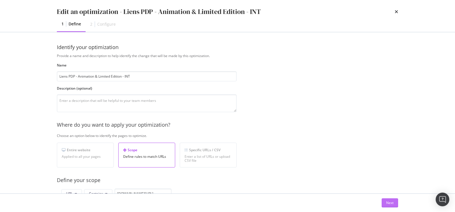
click at [387, 202] on div "Next" at bounding box center [390, 202] width 7 height 5
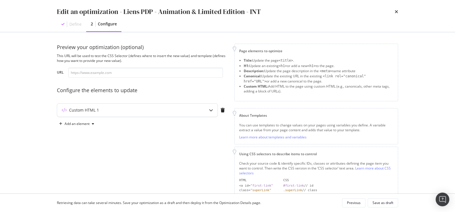
click at [178, 111] on div "Custom HTML 1" at bounding box center [126, 110] width 138 height 6
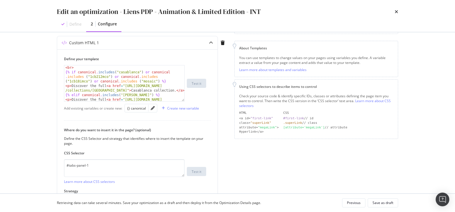
scroll to position [69, 0]
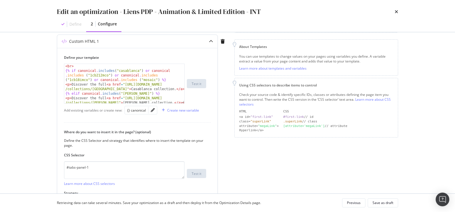
drag, startPoint x: 184, startPoint y: 98, endPoint x: 184, endPoint y: 153, distance: 54.9
click at [184, 103] on div "< br > {% if canonical . includes ( "casablanca" ) or canonical . includes ( "1…" at bounding box center [124, 83] width 121 height 40
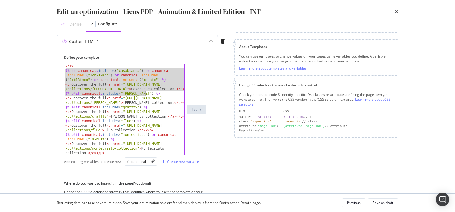
drag, startPoint x: 65, startPoint y: 71, endPoint x: 182, endPoint y: 94, distance: 119.8
click at [182, 94] on div "{% if canonical.includes("casablanca") or canonical.includes ("1cb212mco") or c…" at bounding box center [124, 108] width 121 height 91
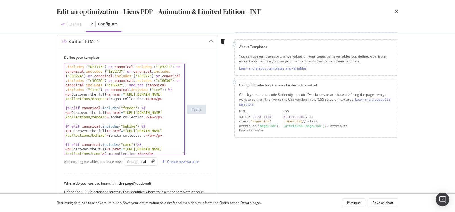
scroll to position [287, 0]
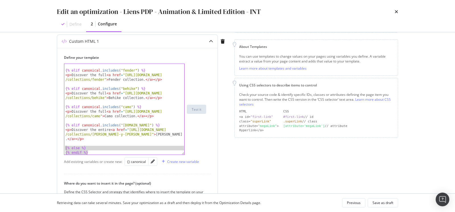
drag, startPoint x: 90, startPoint y: 152, endPoint x: 60, endPoint y: 147, distance: 30.4
click at [60, 147] on div "Define your template <p>Discover the full <a href="https://www.st-dupont.com/co…" at bounding box center [137, 157] width 161 height 218
type textarea "{% else %} {% endif %}"
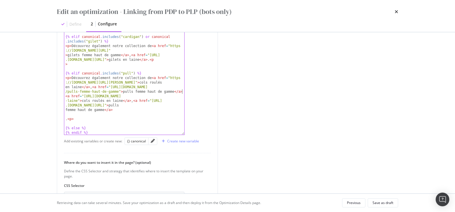
scroll to position [241, 0]
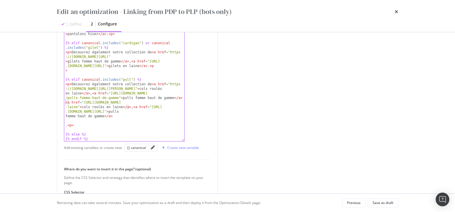
drag, startPoint x: 184, startPoint y: 132, endPoint x: 219, endPoint y: 138, distance: 35.9
click at [219, 138] on div "Custom HTML 1 Define your template <a href="[URL][DOMAIN_NAME][PERSON_NAME]">co…" at bounding box center [142, 34] width 171 height 441
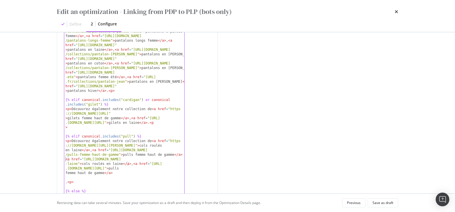
scroll to position [178, 0]
drag, startPoint x: 184, startPoint y: 140, endPoint x: 176, endPoint y: 196, distance: 57.0
click at [176, 196] on div "Edit an optimization - Linking from PDP to PLP (bots only) Define 2 Configure P…" at bounding box center [227, 106] width 455 height 212
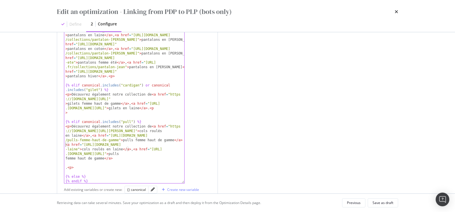
scroll to position [311, 0]
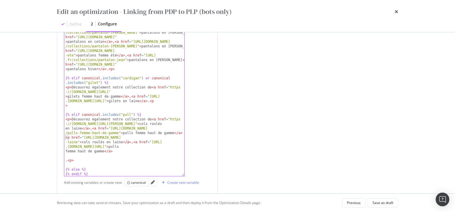
drag, startPoint x: 171, startPoint y: 133, endPoint x: 212, endPoint y: 134, distance: 41.0
click at [212, 134] on div "Define your template <a href="https://www.soeur.fr/collections/col-roule-laine"…" at bounding box center [137, 45] width 161 height 481
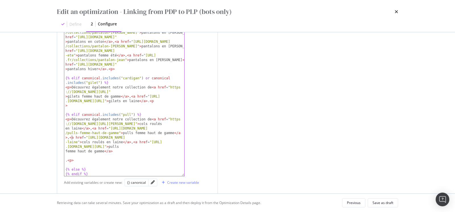
scroll to position [0, 39]
drag, startPoint x: 91, startPoint y: 137, endPoint x: 78, endPoint y: 141, distance: 13.5
paste textarea "pulls-laine-femme">cols roulés en laine</a>, <a href="https://www.soeur.fr/coll…"
drag, startPoint x: 82, startPoint y: 140, endPoint x: 122, endPoint y: 142, distance: 39.6
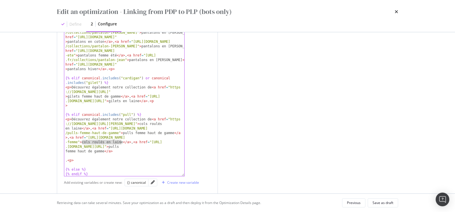
paste textarea "Pulls Laine Femmee</a>, <a href="https://www.soeur.fr/collections/pulls-femme-h…"
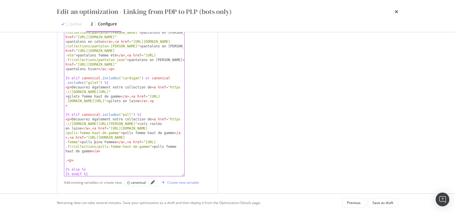
scroll to position [0, 50]
drag, startPoint x: 149, startPoint y: 141, endPoint x: 161, endPoint y: 146, distance: 12.7
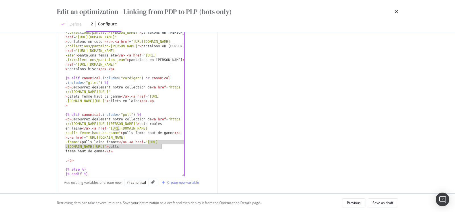
paste textarea "sans-manches-femme">pulls femme haut de"
type textarea "<p>Découvrez également notre collection de <a href="https://www.soeur.fr/collec…"
drag, startPoint x: 164, startPoint y: 146, endPoint x: 104, endPoint y: 151, distance: 60.0
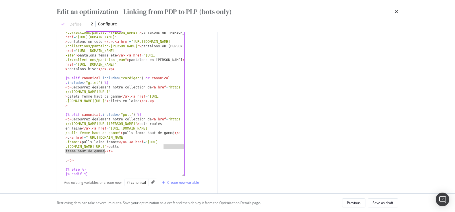
paste textarea "<p>Découvrez également notre collection de <a href="https://www.soeur.fr/collec…"
type textarea "<p>Découvrez également notre collection de <a href="https://www.soeur.fr/collec…"
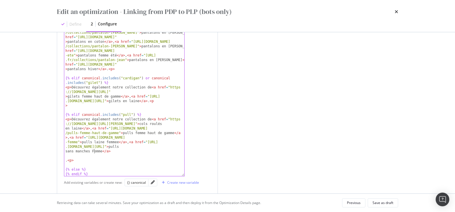
scroll to position [0, 0]
type textarea "f"
type textarea ","
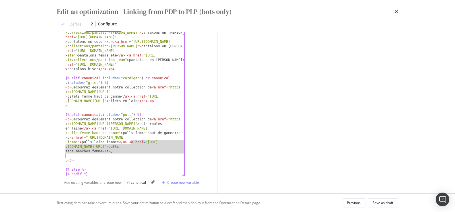
drag, startPoint x: 131, startPoint y: 141, endPoint x: 132, endPoint y: 155, distance: 14.3
drag, startPoint x: 131, startPoint y: 142, endPoint x: 122, endPoint y: 151, distance: 12.3
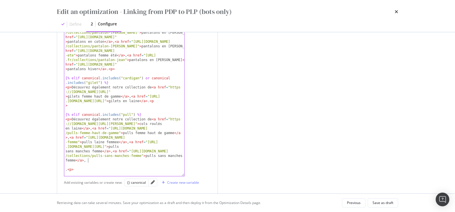
scroll to position [185, 0]
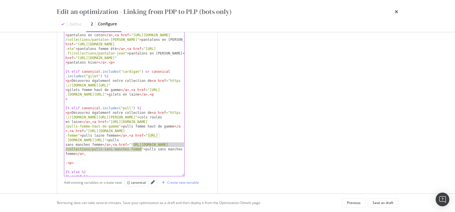
drag, startPoint x: 133, startPoint y: 143, endPoint x: 142, endPoint y: 149, distance: 10.6
drag, startPoint x: 132, startPoint y: 149, endPoint x: 180, endPoint y: 148, distance: 48.7
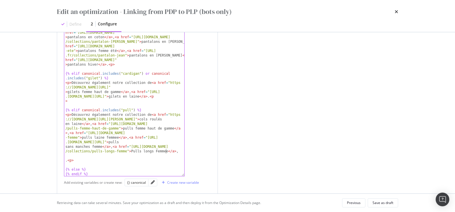
scroll to position [182, 0]
type textarea "p"
type textarea "f"
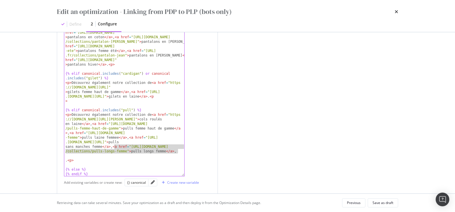
drag, startPoint x: 177, startPoint y: 151, endPoint x: 114, endPoint y: 146, distance: 63.1
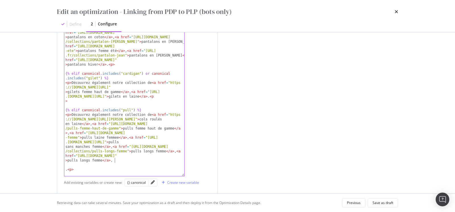
scroll to position [183, 0]
drag, startPoint x: 78, startPoint y: 155, endPoint x: 181, endPoint y: 154, distance: 103.1
drag, startPoint x: 82, startPoint y: 160, endPoint x: 116, endPoint y: 159, distance: 34.2
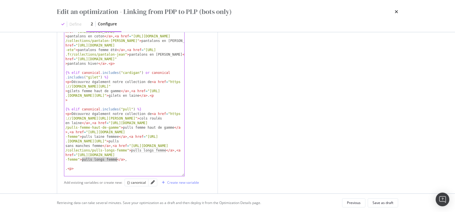
paste textarea "p"
type textarea "p"
type textarea "f"
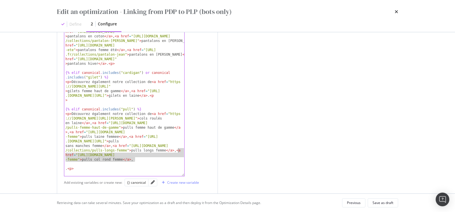
drag, startPoint x: 135, startPoint y: 159, endPoint x: 177, endPoint y: 149, distance: 43.0
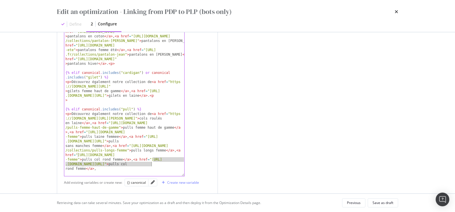
drag, startPoint x: 154, startPoint y: 158, endPoint x: 151, endPoint y: 163, distance: 6.2
drag, startPoint x: 135, startPoint y: 165, endPoint x: 176, endPoint y: 165, distance: 40.7
paste textarea "p"
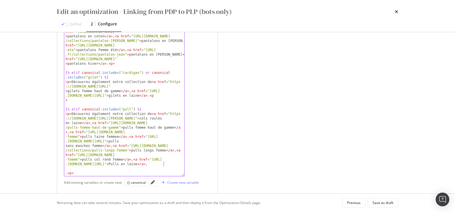
type textarea "p"
drag, startPoint x: 176, startPoint y: 164, endPoint x: 135, endPoint y: 158, distance: 41.3
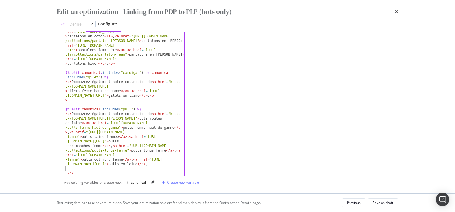
paste textarea "<a href="https://www.soeur.fr/collections/pull-laine">pulls en laine</a>,"
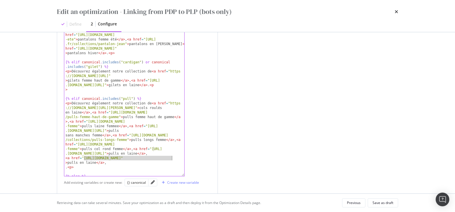
drag, startPoint x: 84, startPoint y: 157, endPoint x: 173, endPoint y: 157, distance: 88.8
click at [173, 157] on div "{% elif canonical . includes ( "blouson" ) %} < p > Découvrez également notre c…" at bounding box center [124, 0] width 121 height 364
paste textarea "femme-hiver"
drag, startPoint x: 81, startPoint y: 161, endPoint x: 110, endPoint y: 161, distance: 29.0
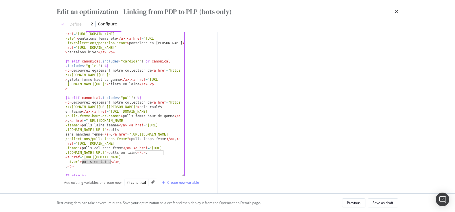
paste textarea "Pulls Femme hiver"
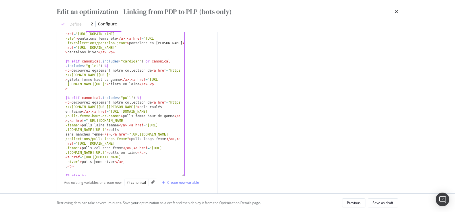
scroll to position [0, 11]
type textarea "<a href="https://www.soeur.fr/collections/pull-femme-hiver">pulls femme hiver</…"
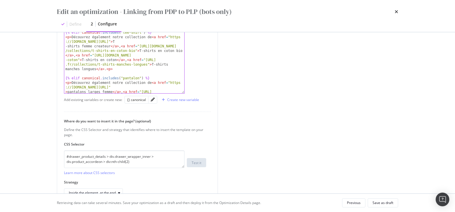
scroll to position [426, 0]
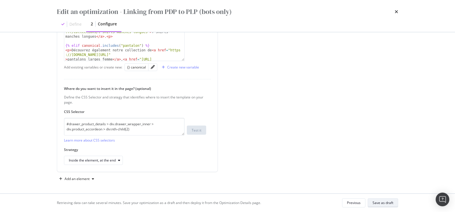
click at [383, 200] on div "Save as draft" at bounding box center [383, 202] width 21 height 5
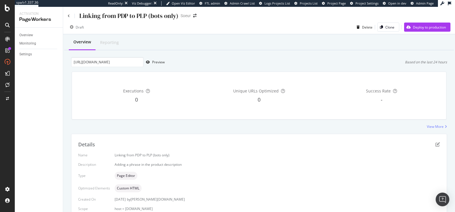
click at [215, 47] on div "Overview Reporting" at bounding box center [259, 42] width 390 height 15
click at [436, 143] on icon "pen-to-square" at bounding box center [438, 144] width 5 height 5
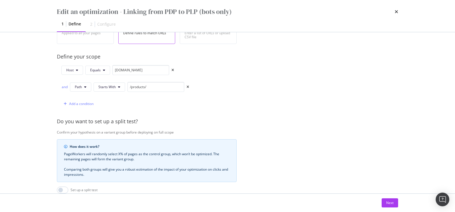
scroll to position [198, 0]
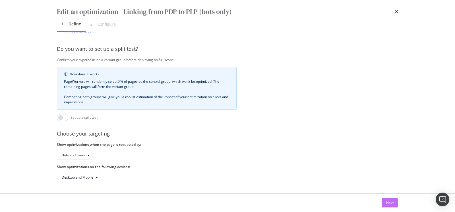
click at [392, 202] on div "Next" at bounding box center [390, 202] width 7 height 5
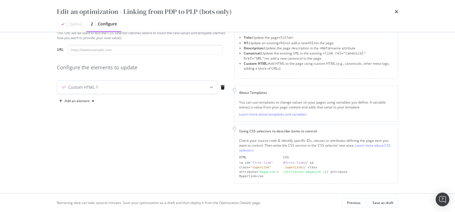
click at [209, 87] on div "modal" at bounding box center [211, 87] width 13 height 13
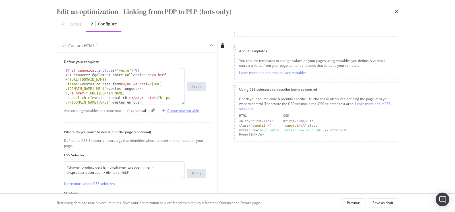
scroll to position [32, 0]
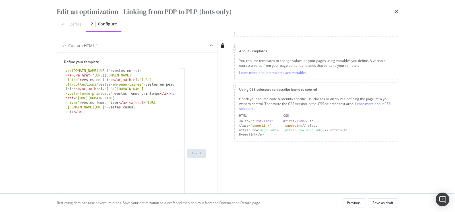
drag, startPoint x: 184, startPoint y: 102, endPoint x: 168, endPoint y: 235, distance: 134.7
click at [168, 211] on html "spa/v1.337.36 ReadOnly: Viz Debugger: Open Viz Editor FTL admin Admin Crawl Lis…" at bounding box center [227, 106] width 455 height 212
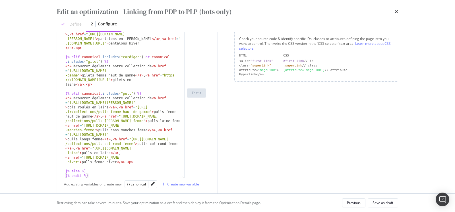
scroll to position [155, 0]
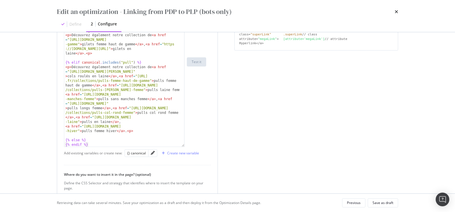
type textarea "<a href="https://www.soeur.fr/collections/pull-femme-hiver">pulls femme hiver</…"
click at [66, 125] on div "< p > Découvrez également notre collection de < a href = "https://www.soeur.fr/…" at bounding box center [122, 60] width 116 height 265
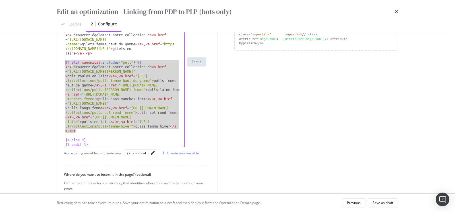
drag, startPoint x: 77, startPoint y: 131, endPoint x: 56, endPoint y: 62, distance: 72.3
click at [56, 62] on div "Preview your optimization (optional) This URL will be used to test the CSS Sele…" at bounding box center [228, 112] width 364 height 161
click at [93, 132] on div "< p > Découvrez également notre collection de < a href = "https://www.soeur.fr/…" at bounding box center [122, 60] width 116 height 265
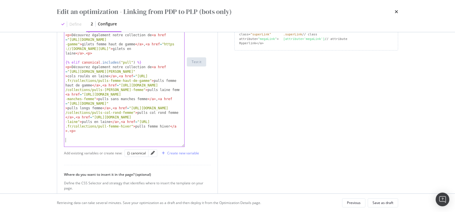
paste textarea "Cursor at row 32"
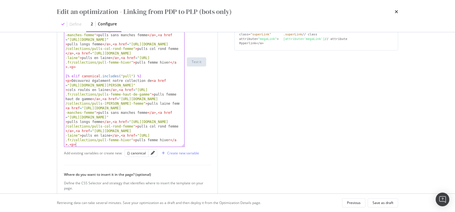
click at [127, 75] on div "< p > Découvrez également notre collection de < a href = "https://www.soeur.fr/…" at bounding box center [122, 67] width 116 height 197
drag, startPoint x: 70, startPoint y: 85, endPoint x: 167, endPoint y: 85, distance: 97.1
click at [167, 85] on div "< p > Découvrez également notre collection de < a href = "https://www.soeur.fr/…" at bounding box center [122, 67] width 116 height 197
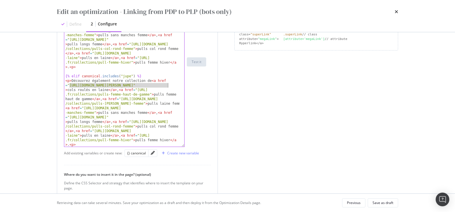
paste textarea "jupes-createur">cols roulés en laine</a>, <a href="https://www.soeur.fr/collect…"
drag, startPoint x: 137, startPoint y: 85, endPoint x: 166, endPoint y: 85, distance: 28.8
click at [166, 85] on div "< p > Découvrez également notre collection de < a href = "https://www.soeur.fr/…" at bounding box center [122, 67] width 116 height 197
drag, startPoint x: 171, startPoint y: 85, endPoint x: 95, endPoint y: 89, distance: 75.6
click at [95, 89] on div "< p > Découvrez également notre collection de < a href = "https://www.soeur.fr/…" at bounding box center [122, 67] width 116 height 197
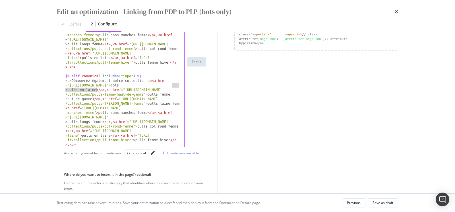
paste textarea "jupes-createur</a>, <a href="https://www.soeur.fr/collections/pulls-femme-haut-…"
click at [81, 89] on div "< p > Découvrez également notre collection de < a href = "https://www.soeur.fr/…" at bounding box center [122, 67] width 116 height 197
click at [69, 89] on div "< p > Découvrez également notre collection de < a href = "https://www.soeur.fr/…" at bounding box center [122, 67] width 116 height 197
drag, startPoint x: 128, startPoint y: 88, endPoint x: 143, endPoint y: 94, distance: 16.4
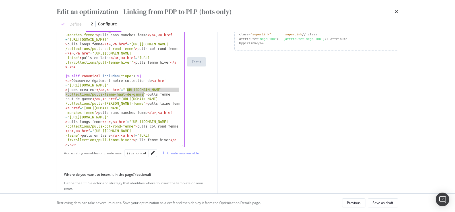
click at [143, 94] on div "< p > Découvrez également notre collection de < a href = "https://www.soeur.fr/…" at bounding box center [122, 67] width 116 height 197
paste textarea "jupe-ete">pulls femme haut de gamme</a>, <a href="https://www.soeur.fr/collecti…"
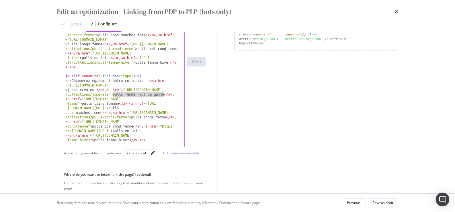
drag, startPoint x: 113, startPoint y: 95, endPoint x: 163, endPoint y: 94, distance: 49.8
click at [163, 94] on div "< p > Découvrez également notre collection de < a href = "https://www.soeur.fr/…" at bounding box center [122, 67] width 116 height 197
paste textarea "Jupes été</a>, <a href="https://www.soeur.fr/collections/pulls-laine-femme">pul…"
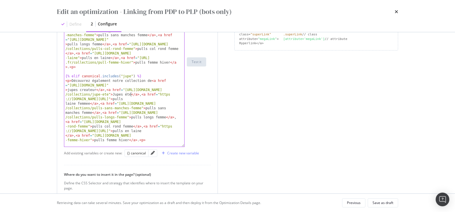
click at [116, 93] on div "< p > Découvrez également notre collection de < a href = "https://www.soeur.fr/…" at bounding box center [122, 67] width 116 height 197
drag, startPoint x: 162, startPoint y: 93, endPoint x: 158, endPoint y: 97, distance: 6.0
click at [158, 97] on div "< p > Découvrez également notre collection de < a href = "https://www.soeur.fr/…" at bounding box center [122, 67] width 116 height 197
paste textarea "jupe-hiver">pulls laine femmee</a>, <a href="https://www.soeur.fr/collections/p…"
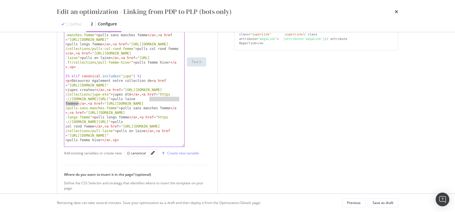
drag, startPoint x: 148, startPoint y: 98, endPoint x: 78, endPoint y: 103, distance: 70.7
click at [78, 103] on div "< p > Découvrez également notre collection de < a href = "https://www.soeur.fr/…" at bounding box center [122, 67] width 116 height 197
paste textarea "Jupes hiver</a>, <a href="https://www.soeur.fr/collections/pulls-sans-manches-f…"
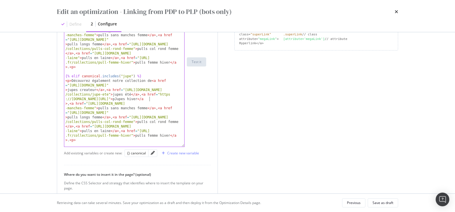
click at [150, 99] on div "< p > Découvrez également notre collection de < a href = "https://www.soeur.fr/…" at bounding box center [122, 67] width 116 height 197
type textarea "<p>Découvrez également notre collection de <a href="https://www.soeur.fr/collec…"
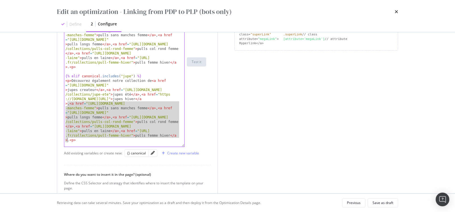
drag, startPoint x: 67, startPoint y: 103, endPoint x: 67, endPoint y: 139, distance: 36.2
click at [67, 139] on div "< p > Découvrez également notre collection de < a href = "https://www.soeur.fr/…" at bounding box center [122, 67] width 116 height 197
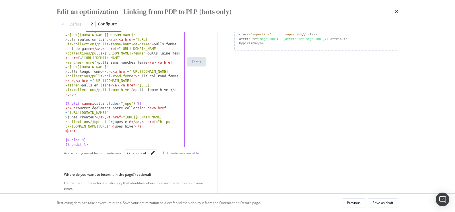
scroll to position [440, 0]
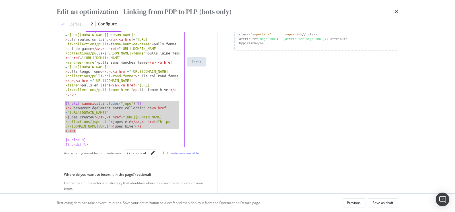
drag, startPoint x: 80, startPoint y: 131, endPoint x: 60, endPoint y: 103, distance: 34.2
click at [60, 103] on div "Define your template <p>Découvrez également notre collection de <a href="https:…" at bounding box center [137, 109] width 161 height 296
click at [88, 132] on div "< p > Découvrez également notre collection de < a href = "https://www.soeur.fr/…" at bounding box center [122, 24] width 116 height 265
type textarea "<p>Découvrez également notre collection de <a href="https://www.soeur.fr/collec…"
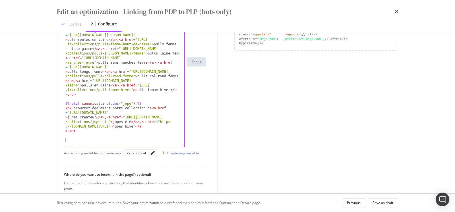
paste textarea "<p>Découvrez également notre collection de <a href="https://www.soeur.fr/collec…"
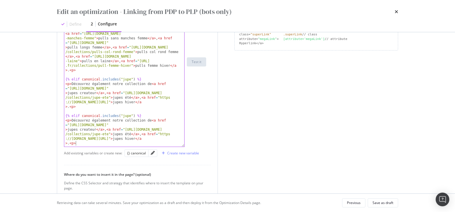
scroll to position [465, 0]
click at [128, 116] on div "< p > Découvrez également notre collection de < a href = "https://www.soeur.fr/…" at bounding box center [122, 70] width 116 height 197
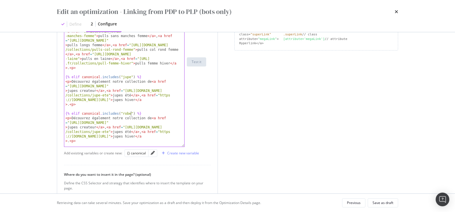
scroll to position [476, 0]
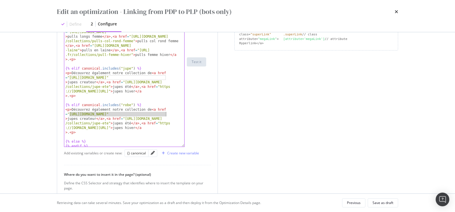
drag, startPoint x: 70, startPoint y: 114, endPoint x: 166, endPoint y: 113, distance: 96.2
click at [166, 113] on div "< p > Découvrez également notre collection de < a href = "https://www.soeur.fr/…" at bounding box center [122, 59] width 116 height 197
paste textarea "robes-amples"
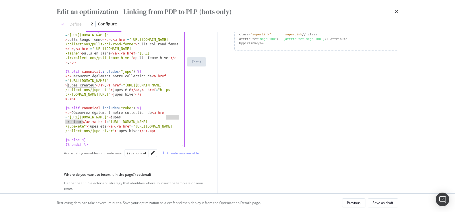
drag, startPoint x: 166, startPoint y: 116, endPoint x: 81, endPoint y: 119, distance: 84.9
click at [81, 119] on div "< p > Découvrez également notre collection de < a href = "https://www.soeur.fr/…" at bounding box center [122, 62] width 116 height 197
paste textarea "Robes amples"
click at [168, 117] on div "< p > Découvrez également notre collection de < a href = "https://www.soeur.fr/…" at bounding box center [122, 62] width 116 height 197
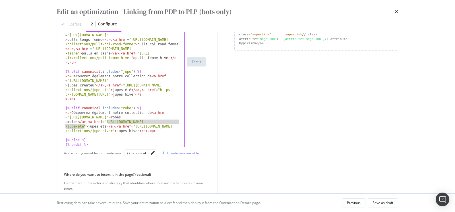
drag, startPoint x: 109, startPoint y: 121, endPoint x: 84, endPoint y: 125, distance: 25.0
click at [84, 125] on div "< p > Découvrez également notre collection de < a href = "https://www.soeur.fr/…" at bounding box center [122, 62] width 116 height 197
paste textarea "robes-chemis"
drag, startPoint x: 99, startPoint y: 124, endPoint x: 118, endPoint y: 125, distance: 18.8
click at [118, 125] on div "< p > Découvrez également notre collection de < a href = "https://www.soeur.fr/…" at bounding box center [122, 62] width 116 height 197
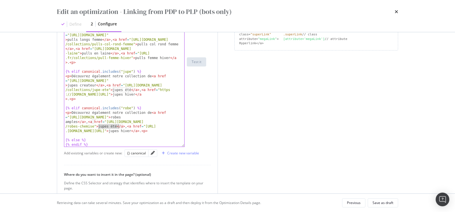
click at [116, 126] on div "< p > Découvrez également notre collection de < a href = "https://www.soeur.fr/…" at bounding box center [122, 62] width 116 height 197
drag, startPoint x: 99, startPoint y: 126, endPoint x: 116, endPoint y: 126, distance: 17.1
click at [116, 126] on div "< p > Découvrez également notre collection de < a href = "https://www.soeur.fr/…" at bounding box center [122, 62] width 116 height 197
paste textarea "Robes chemise"
click at [100, 125] on div "< p > Découvrez également notre collection de < a href = "https://www.soeur.fr/…" at bounding box center [122, 62] width 116 height 197
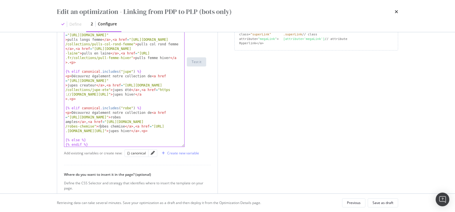
scroll to position [0, 30]
click at [169, 130] on div "< p > Découvrez également notre collection de < a href = "https://www.soeur.fr/…" at bounding box center [122, 62] width 116 height 197
click at [167, 130] on div "< p > Découvrez également notre collection de < a href = "https://www.soeur.fr/…" at bounding box center [122, 62] width 116 height 197
drag, startPoint x: 172, startPoint y: 130, endPoint x: 134, endPoint y: 126, distance: 38.4
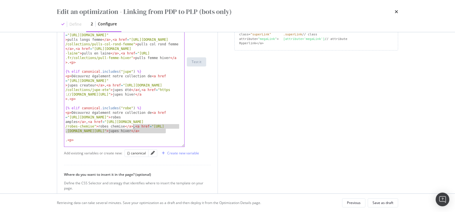
click at [134, 126] on div "< p > Découvrez également notre collection de < a href = "https://www.soeur.fr/…" at bounding box center [122, 62] width 116 height 197
click at [169, 132] on div "< p > Découvrez également notre collection de < a href = "https://www.soeur.fr/…" at bounding box center [122, 62] width 116 height 197
paste textarea ", <a href="https://www.soeur.fr/collections/jupe-hiver">jupes hiver</a>"
drag, startPoint x: 157, startPoint y: 124, endPoint x: 131, endPoint y: 130, distance: 26.8
click at [131, 130] on div "< p > Découvrez également notre collection de < a href = "https://www.soeur.fr/…" at bounding box center [122, 62] width 116 height 197
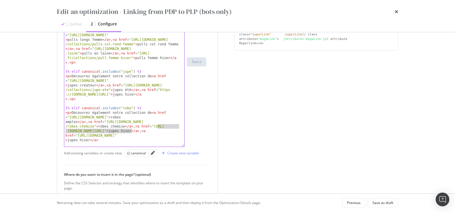
paste textarea "https://www.soeur.fr/collections/robes-fluides"
drag, startPoint x: 154, startPoint y: 130, endPoint x: 177, endPoint y: 130, distance: 23.6
click at [177, 130] on div "< p > Découvrez également notre collection de < a href = "https://www.soeur.fr/…" at bounding box center [122, 62] width 116 height 197
click at [171, 131] on div "< p > Découvrez également notre collection de < a href = "https://www.soeur.fr/…" at bounding box center [122, 62] width 116 height 197
drag, startPoint x: 154, startPoint y: 130, endPoint x: 184, endPoint y: 131, distance: 29.3
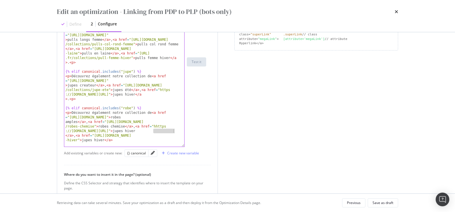
click at [184, 131] on div "<p>Découvrez également notre collection de <a href="https://www.soeur.fr/collec…" at bounding box center [124, 62] width 121 height 170
paste textarea "Robes fluides"
click at [155, 130] on div "< p > Découvrez également notre collection de < a href = "https://www.soeur.fr/…" at bounding box center [122, 62] width 116 height 197
drag, startPoint x: 111, startPoint y: 134, endPoint x: 88, endPoint y: 138, distance: 23.1
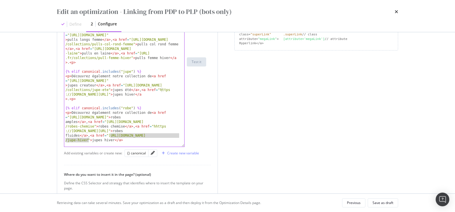
click at [88, 138] on div "< p > Découvrez également notre collection de < a href = "https://www.soeur.fr/…" at bounding box center [122, 62] width 116 height 197
paste textarea "robe-longues"
drag, startPoint x: 97, startPoint y: 139, endPoint x: 118, endPoint y: 139, distance: 21.1
click at [118, 139] on div "< p > Découvrez également notre collection de < a href = "https://www.soeur.fr/…" at bounding box center [122, 62] width 116 height 197
paste textarea "Robes longues"
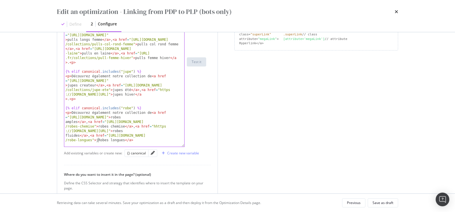
click at [98, 138] on div "< p > Découvrez également notre collection de < a href = "https://www.soeur.fr/…" at bounding box center [122, 62] width 116 height 197
click at [100, 139] on div "< p > Découvrez également notre collection de < a href = "https://www.soeur.fr/…" at bounding box center [122, 62] width 116 height 197
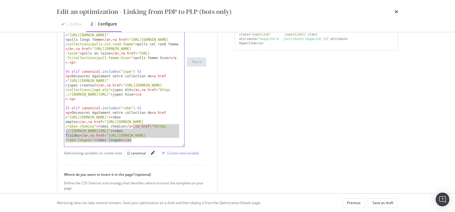
drag, startPoint x: 133, startPoint y: 126, endPoint x: 136, endPoint y: 139, distance: 12.9
click at [136, 139] on div "< p > Découvrez également notre collection de < a href = "https://www.soeur.fr/…" at bounding box center [122, 62] width 116 height 197
type textarea "<p>Découvrez également notre collection de <a href="https://www.soeur.fr/collec…"
click at [134, 139] on div "< p > Découvrez également notre collection de < a href = "https://www.soeur.fr/…" at bounding box center [122, 62] width 116 height 197
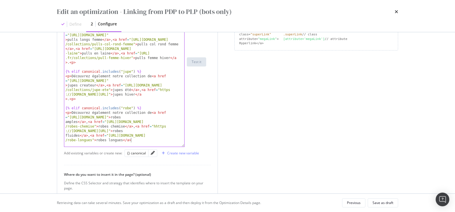
paste textarea "Cursor at row 36"
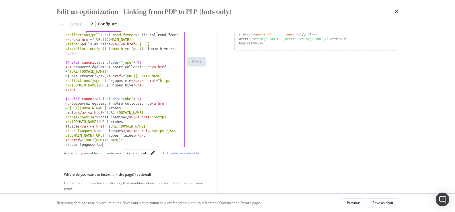
scroll to position [482, 0]
drag, startPoint x: 154, startPoint y: 129, endPoint x: 137, endPoint y: 134, distance: 18.4
click at [137, 134] on div "< p > Découvrez également notre collection de < a href = "https://www.soeur.fr/…" at bounding box center [122, 53] width 116 height 197
drag, startPoint x: 142, startPoint y: 136, endPoint x: 167, endPoint y: 136, distance: 25.1
click at [167, 136] on div "< p > Découvrez également notre collection de < a href = "https://www.soeur.fr/…" at bounding box center [122, 53] width 116 height 197
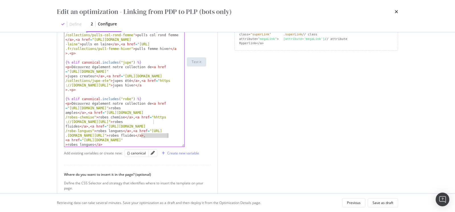
paste textarea "r"
click at [143, 135] on div "< p > Découvrez également notre collection de < a href = "https://www.soeur.fr/…" at bounding box center [122, 53] width 116 height 197
click at [158, 114] on div "< p > Découvrez également notre collection de < a href = "https://www.soeur.fr/…" at bounding box center [122, 53] width 116 height 197
click at [158, 116] on div "< p > Découvrez également notre collection de < a href = "https://www.soeur.fr/…" at bounding box center [122, 53] width 116 height 197
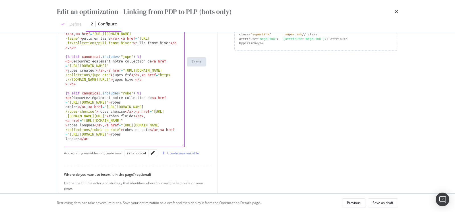
scroll to position [497, 0]
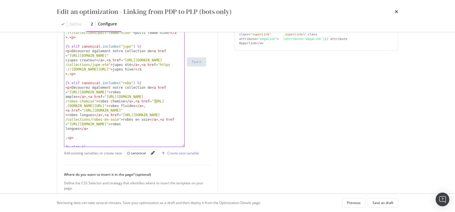
type textarea "<p>Découvrez également notre collection de <a href="https://www.soeur.fr/collec…"
drag, startPoint x: 70, startPoint y: 124, endPoint x: 162, endPoint y: 123, distance: 91.7
click at [162, 123] on div "< p > Découvrez également notre collection de < a href = "https://www.soeur.fr/…" at bounding box center [122, 92] width 116 height 243
drag, startPoint x: 67, startPoint y: 128, endPoint x: 94, endPoint y: 128, distance: 26.8
click at [94, 128] on div "< p > Découvrez également notre collection de < a href = "https://www.soeur.fr/…" at bounding box center [122, 92] width 116 height 243
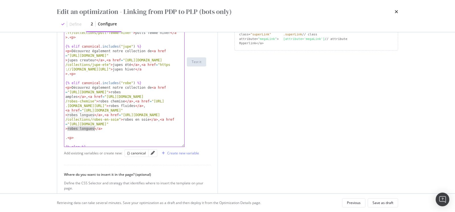
paste textarea "r"
click at [70, 128] on div "< p > Découvrez également notre collection de < a href = "https://www.soeur.fr/…" at bounding box center [122, 92] width 116 height 243
type textarea "r"
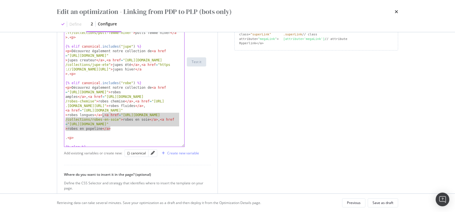
drag, startPoint x: 114, startPoint y: 129, endPoint x: 102, endPoint y: 115, distance: 18.6
click at [102, 115] on div "< p > Découvrez également notre collection de < a href = "https://www.soeur.fr/…" at bounding box center [122, 92] width 116 height 243
click at [113, 127] on div "< p > Découvrez également notre collection de < a href = "https://www.soeur.fr/…" at bounding box center [122, 92] width 116 height 243
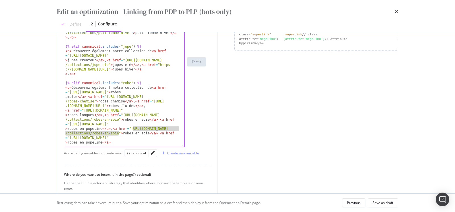
drag, startPoint x: 134, startPoint y: 129, endPoint x: 119, endPoint y: 133, distance: 14.7
click at [119, 133] on div "< p > Découvrez également notre collection de < a href = "https://www.soeur.fr/…" at bounding box center [122, 92] width 116 height 243
drag, startPoint x: 135, startPoint y: 133, endPoint x: 143, endPoint y: 132, distance: 8.6
click at [143, 132] on div "< p > Découvrez également notre collection de < a href = "https://www.soeur.fr/…" at bounding box center [122, 92] width 116 height 243
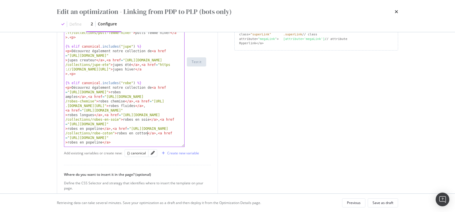
type textarea "cotton"
click at [143, 133] on div "< p > Découvrez également notre collection de < a href = "https://www.soeur.fr/…" at bounding box center [122, 92] width 116 height 243
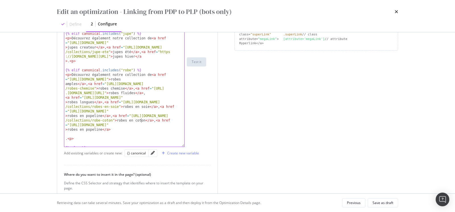
scroll to position [510, 0]
drag, startPoint x: 70, startPoint y: 124, endPoint x: 171, endPoint y: 125, distance: 101.3
click at [171, 125] on div "< p > Découvrez également notre collection de < a href = "https://www.soeur.fr/…" at bounding box center [122, 79] width 116 height 243
paste textarea "l"
click at [70, 130] on div "< p > Découvrez également notre collection de < a href = "https://www.soeur.fr/…" at bounding box center [122, 79] width 116 height 243
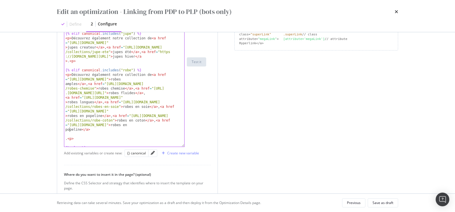
click at [70, 130] on div "< p > Découvrez également notre collection de < a href = "https://www.soeur.fr/…" at bounding box center [122, 79] width 116 height 243
type textarea "laine"
drag, startPoint x: 153, startPoint y: 119, endPoint x: 155, endPoint y: 130, distance: 11.0
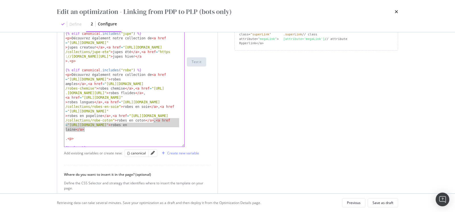
click at [155, 130] on div "< p > Découvrez également notre collection de < a href = "https://www.soeur.fr/…" at bounding box center [122, 79] width 116 height 243
click at [93, 128] on div "< p > Découvrez également notre collection de < a href = "https://www.soeur.fr/…" at bounding box center [122, 79] width 116 height 243
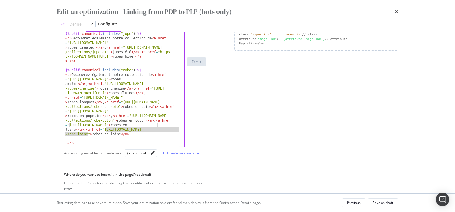
drag, startPoint x: 107, startPoint y: 128, endPoint x: 87, endPoint y: 134, distance: 20.5
click at [87, 134] on div "< p > Découvrez également notre collection de < a href = "https://www.soeur.fr/…" at bounding box center [122, 79] width 116 height 243
drag, startPoint x: 100, startPoint y: 133, endPoint x: 128, endPoint y: 132, distance: 27.9
click at [128, 132] on div "< p > Découvrez également notre collection de < a href = "https://www.soeur.fr/…" at bounding box center [122, 79] width 116 height 243
paste textarea "r"
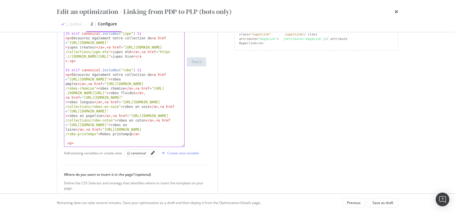
click at [102, 133] on div "< p > Découvrez également notre collection de < a href = "https://www.soeur.fr/…" at bounding box center [122, 79] width 116 height 243
type textarea "r"
drag, startPoint x: 141, startPoint y: 134, endPoint x: 85, endPoint y: 130, distance: 56.2
click at [85, 130] on div "< p > Découvrez également notre collection de < a href = "https://www.soeur.fr/…" at bounding box center [122, 79] width 116 height 243
click at [144, 135] on div "< p > Découvrez également notre collection de < a href = "https://www.soeur.fr/…" at bounding box center [122, 79] width 116 height 243
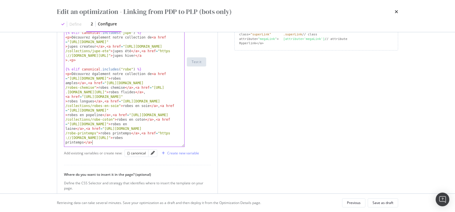
scroll to position [519, 0]
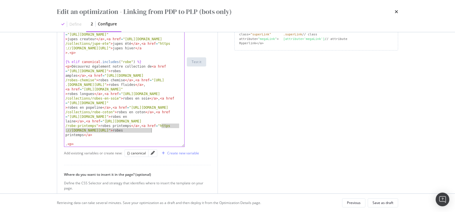
drag, startPoint x: 162, startPoint y: 125, endPoint x: 151, endPoint y: 129, distance: 11.5
click at [151, 129] on div "< p > Découvrez également notre collection de < a href = "https://www.soeur.fr/…" at bounding box center [122, 71] width 116 height 243
drag, startPoint x: 148, startPoint y: 129, endPoint x: 66, endPoint y: 134, distance: 82.1
click at [66, 134] on div "< p > Découvrez également notre collection de < a href = "https://www.soeur.fr/…" at bounding box center [122, 71] width 116 height 243
paste textarea "r"
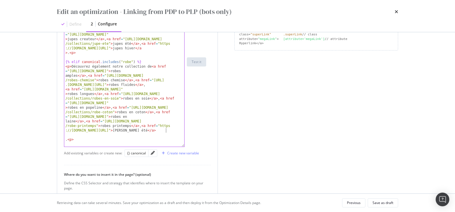
click at [150, 126] on div "< p > Découvrez également notre collection de < a href = "https://www.soeur.fr/…" at bounding box center [122, 71] width 116 height 243
click at [149, 130] on div "< p > Découvrez également notre collection de < a href = "https://www.soeur.fr/…" at bounding box center [122, 71] width 116 height 243
type textarea "r"
drag, startPoint x: 140, startPoint y: 124, endPoint x: 175, endPoint y: 127, distance: 35.1
click at [175, 127] on div "< p > Découvrez également notre collection de < a href = "https://www.soeur.fr/…" at bounding box center [122, 71] width 116 height 243
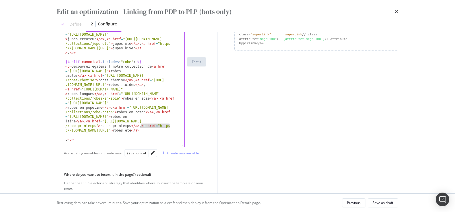
click at [141, 128] on div "< p > Découvrez également notre collection de < a href = "https://www.soeur.fr/…" at bounding box center [122, 71] width 116 height 243
drag, startPoint x: 139, startPoint y: 126, endPoint x: 182, endPoint y: 129, distance: 43.7
click at [182, 129] on div "< p > Découvrez également notre collection de < a href = "https://www.soeur.fr/…" at bounding box center [124, 62] width 121 height 170
click at [176, 129] on div "< p > Découvrez également notre collection de < a href = "https://www.soeur.fr/…" at bounding box center [122, 71] width 116 height 243
drag, startPoint x: 84, startPoint y: 134, endPoint x: 172, endPoint y: 135, distance: 88.3
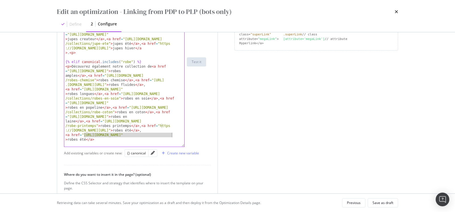
click at [172, 135] on div "< p > Découvrez également notre collection de < a href = "https://www.soeur.fr/…" at bounding box center [122, 71] width 116 height 243
drag, startPoint x: 68, startPoint y: 140, endPoint x: 86, endPoint y: 139, distance: 17.7
click at [86, 139] on div "< p > Découvrez également notre collection de < a href = "https://www.soeur.fr/…" at bounding box center [122, 71] width 116 height 243
paste textarea "R"
click at [70, 138] on div "< p > Découvrez également notre collection de < a href = "https://www.soeur.fr/…" at bounding box center [122, 71] width 116 height 243
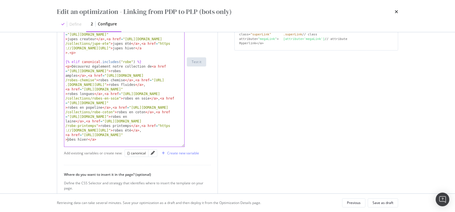
type textarea "R"
click at [71, 141] on div "< p > Découvrez également notre collection de < a href = "https://www.soeur.fr/…" at bounding box center [122, 71] width 116 height 243
type textarea ".<p>"
click at [32, 144] on div "Edit an optimization - Linking from PDP to PLP (bots only) Define 2 Configure P…" at bounding box center [227, 106] width 455 height 212
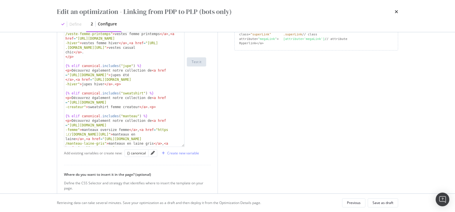
scroll to position [0, 0]
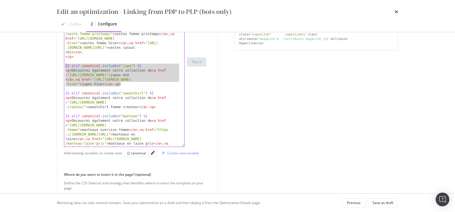
drag, startPoint x: 124, startPoint y: 83, endPoint x: 56, endPoint y: 63, distance: 71.3
click at [56, 63] on div "Preview your optimization (optional) This URL will be used to test the CSS Sele…" at bounding box center [228, 112] width 364 height 161
click at [130, 83] on div "{% if canonical . includes ( "veste" ) %} < p > Découvrez également notre colle…" at bounding box center [122, 91] width 116 height 229
type textarea "<p>Découvrez également notre collection de <a href="https://www.soeur.fr/collec…"
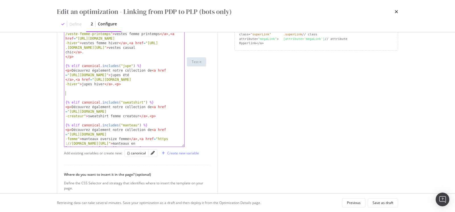
paste textarea "<p>Découvrez également notre collection de <a href="https://www.soeur.fr/collec…"
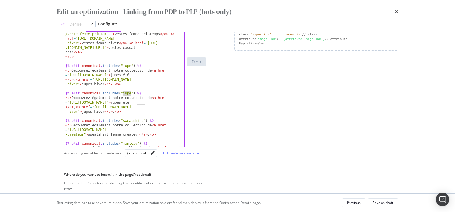
drag, startPoint x: 123, startPoint y: 92, endPoint x: 130, endPoint y: 91, distance: 7.7
click at [130, 91] on div "{% if canonical . includes ( "veste" ) %} < p > Découvrez également notre colle…" at bounding box center [122, 91] width 116 height 229
drag, startPoint x: 70, startPoint y: 102, endPoint x: 153, endPoint y: 102, distance: 83.4
click at [153, 102] on div "{% if canonical . includes ( "veste" ) %} < p > Découvrez également notre colle…" at bounding box center [122, 91] width 116 height 229
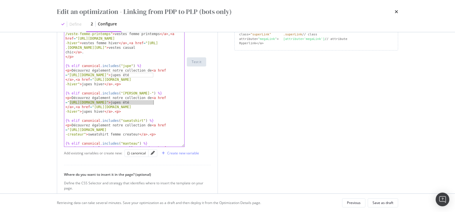
paste textarea "eans-denim-femm"
drag, startPoint x: 137, startPoint y: 102, endPoint x: 171, endPoint y: 102, distance: 33.9
click at [171, 102] on div "{% if canonical . includes ( "veste" ) %} < p > Découvrez également notre colle…" at bounding box center [122, 91] width 116 height 229
drag, startPoint x: 67, startPoint y: 106, endPoint x: 86, endPoint y: 107, distance: 18.5
click at [86, 107] on div "{% if canonical . includes ( "veste" ) %} < p > Découvrez également notre colle…" at bounding box center [122, 91] width 116 height 229
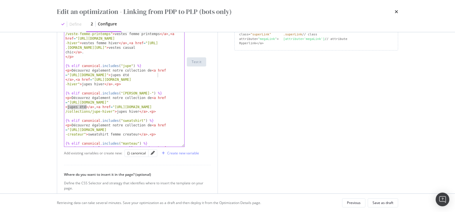
paste textarea "eans-denim-femme"
click at [79, 107] on div "{% if canonical . includes ( "veste" ) %} < p > Découvrez également notre colle…" at bounding box center [122, 91] width 116 height 229
click at [92, 106] on div "{% if canonical . includes ( "veste" ) %} < p > Découvrez également notre colle…" at bounding box center [122, 91] width 116 height 229
drag, startPoint x: 111, startPoint y: 107, endPoint x: 147, endPoint y: 111, distance: 36.9
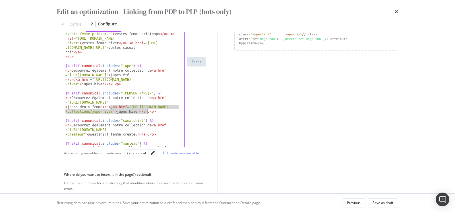
click at [147, 111] on div "{% if canonical . includes ( "veste" ) %} < p > Découvrez également notre colle…" at bounding box center [122, 91] width 116 height 229
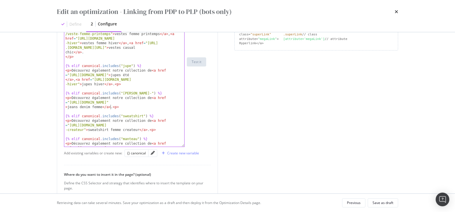
type textarea "<p>Découvrez également notre collection de <a href="https://www.soeur.fr/collec…"
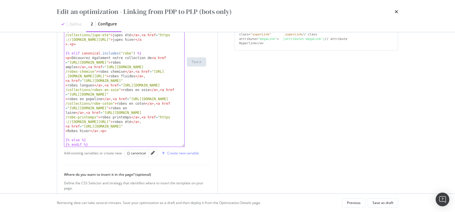
scroll to position [241, 0]
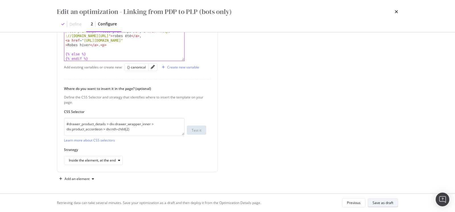
click at [375, 201] on div "Save as draft" at bounding box center [383, 202] width 21 height 5
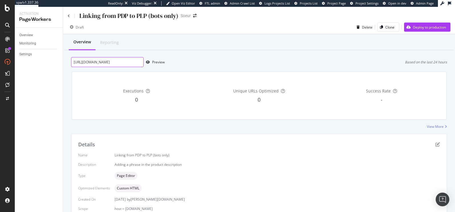
click at [110, 63] on input "https://www.soeur.fr/products/blouson-vincenzo-naturel-bls1506vincenzo24wnat01" at bounding box center [107, 62] width 73 height 10
drag, startPoint x: 73, startPoint y: 63, endPoint x: 216, endPoint y: 59, distance: 143.2
click at [216, 59] on div "https://www.soeur.fr/products/blouson-vincenzo-naturel-bls1506vincenzo24wnat01 …" at bounding box center [259, 62] width 376 height 10
paste input "pantalon-watson-marron-ecru-pan0237watson25wmar10"
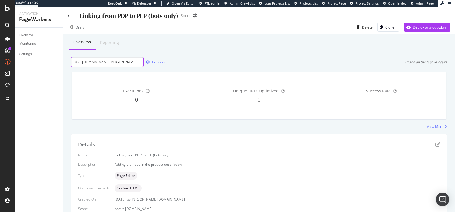
type input "https://www.soeur.fr/products/pantalon-watson-marron-ecru-pan0237watson25wmar10"
click at [155, 63] on div "Preview" at bounding box center [158, 61] width 13 height 5
click at [436, 145] on icon "pen-to-square" at bounding box center [438, 144] width 5 height 5
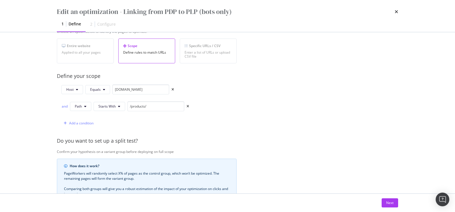
scroll to position [198, 0]
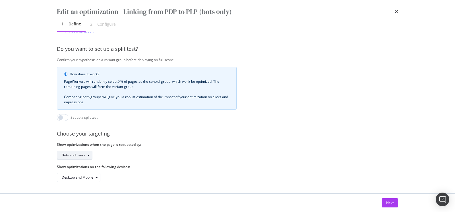
click at [84, 153] on div "Bots and users" at bounding box center [74, 154] width 24 height 3
click at [79, 167] on div "Bots only" at bounding box center [76, 168] width 34 height 7
click at [391, 204] on div "Next" at bounding box center [390, 202] width 7 height 5
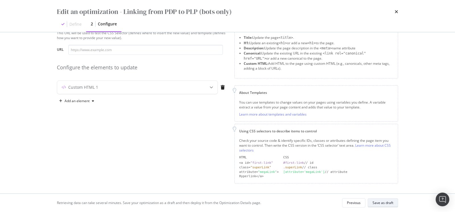
click at [387, 203] on div "Save as draft" at bounding box center [383, 202] width 21 height 5
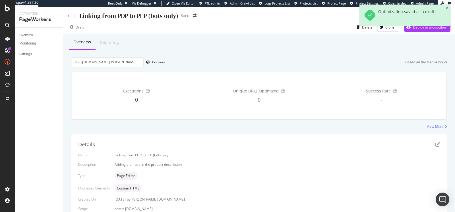
click at [69, 17] on icon at bounding box center [69, 15] width 2 height 3
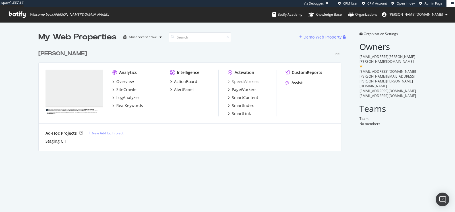
scroll to position [103, 303]
click at [126, 79] on div "Overview" at bounding box center [125, 82] width 18 height 6
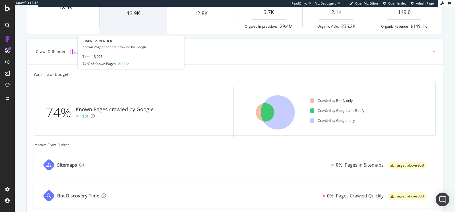
scroll to position [104, 0]
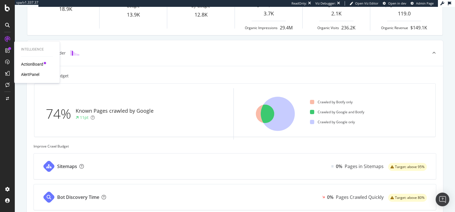
click at [29, 62] on div "ActionBoard" at bounding box center [32, 64] width 22 height 6
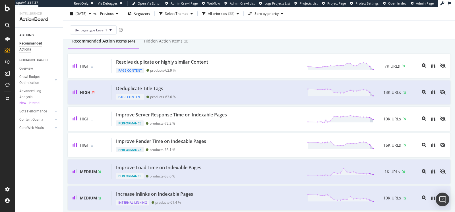
scroll to position [48, 0]
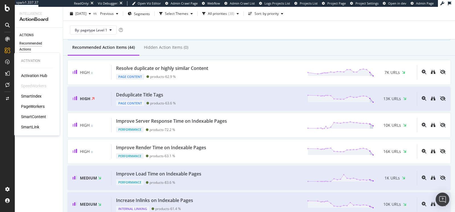
click at [35, 96] on div "SmartIndex" at bounding box center [31, 96] width 20 height 6
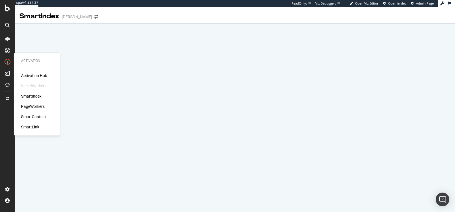
click at [39, 105] on div "PageWorkers" at bounding box center [33, 106] width 24 height 6
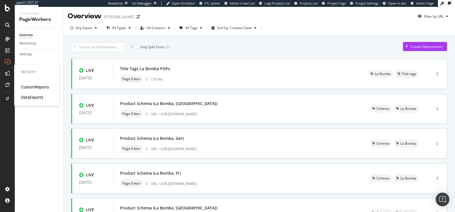
click at [30, 86] on div "CustomReports" at bounding box center [35, 87] width 28 height 6
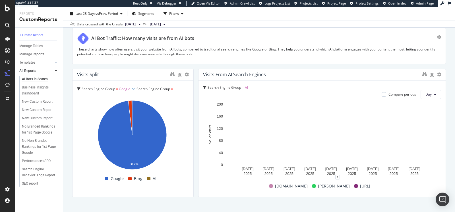
scroll to position [987, 0]
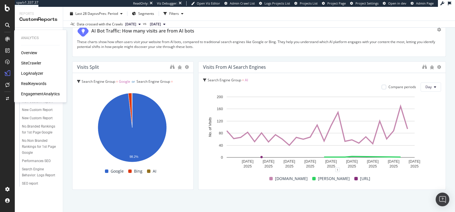
click at [36, 85] on div "RealKeywords" at bounding box center [33, 84] width 25 height 6
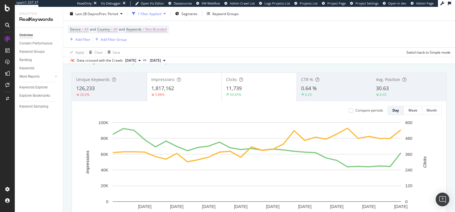
scroll to position [26, 0]
click at [268, 95] on div "50.65%" at bounding box center [259, 95] width 66 height 5
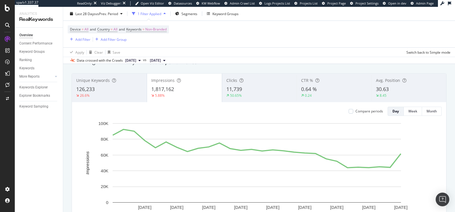
click at [395, 95] on div "8.45" at bounding box center [409, 95] width 66 height 5
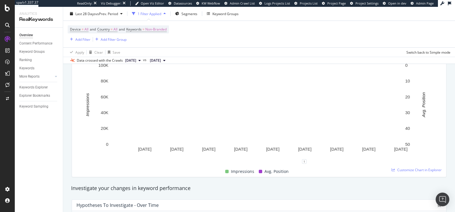
scroll to position [87, 0]
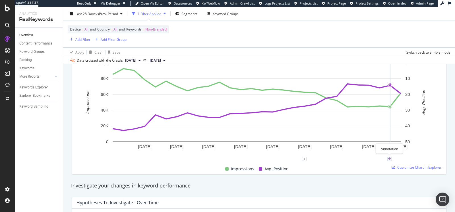
click at [391, 157] on icon "plus" at bounding box center [389, 158] width 3 height 3
click at [385, 114] on div "Add annotation 2025-09-17 Save" at bounding box center [390, 119] width 60 height 66
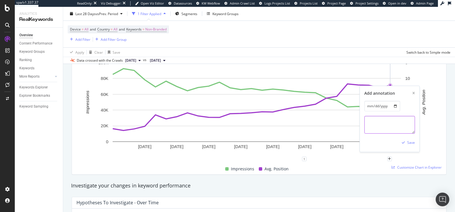
click at [382, 123] on textarea at bounding box center [390, 125] width 51 height 18
paste textarea "Google removed num=100: Data"
type textarea "Google removed num=100: Data"
click at [406, 143] on div "button" at bounding box center [404, 142] width 8 height 3
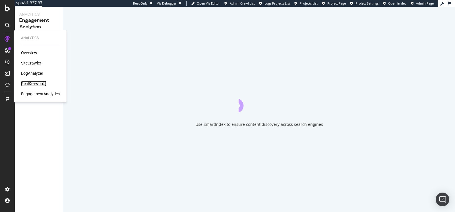
click at [32, 82] on div "RealKeywords" at bounding box center [33, 84] width 25 height 6
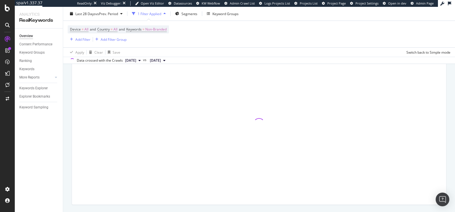
scroll to position [84, 0]
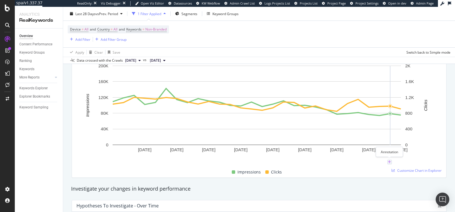
click at [390, 160] on icon "plus" at bounding box center [389, 161] width 3 height 3
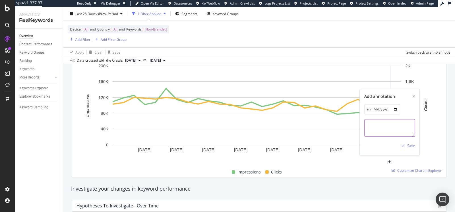
click at [379, 133] on textarea at bounding box center [390, 128] width 51 height 18
paste textarea "Google removed num=100: Data"
type textarea "Google removed num=100: Data"
click at [413, 146] on div "Save" at bounding box center [412, 145] width 8 height 5
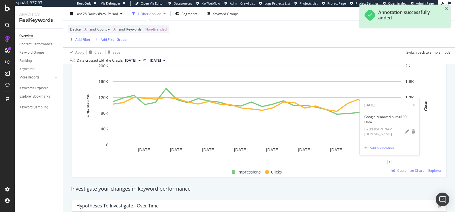
click at [321, 165] on div "1 [DATE] Google removed num=100: Data by [PERSON_NAME][DOMAIN_NAME] Add annotat…" at bounding box center [260, 164] width 366 height 5
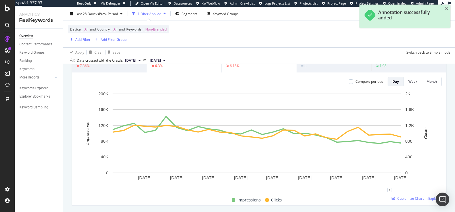
scroll to position [56, 0]
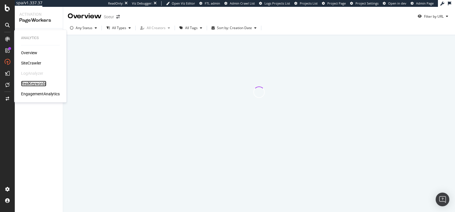
click at [36, 84] on div "RealKeywords" at bounding box center [33, 84] width 25 height 6
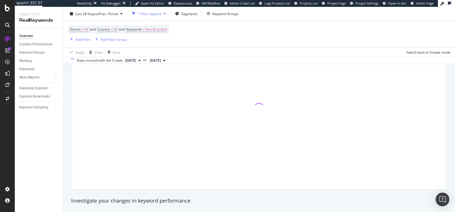
scroll to position [73, 0]
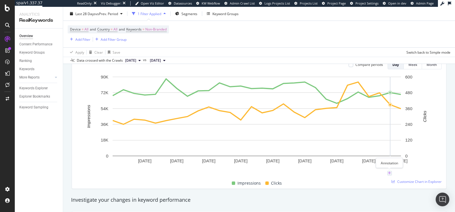
click at [389, 172] on icon "plus" at bounding box center [389, 172] width 3 height 3
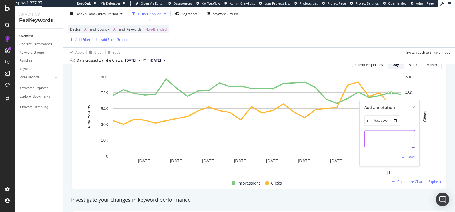
click at [381, 143] on textarea at bounding box center [390, 139] width 51 height 18
paste textarea "Google removed num=100: Data"
type textarea "Google removed num=100: Data"
click at [409, 153] on div "Save" at bounding box center [407, 156] width 15 height 9
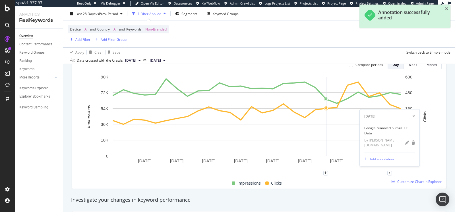
click at [332, 181] on div "Impressions Clicks" at bounding box center [257, 182] width 366 height 11
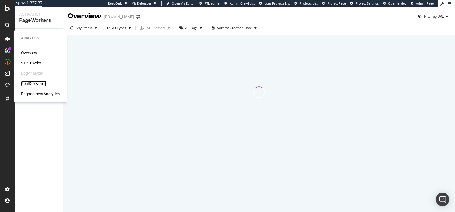
click at [34, 85] on div "RealKeywords" at bounding box center [33, 84] width 25 height 6
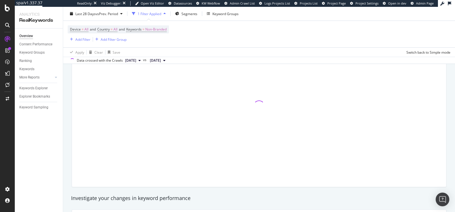
scroll to position [89, 0]
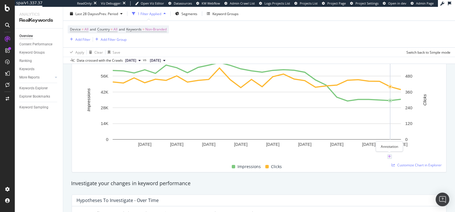
click at [389, 155] on icon "plus" at bounding box center [389, 156] width 3 height 3
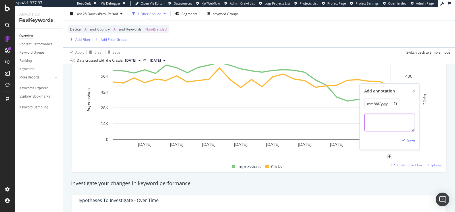
click at [379, 125] on textarea at bounding box center [390, 122] width 51 height 18
paste textarea "Google removed num=100: Data"
type textarea "Google removed num=100: Data"
click at [409, 139] on div "Save" at bounding box center [412, 140] width 8 height 5
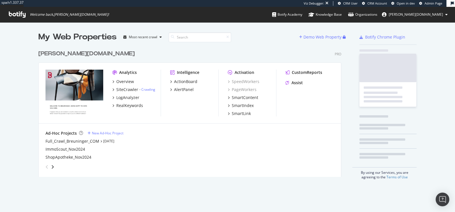
scroll to position [129, 303]
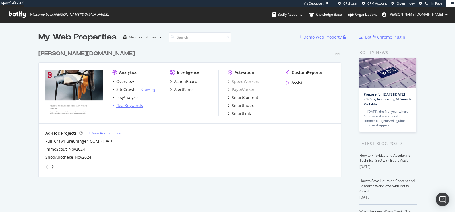
click at [127, 106] on div "RealKeywords" at bounding box center [129, 105] width 27 height 6
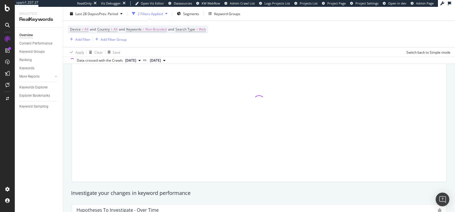
scroll to position [81, 0]
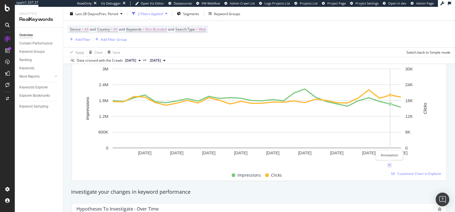
click at [390, 166] on icon "plus" at bounding box center [389, 164] width 3 height 3
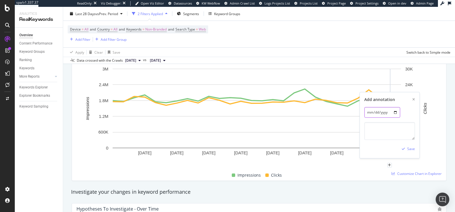
click at [383, 113] on input "[DATE]" at bounding box center [383, 112] width 36 height 11
click at [392, 112] on input "[DATE]" at bounding box center [383, 112] width 36 height 11
click at [397, 112] on input "[DATE]" at bounding box center [383, 112] width 36 height 11
type input "[DATE]"
click at [384, 132] on textarea at bounding box center [390, 131] width 51 height 18
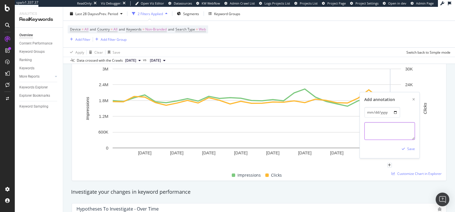
paste textarea "Google removed num=100: Data"
type textarea "Google removed num=100: Data"
click at [408, 148] on div "Save" at bounding box center [412, 148] width 8 height 5
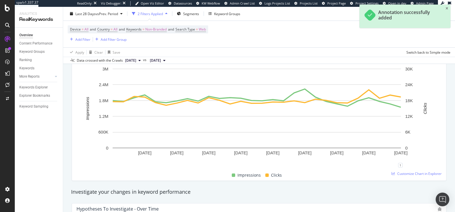
click at [341, 170] on div "Impressions Clicks" at bounding box center [257, 174] width 366 height 11
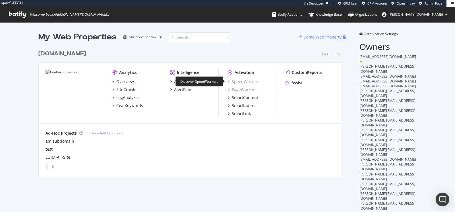
scroll to position [129, 303]
click at [133, 106] on div "RealKeywords" at bounding box center [129, 105] width 27 height 6
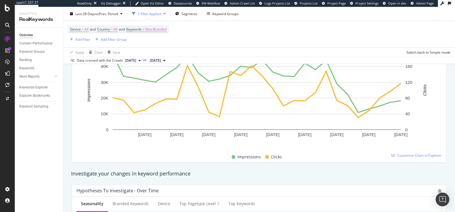
scroll to position [106, 0]
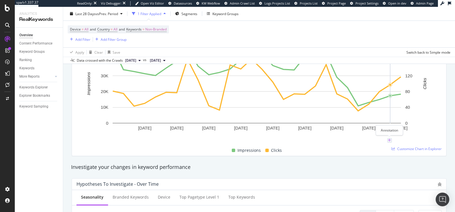
click at [391, 138] on icon "plus" at bounding box center [389, 139] width 3 height 3
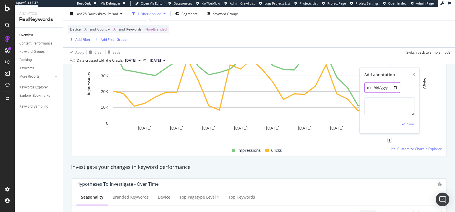
click at [397, 89] on input "2025-09-16" at bounding box center [383, 87] width 36 height 11
type input "[DATE]"
click at [382, 104] on textarea at bounding box center [390, 106] width 51 height 18
paste textarea "Google removed num=100: Data"
type textarea "Google removed num=100: Data"
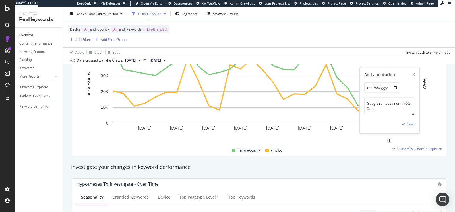
click at [409, 123] on div "Save" at bounding box center [412, 124] width 8 height 5
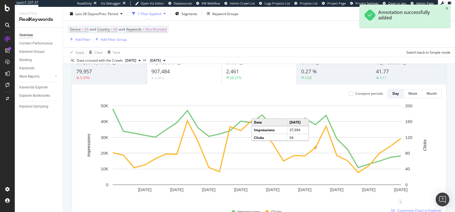
scroll to position [0, 0]
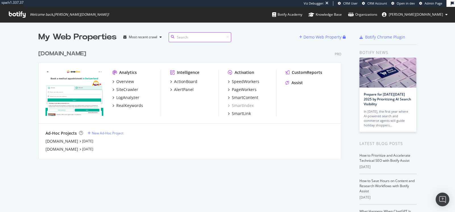
scroll to position [111, 303]
click at [126, 103] on div "RealKeywords" at bounding box center [129, 105] width 27 height 6
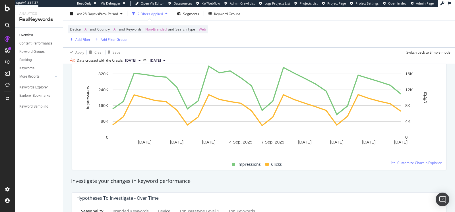
scroll to position [96, 0]
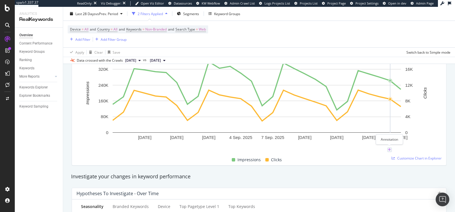
click at [390, 149] on icon "plus" at bounding box center [389, 149] width 3 height 3
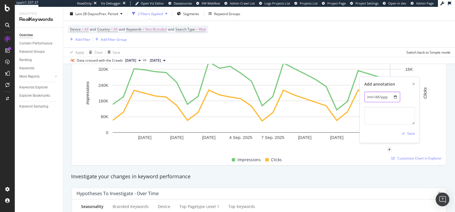
click at [395, 93] on input "[DATE]" at bounding box center [383, 96] width 36 height 11
click at [396, 97] on input "[DATE]" at bounding box center [383, 96] width 36 height 11
type input "[DATE]"
click at [380, 117] on textarea at bounding box center [390, 115] width 51 height 18
paste textarea "Google removed num=100: Data"
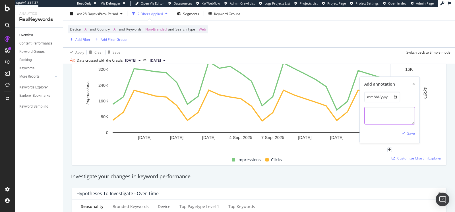
type textarea "Google removed num=100: Data"
click at [410, 132] on div "Save" at bounding box center [412, 133] width 8 height 5
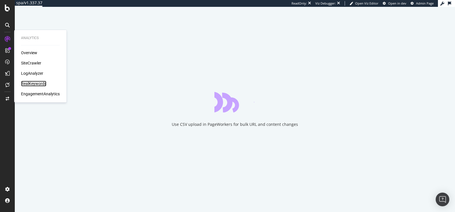
click at [37, 84] on div "RealKeywords" at bounding box center [33, 84] width 25 height 6
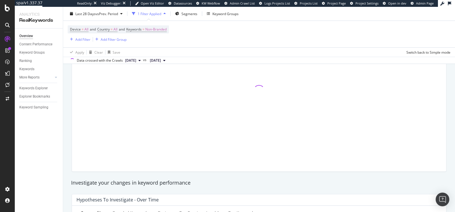
scroll to position [96, 0]
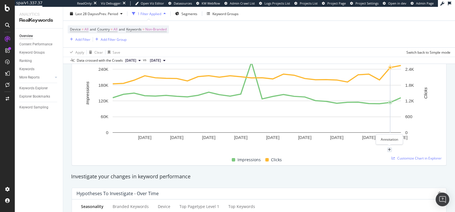
click at [389, 147] on div "plus" at bounding box center [390, 149] width 5 height 5
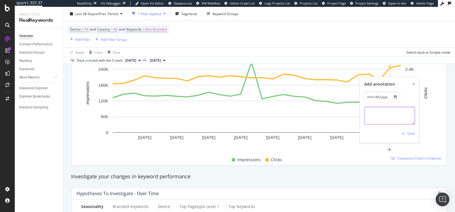
click at [381, 114] on textarea at bounding box center [390, 115] width 51 height 18
paste textarea "Google removed num=100: Data"
type textarea "Google removed num=100: Data"
click at [409, 133] on div "Save" at bounding box center [412, 133] width 8 height 5
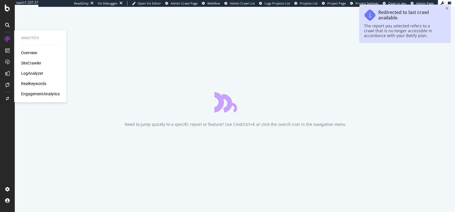
click at [32, 85] on div "RealKeywords" at bounding box center [33, 84] width 25 height 6
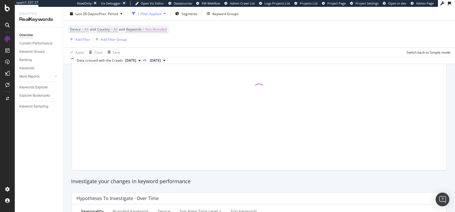
scroll to position [70, 0]
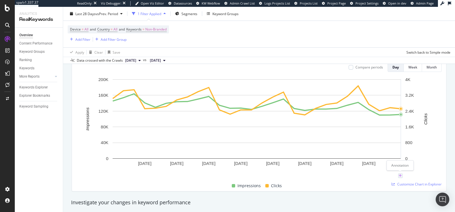
click at [400, 175] on icon "plus" at bounding box center [400, 175] width 3 height 3
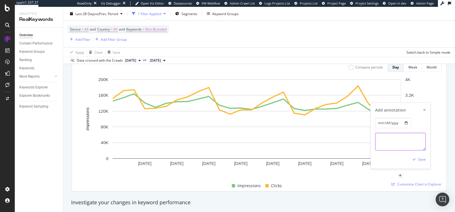
click at [387, 143] on textarea at bounding box center [400, 141] width 51 height 18
paste textarea "Google removed num=100: Data"
type textarea "Google removed num=100: Data"
click at [420, 159] on div "Save" at bounding box center [422, 159] width 8 height 5
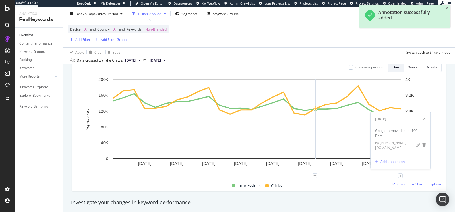
click at [314, 186] on div "Impressions Clicks" at bounding box center [257, 185] width 366 height 11
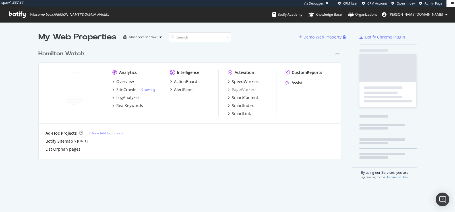
scroll to position [111, 303]
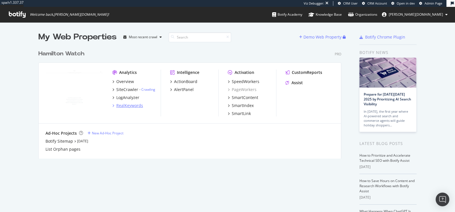
click at [131, 108] on div "RealKeywords" at bounding box center [129, 105] width 27 height 6
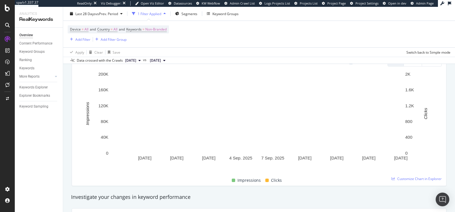
scroll to position [78, 0]
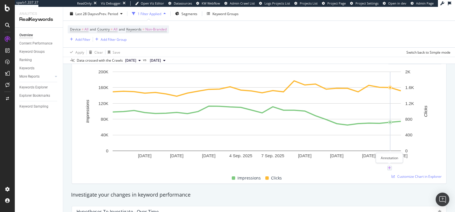
click at [391, 166] on icon "plus" at bounding box center [389, 167] width 3 height 3
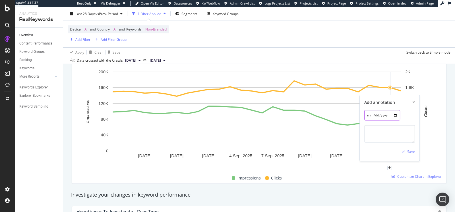
click at [397, 114] on input "[DATE]" at bounding box center [383, 115] width 36 height 11
type input "[DATE]"
click at [379, 138] on textarea at bounding box center [390, 134] width 51 height 18
paste textarea "Google removed num=100: Data"
type textarea "Google removed num=100: Data"
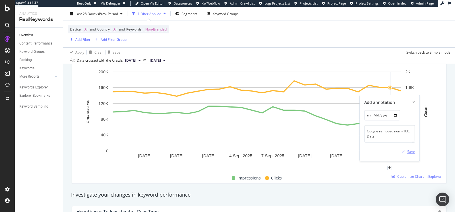
click at [412, 149] on div "Save" at bounding box center [412, 151] width 8 height 5
